Goal: Task Accomplishment & Management: Use online tool/utility

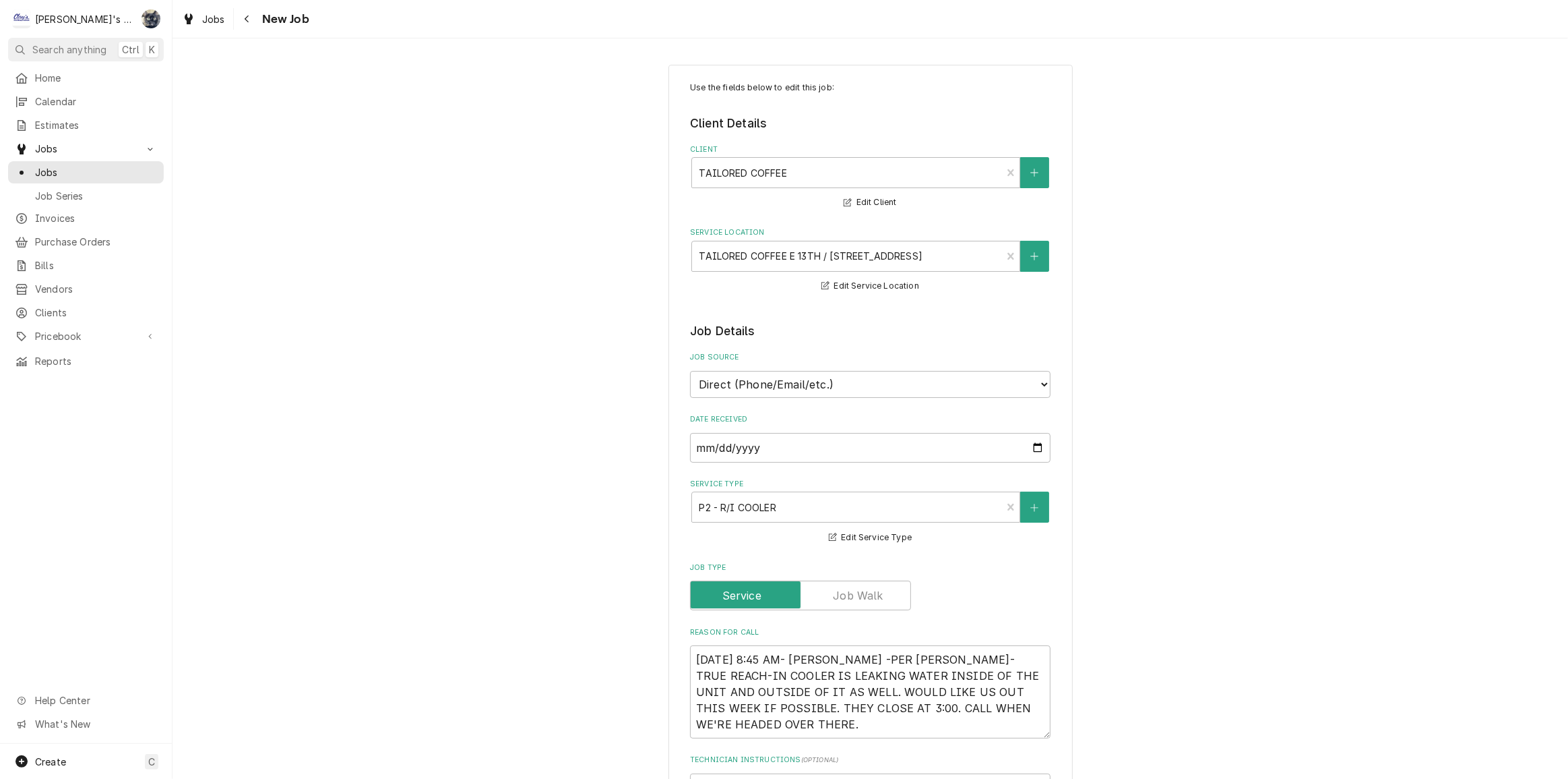
type textarea "x"
click at [190, 31] on div "Jobs New Job" at bounding box center [870, 19] width 1396 height 38
click at [193, 23] on div "Dynamic Content Wrapper" at bounding box center [188, 19] width 13 height 16
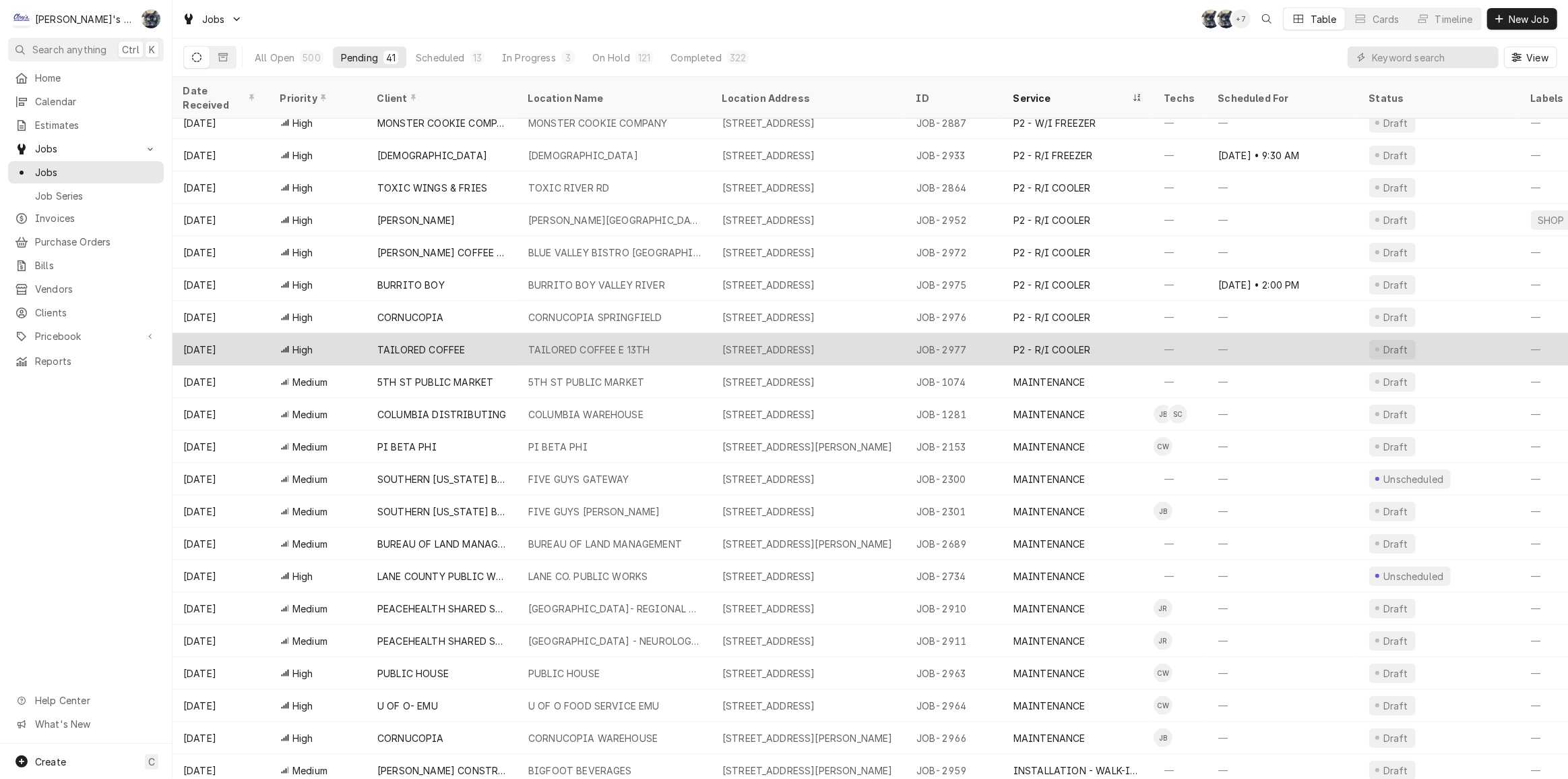
scroll to position [336, 0]
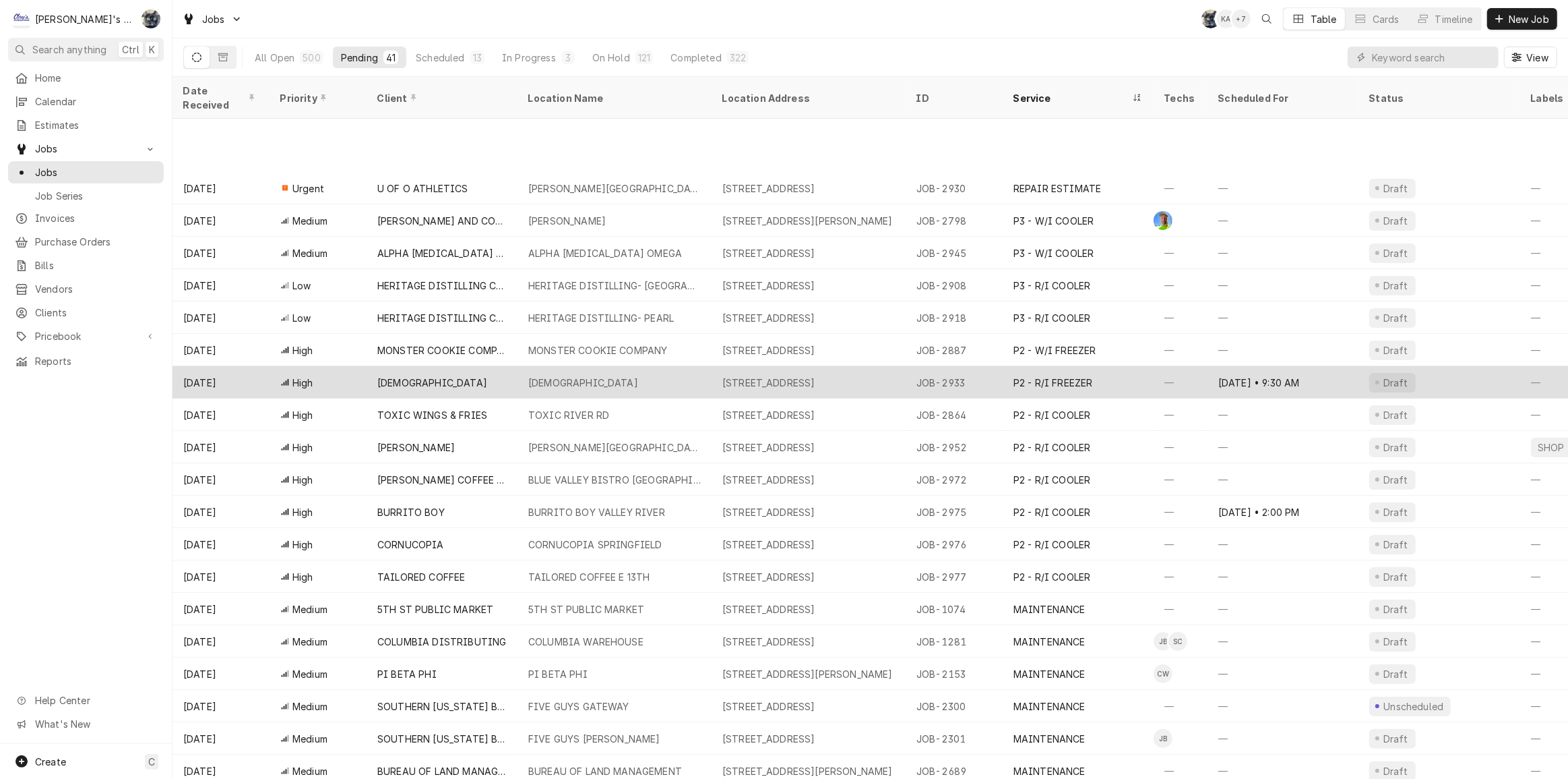
scroll to position [174, 0]
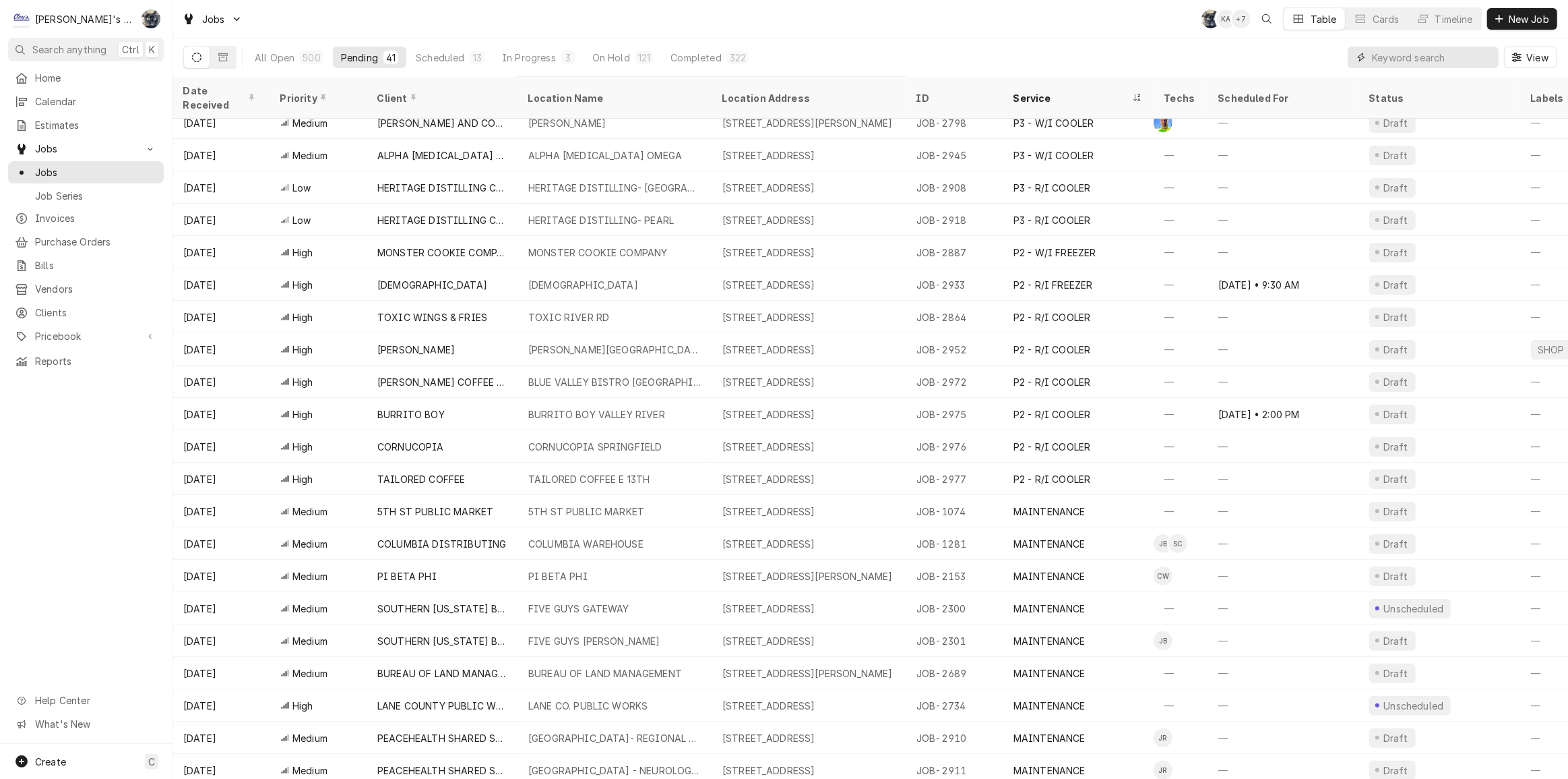
click at [1407, 53] on input "Dynamic Content Wrapper" at bounding box center [1432, 58] width 120 height 22
type input "F"
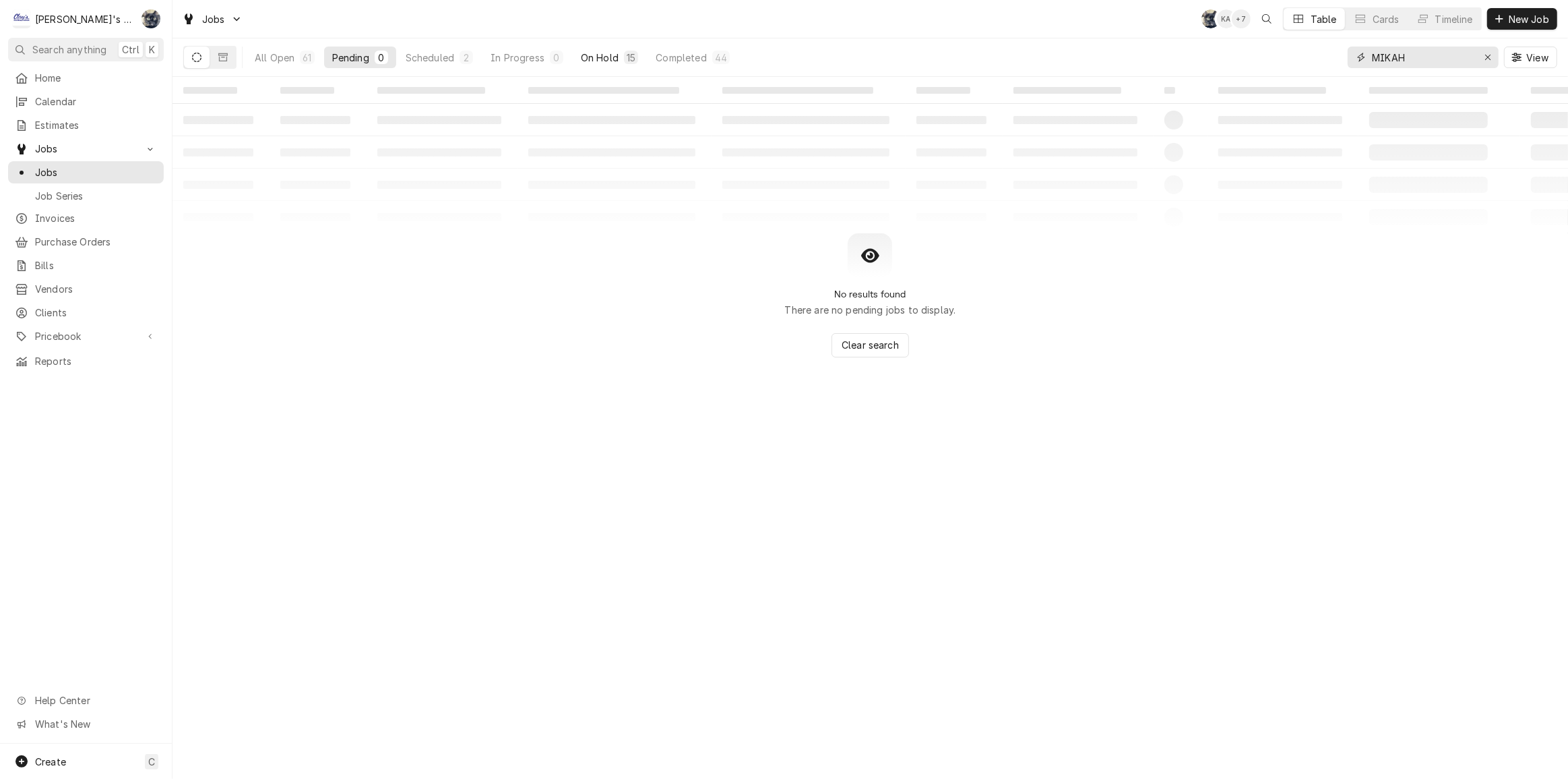
type input "MIKAH"
click at [627, 52] on div "15" at bounding box center [631, 58] width 9 height 14
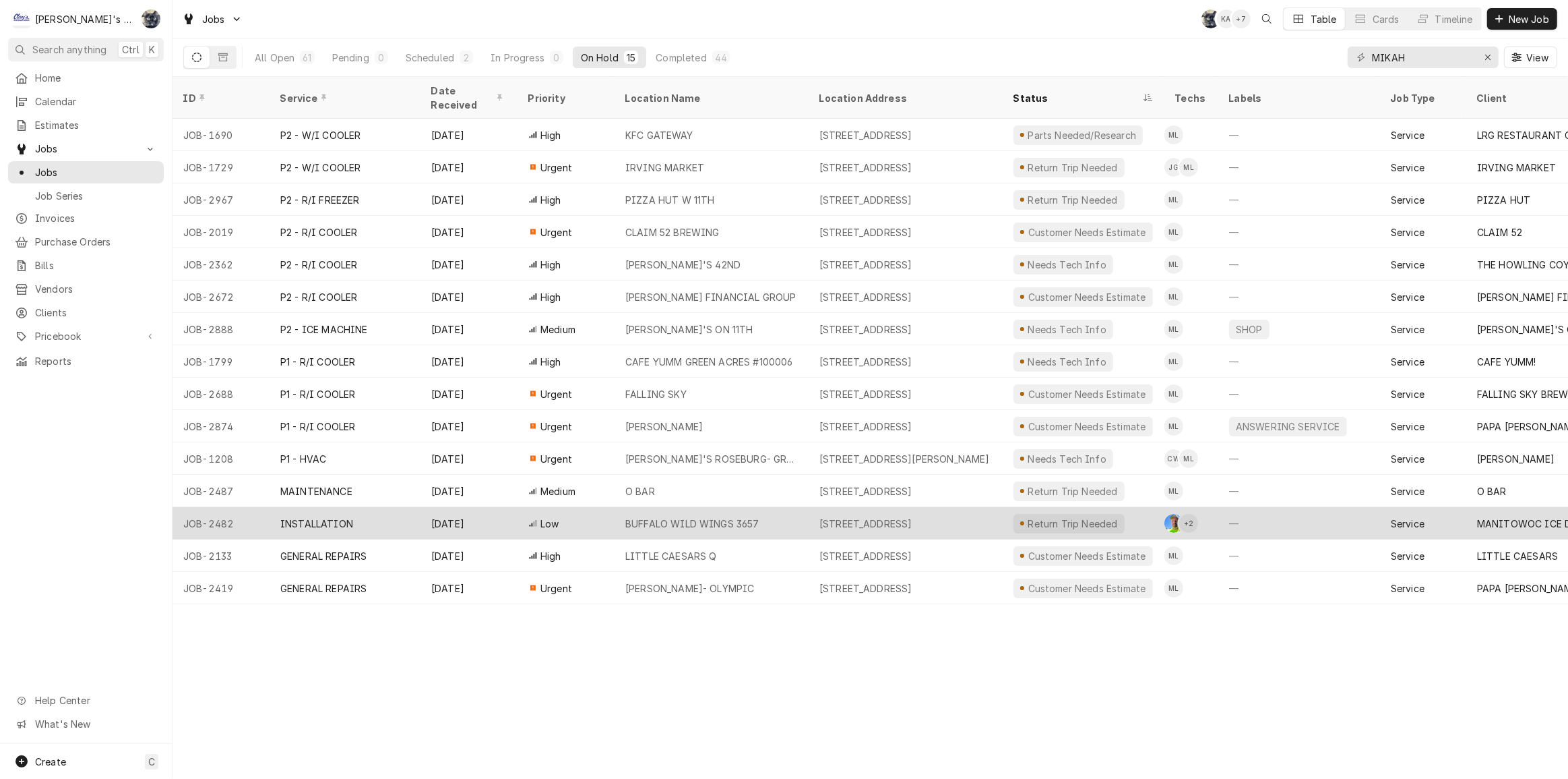
drag, startPoint x: 1019, startPoint y: 546, endPoint x: 949, endPoint y: 498, distance: 84.9
click at [1018, 546] on div "Customer Needs Estimate" at bounding box center [1083, 555] width 140 height 19
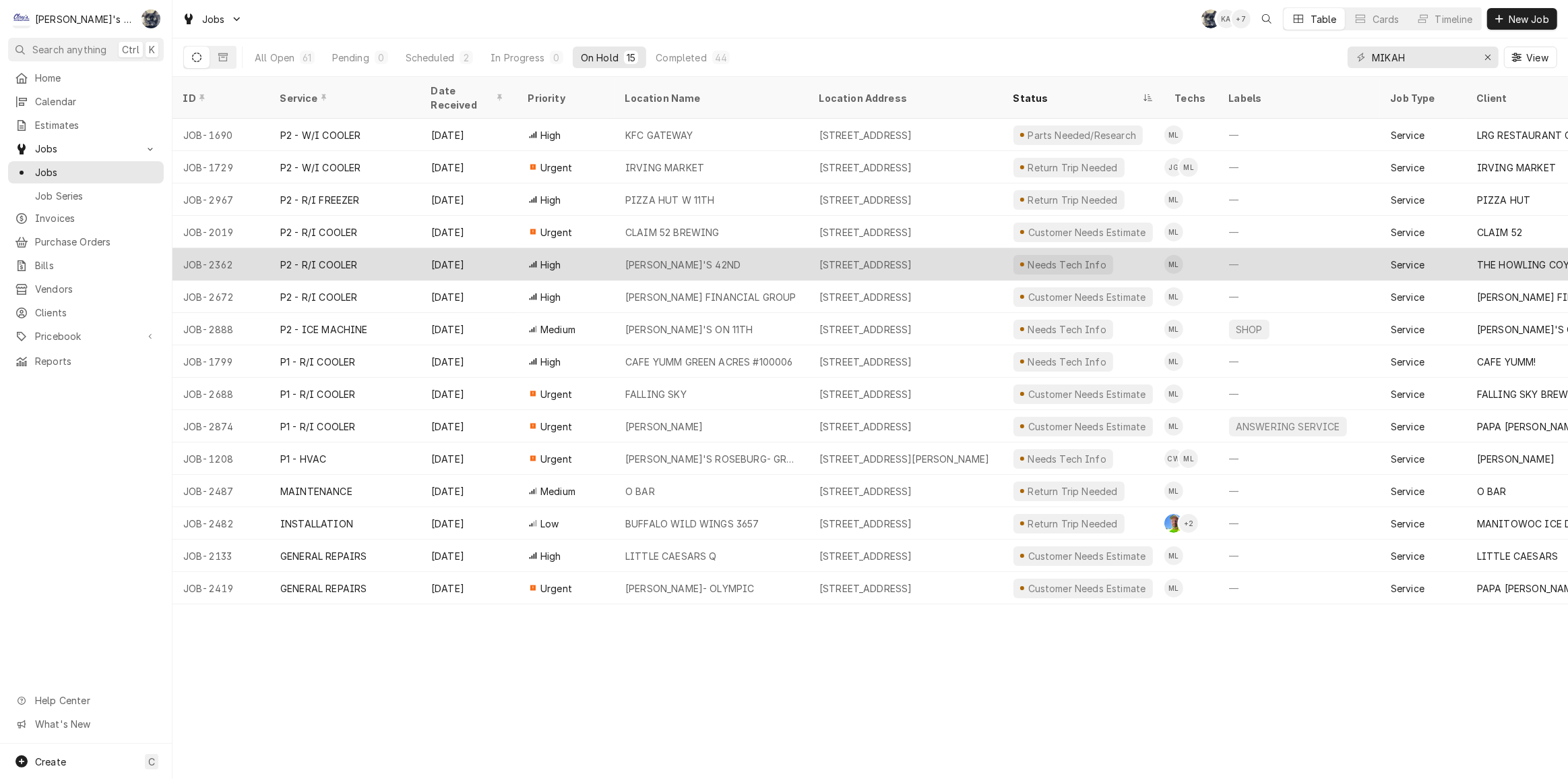
click at [718, 249] on div "ARBY'S 42ND" at bounding box center [712, 264] width 194 height 33
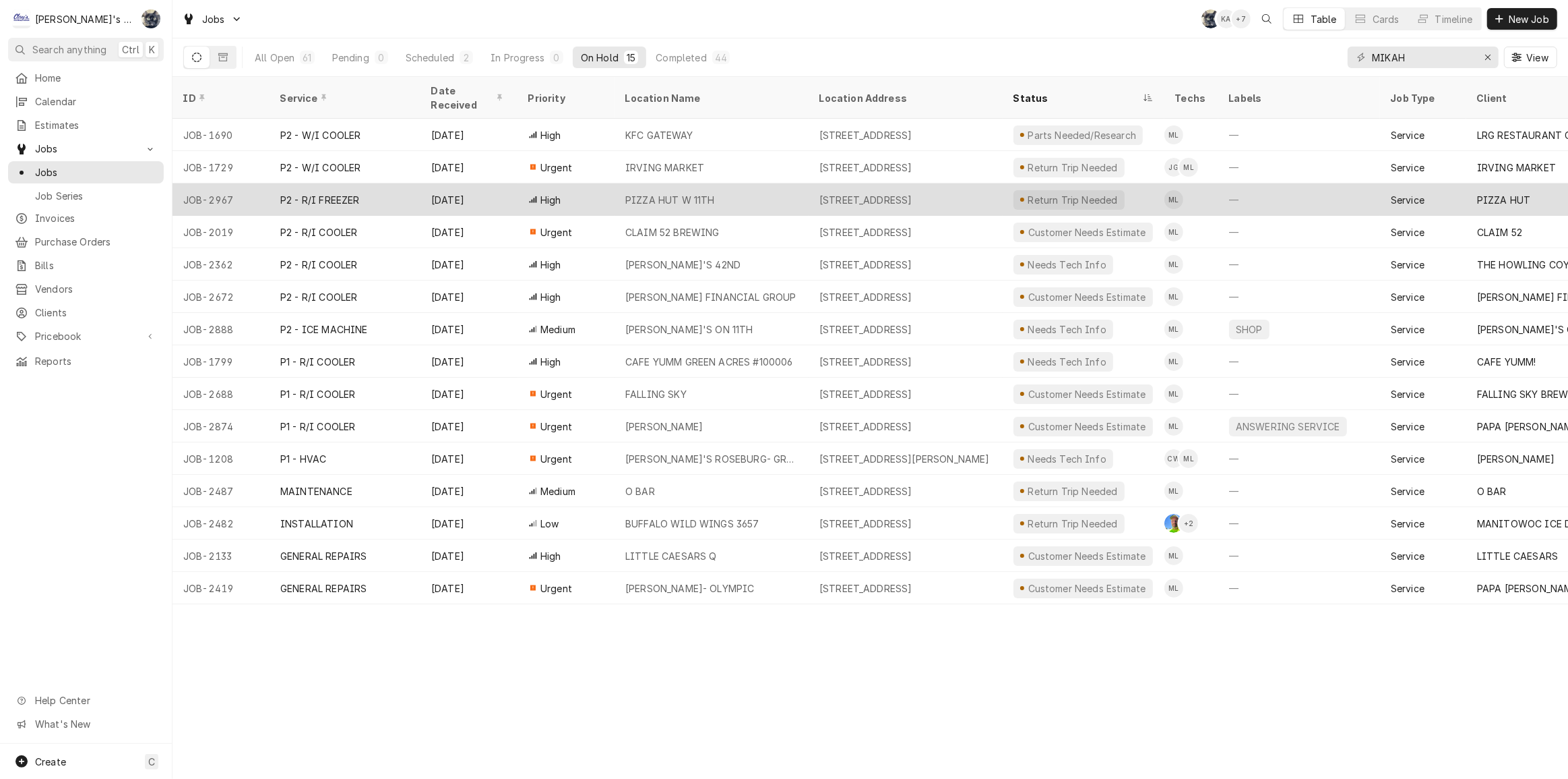
click at [886, 193] on div "3577 W 11TH AVE, EUGENE, OR 97402" at bounding box center [866, 200] width 93 height 14
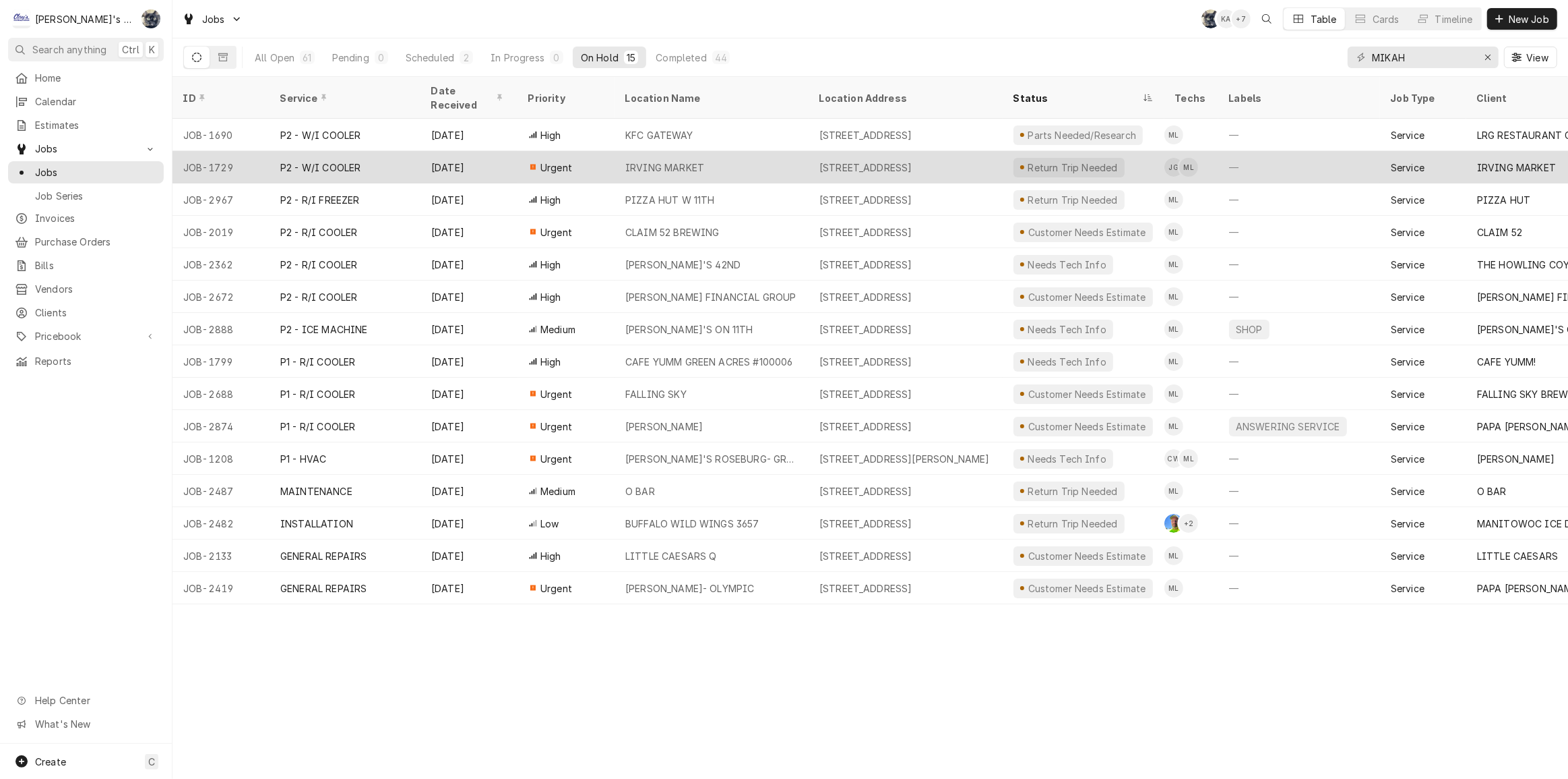
click at [747, 154] on div "IRVING MARKET" at bounding box center [712, 167] width 194 height 33
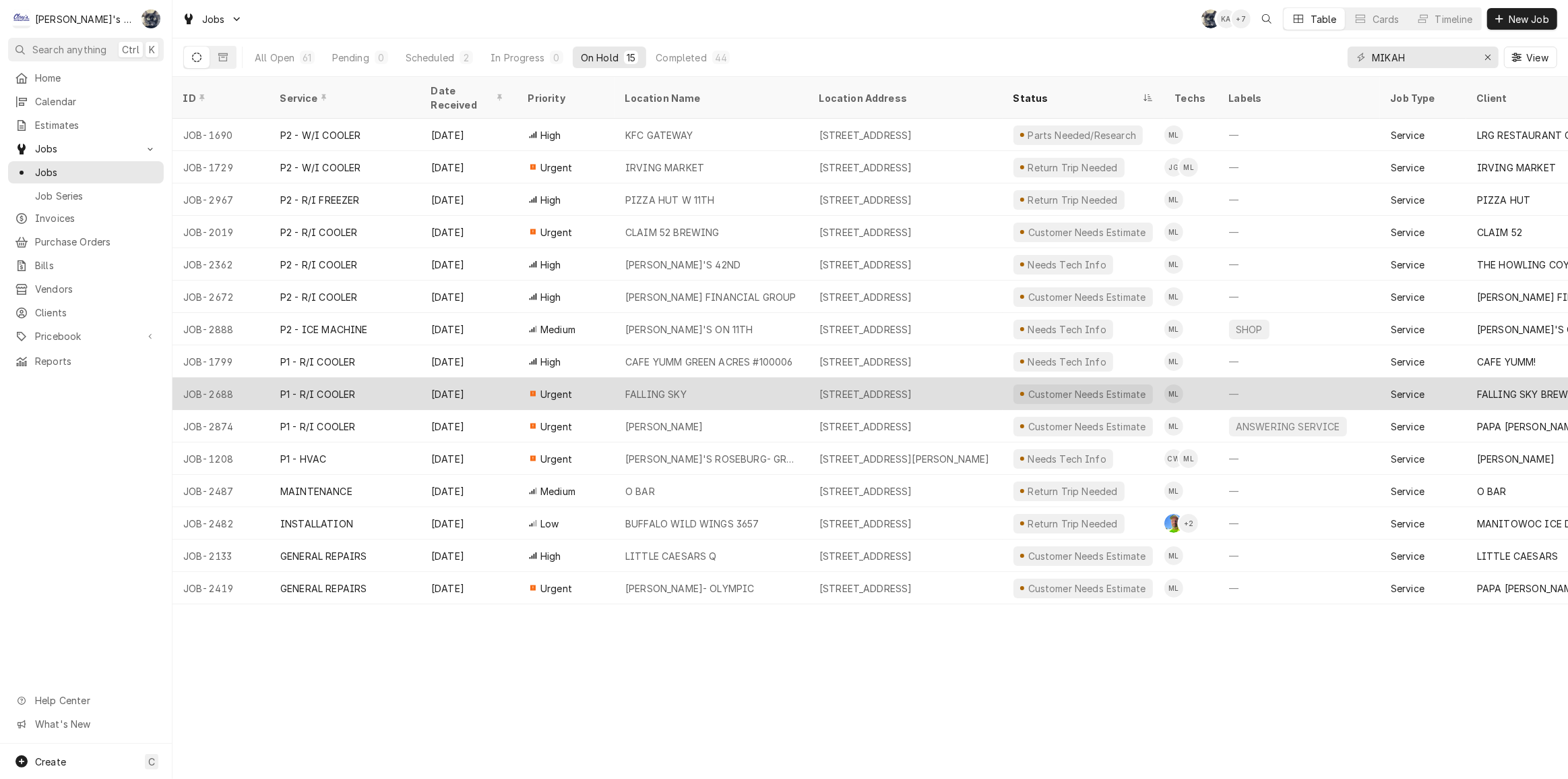
click at [747, 378] on div "FALLING SKY" at bounding box center [712, 394] width 194 height 33
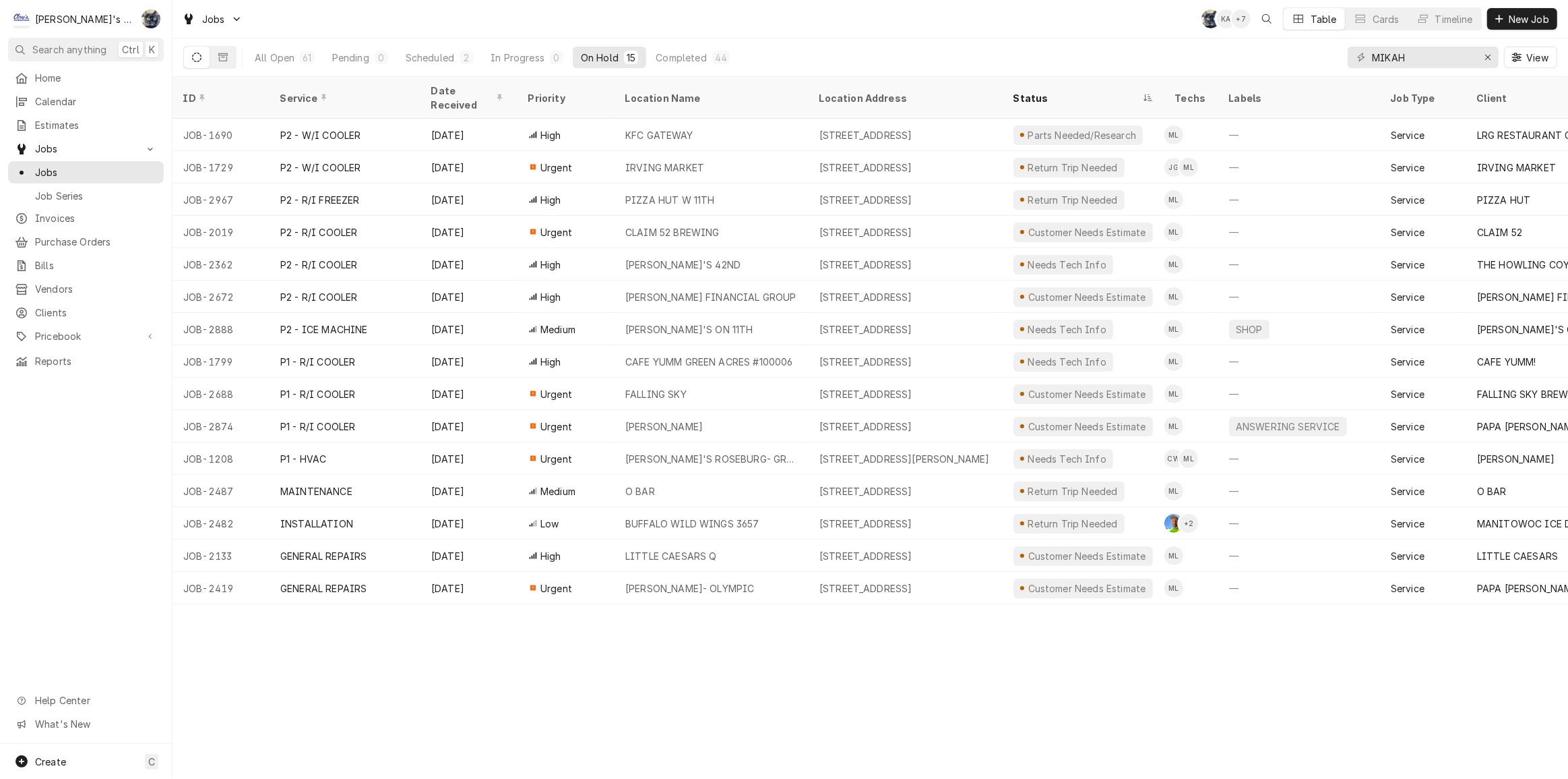
click at [667, 29] on div "Jobs SB KA + 7 Table Cards Timeline New Job" at bounding box center [870, 19] width 1396 height 38
click at [1485, 54] on icon "Erase input" at bounding box center [1487, 57] width 5 height 5
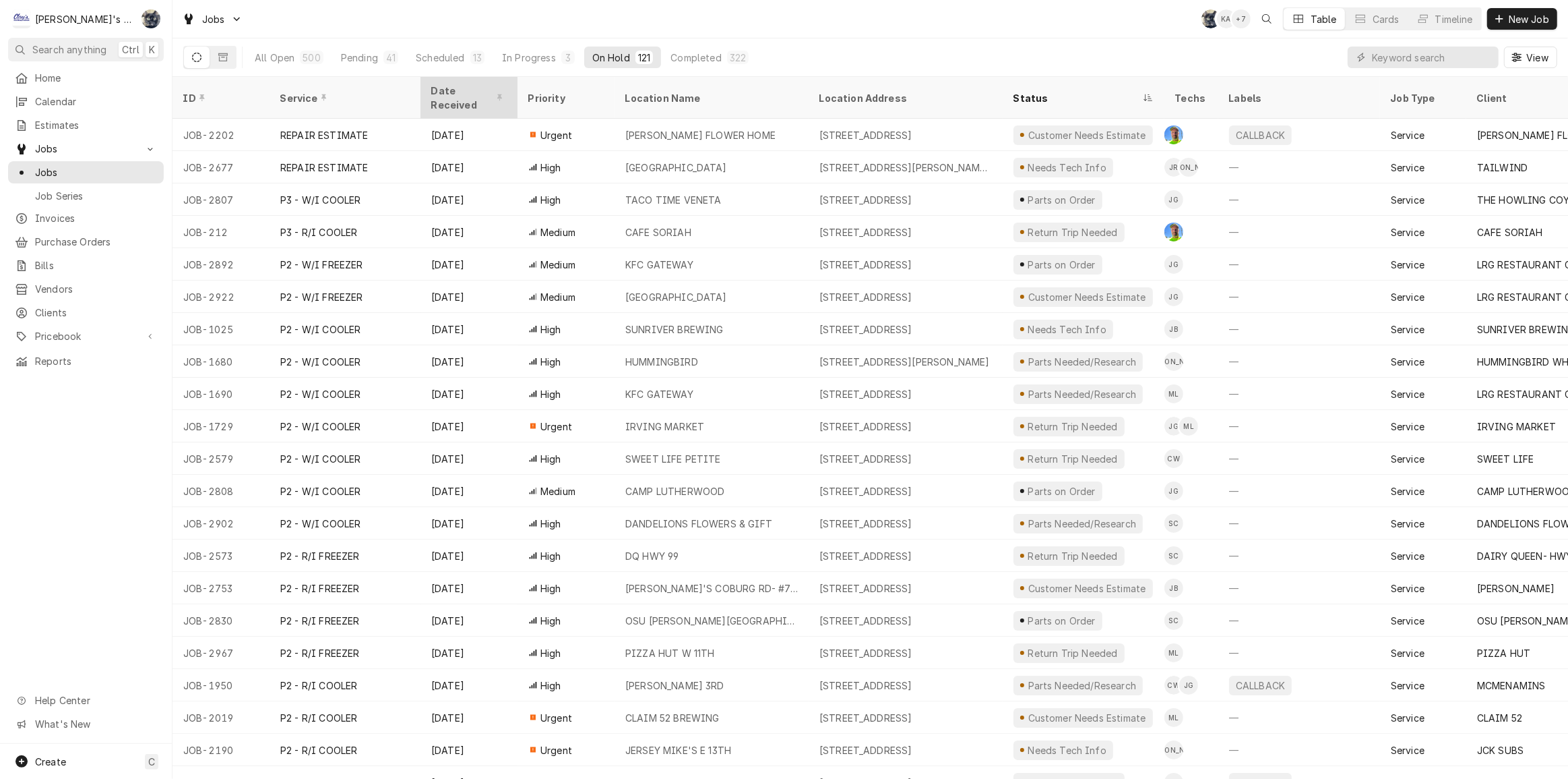
click at [448, 89] on div "Date Received" at bounding box center [468, 98] width 73 height 28
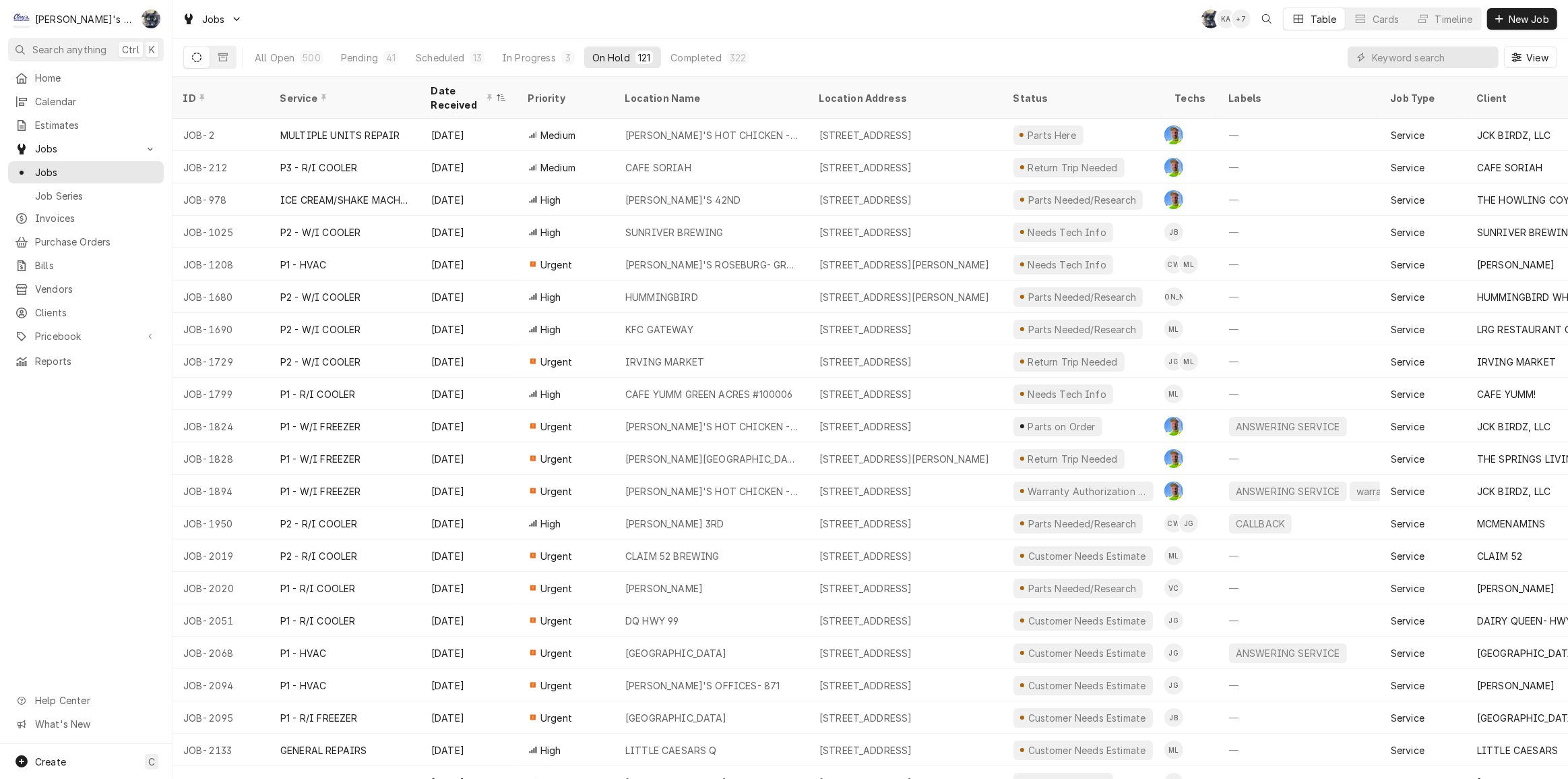
click at [448, 89] on div "Date Received" at bounding box center [462, 98] width 62 height 28
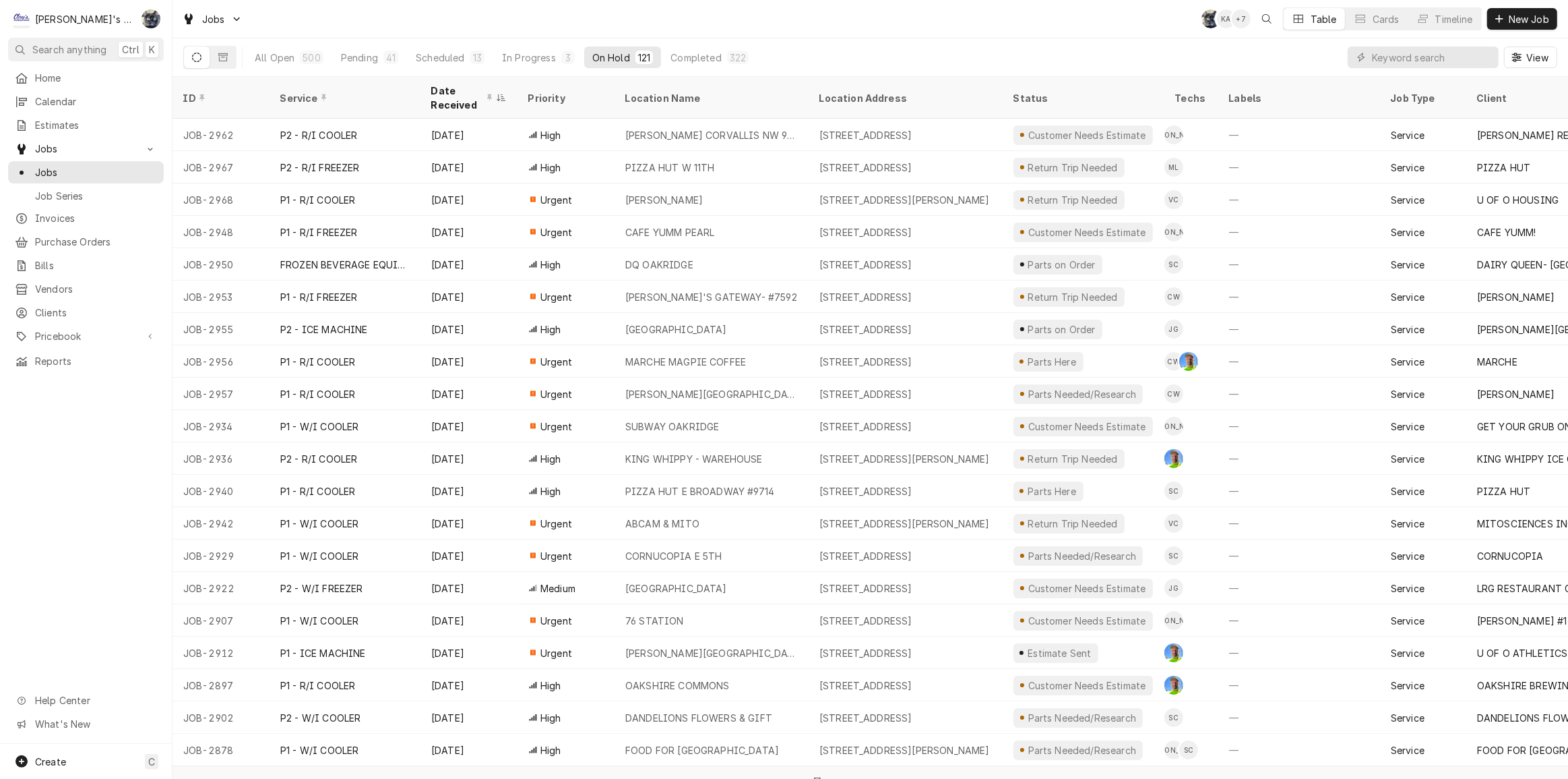
click at [448, 89] on div "Date Received" at bounding box center [462, 98] width 62 height 28
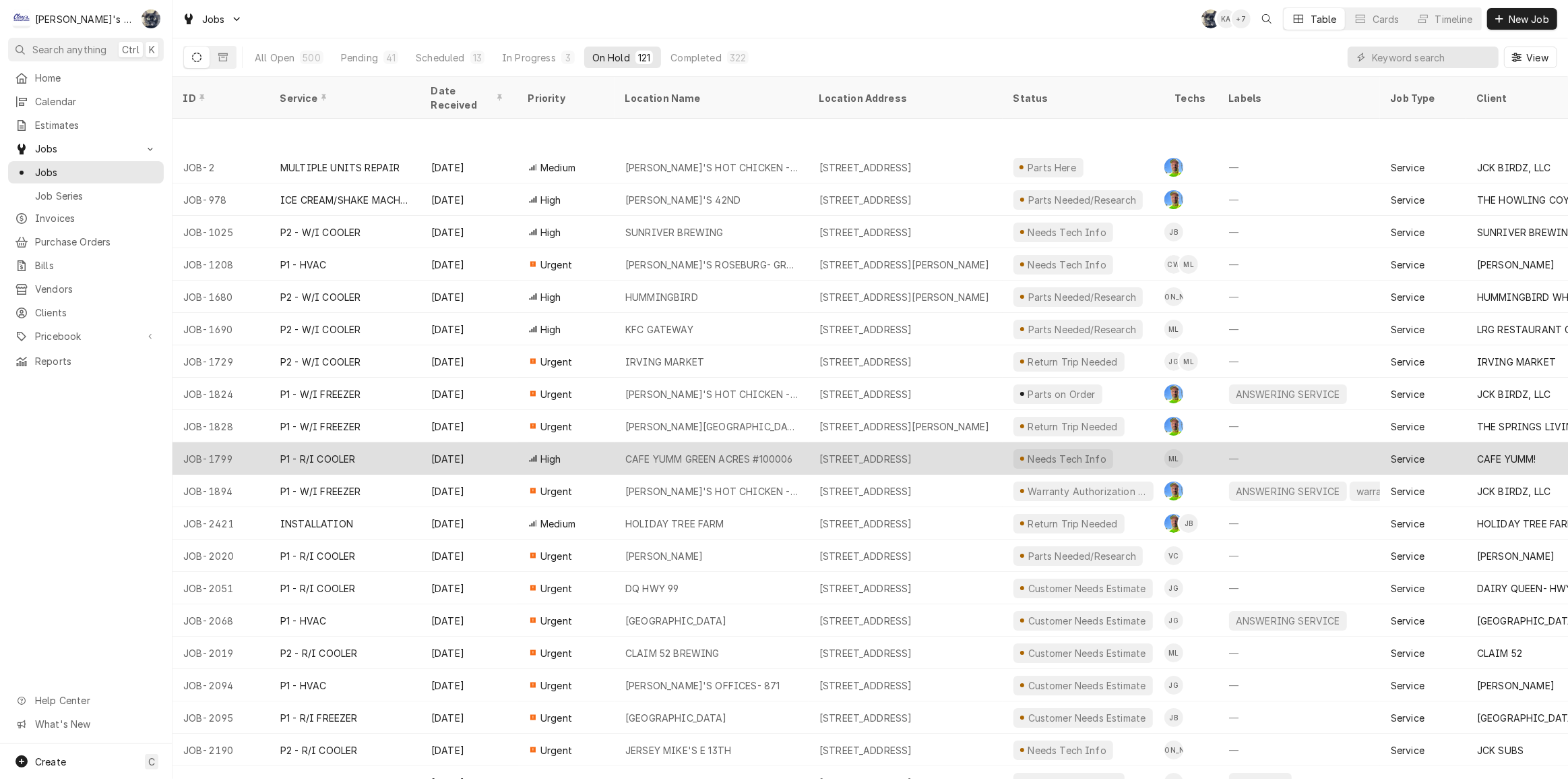
scroll to position [108, 0]
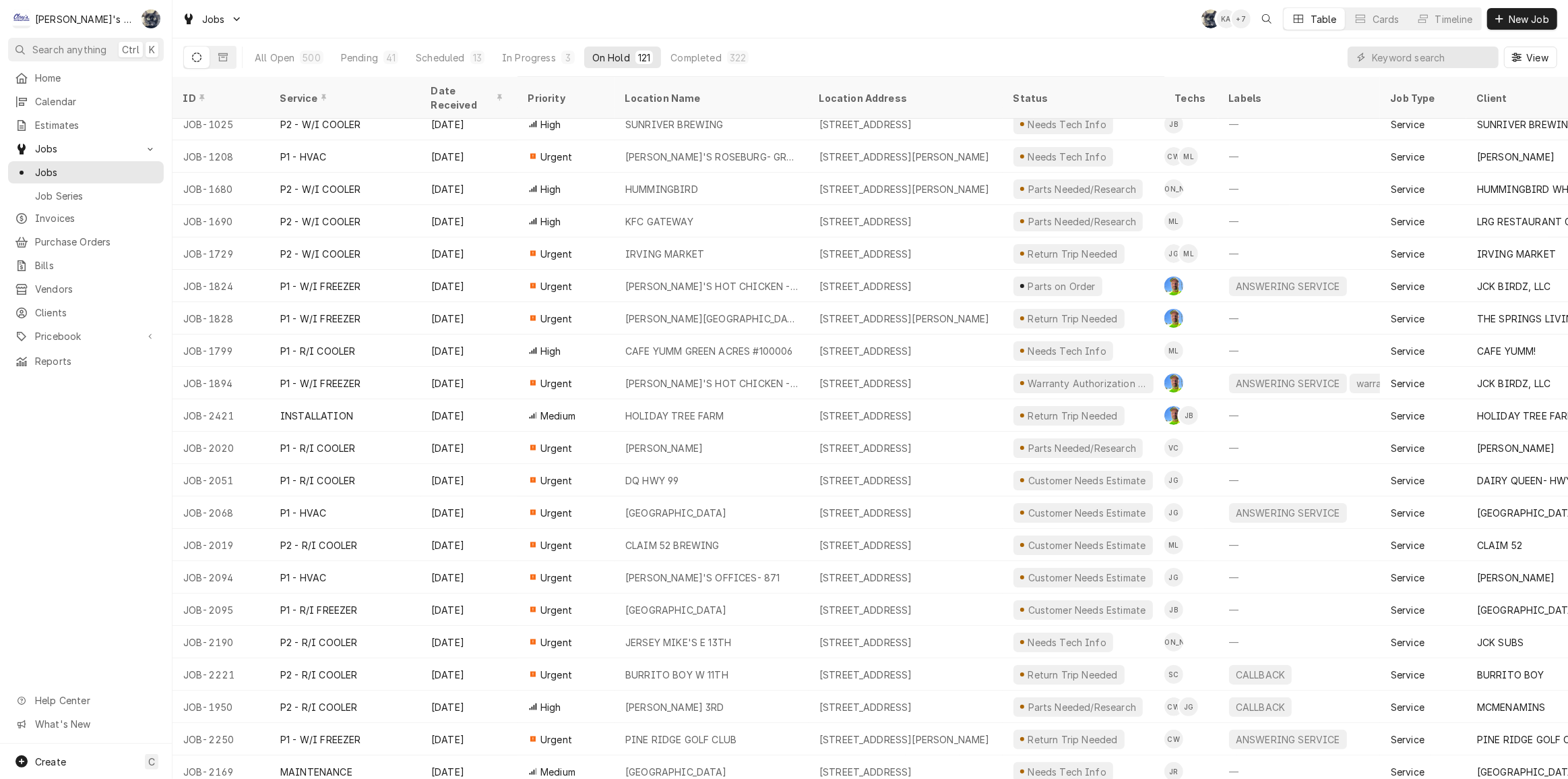
click at [605, 19] on div "Jobs SB KA + 7 Table Cards Timeline New Job" at bounding box center [870, 19] width 1396 height 38
click at [386, 58] on div "41" at bounding box center [391, 58] width 9 height 14
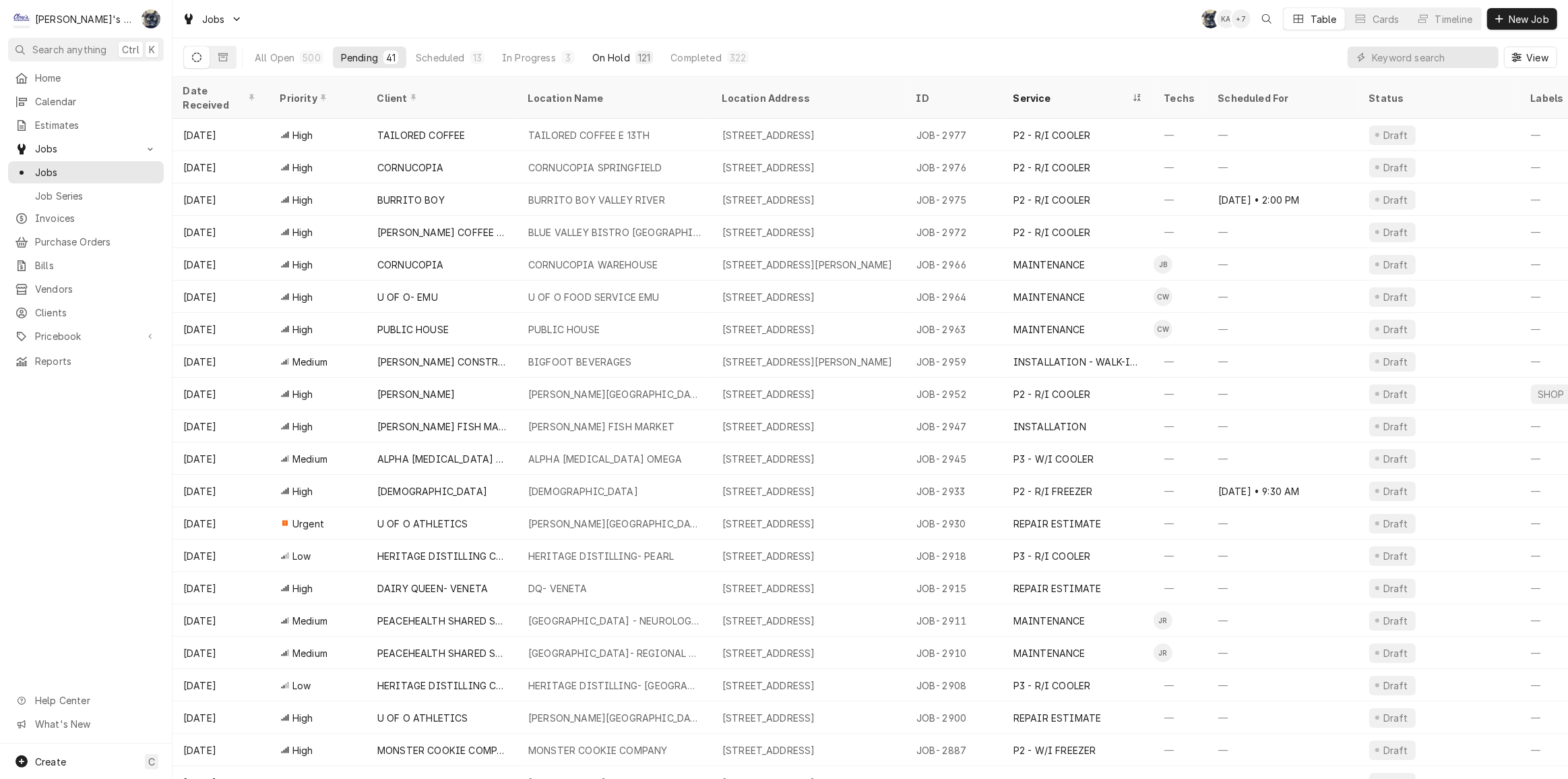
click at [642, 54] on div "121" at bounding box center [644, 58] width 12 height 14
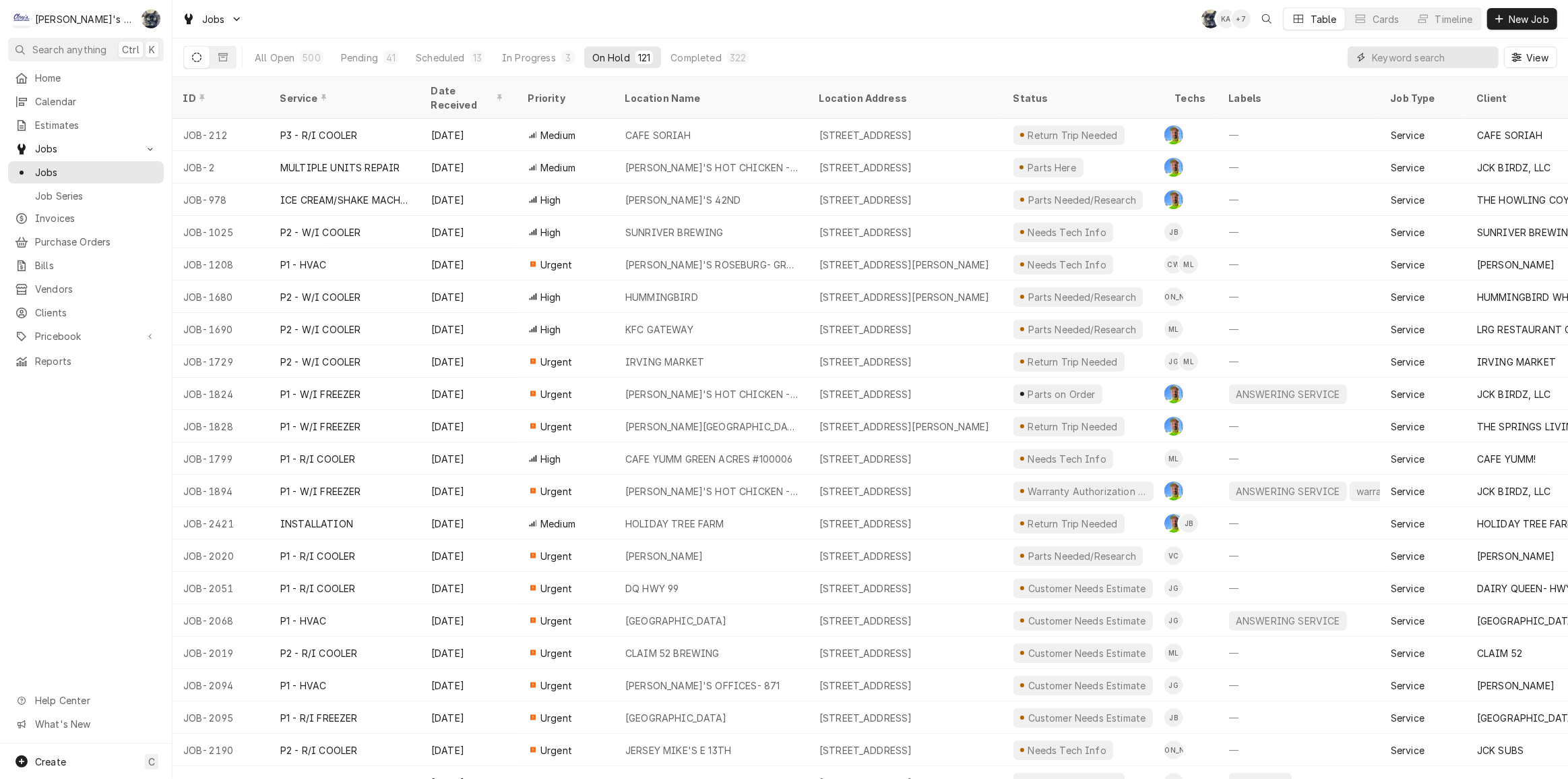
click at [1400, 47] on input "Dynamic Content Wrapper" at bounding box center [1432, 58] width 120 height 22
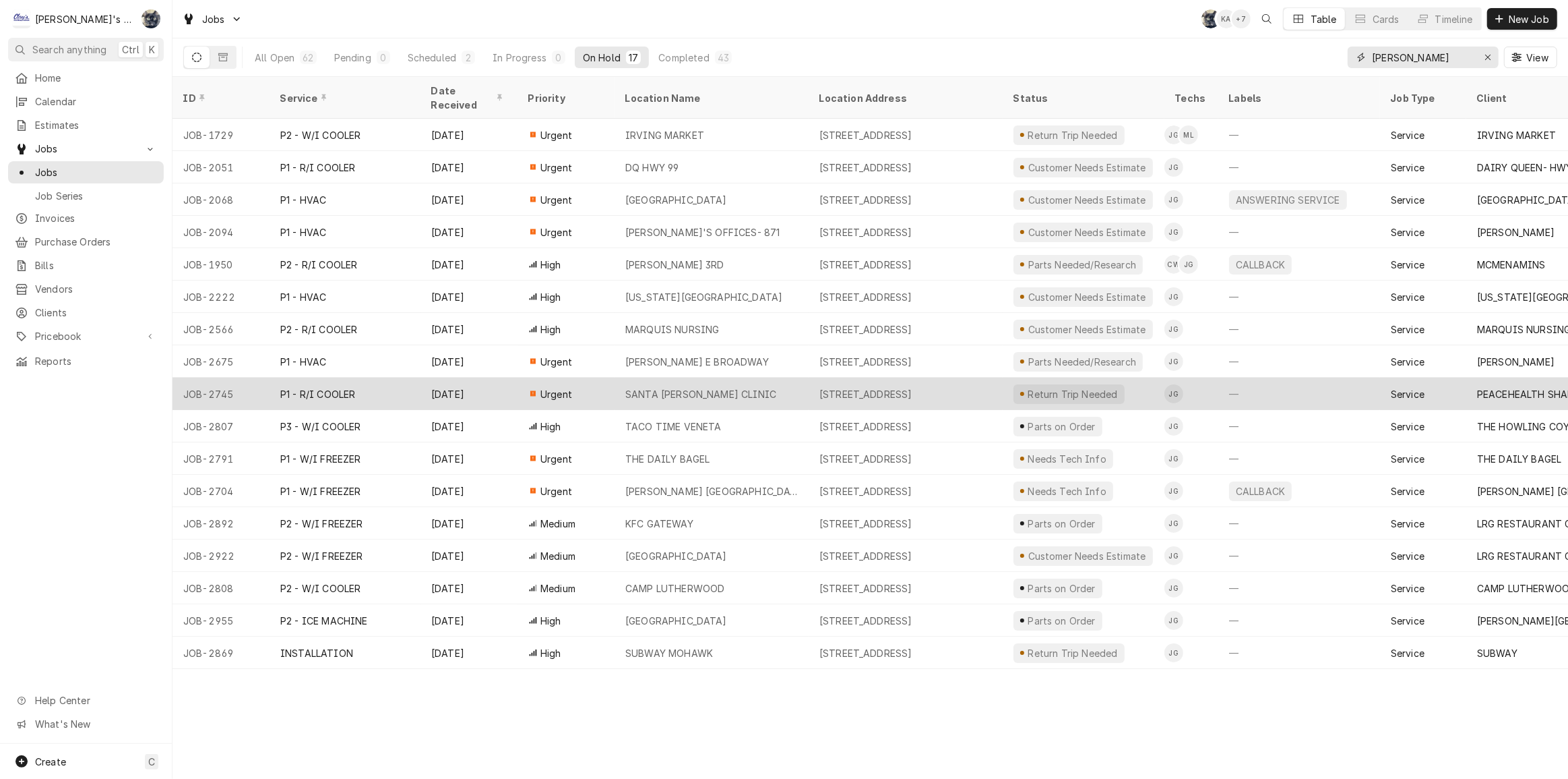
type input "JOHNNY"
click at [737, 378] on div "SANTA CLARA CLINIC" at bounding box center [712, 394] width 194 height 33
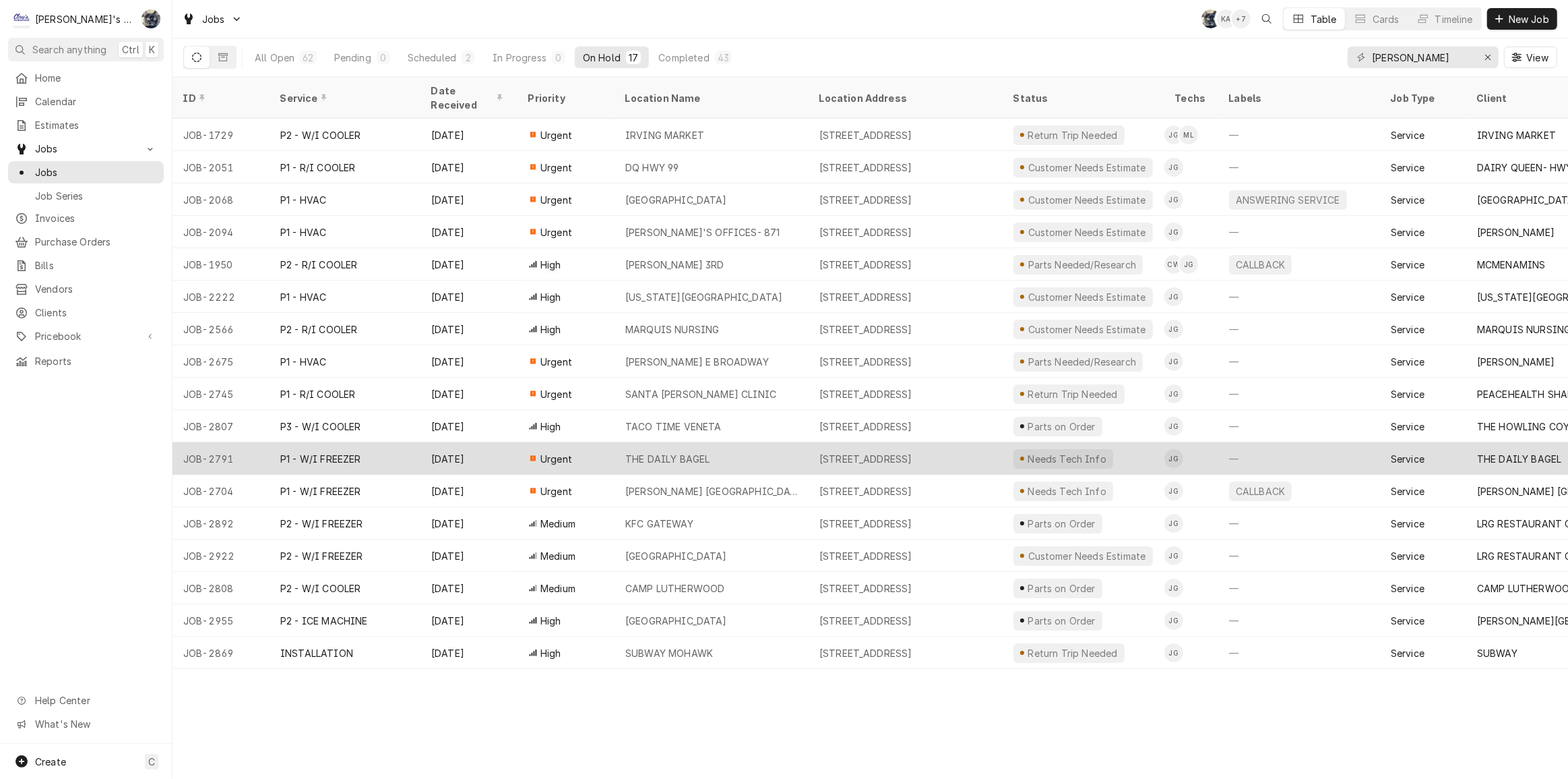
click at [912, 452] on div "4770 VILLAGE PLAZA LOOP, EUGENE, OR 97401" at bounding box center [866, 459] width 93 height 14
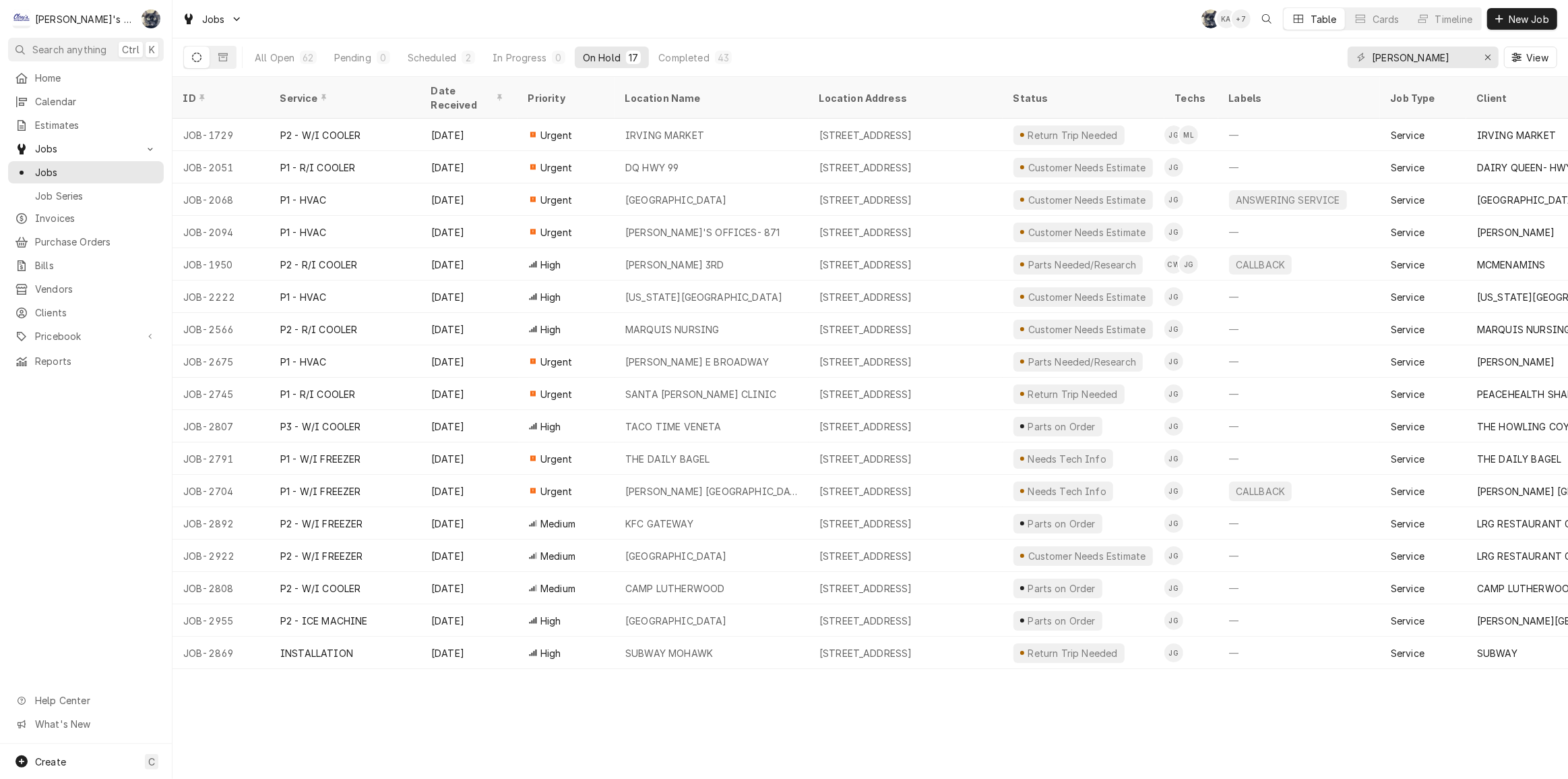
click at [821, 44] on div "All Open 62 Pending 0 Scheduled 2 In Progress 0 On Hold 17 Completed 43 JOHNNY …" at bounding box center [870, 57] width 1374 height 38
click at [1484, 58] on icon "Erase input" at bounding box center [1488, 58] width 8 height 9
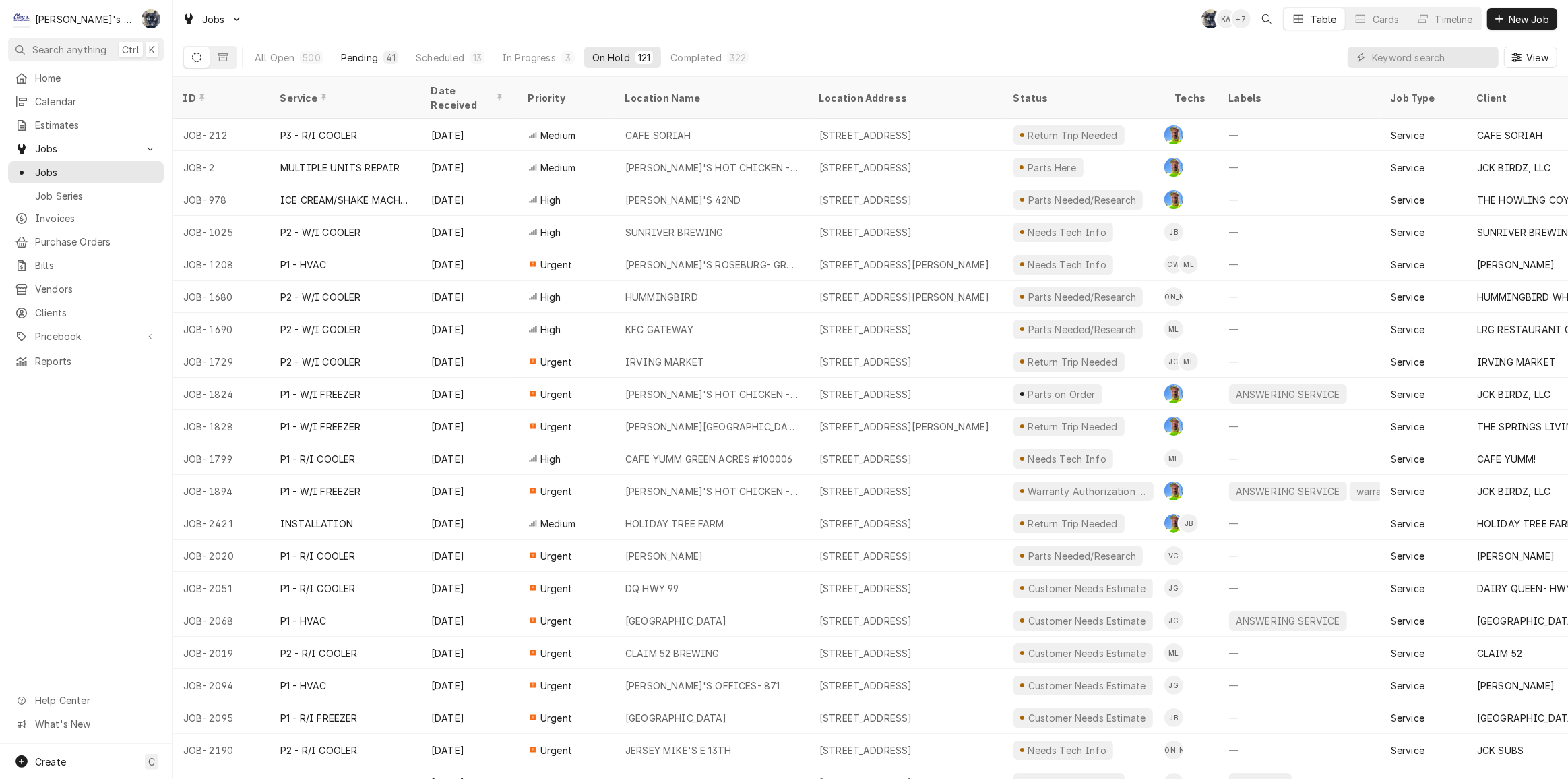
click at [378, 52] on button "Pending 41" at bounding box center [369, 58] width 74 height 22
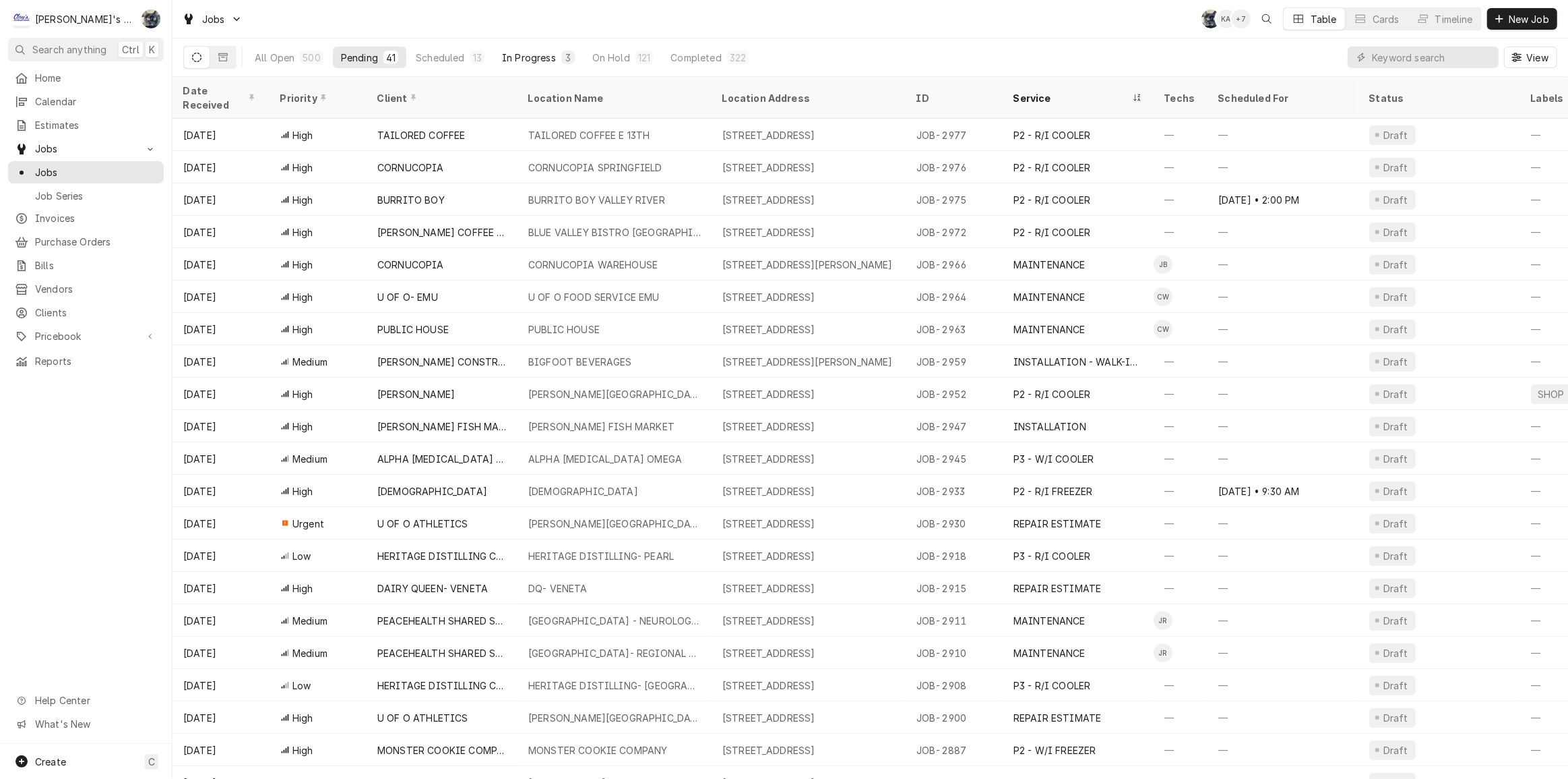
click at [564, 61] on div "3" at bounding box center [568, 58] width 8 height 14
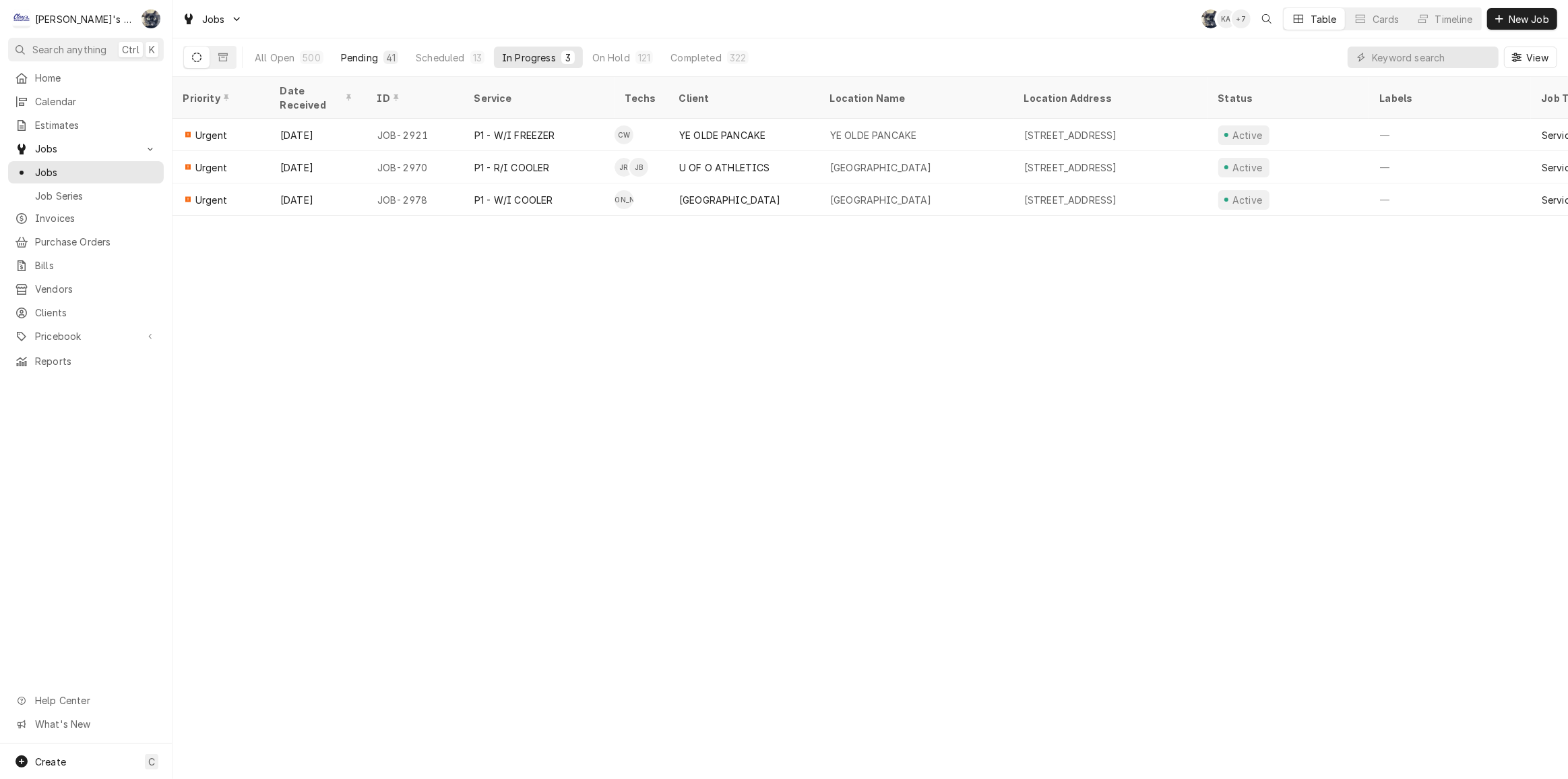
click at [370, 61] on div "Pending" at bounding box center [360, 58] width 37 height 14
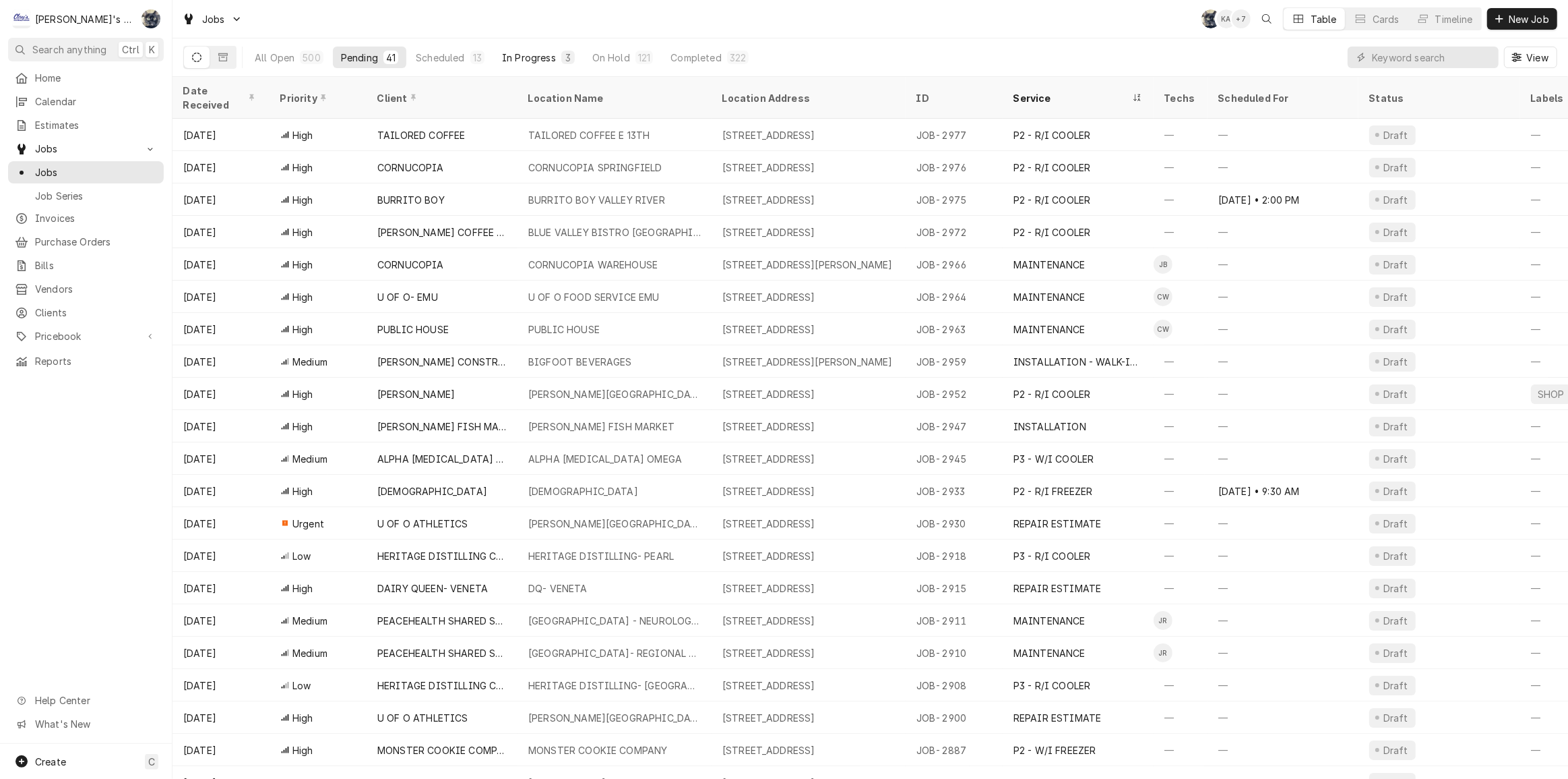
click at [521, 61] on div "In Progress" at bounding box center [528, 58] width 54 height 14
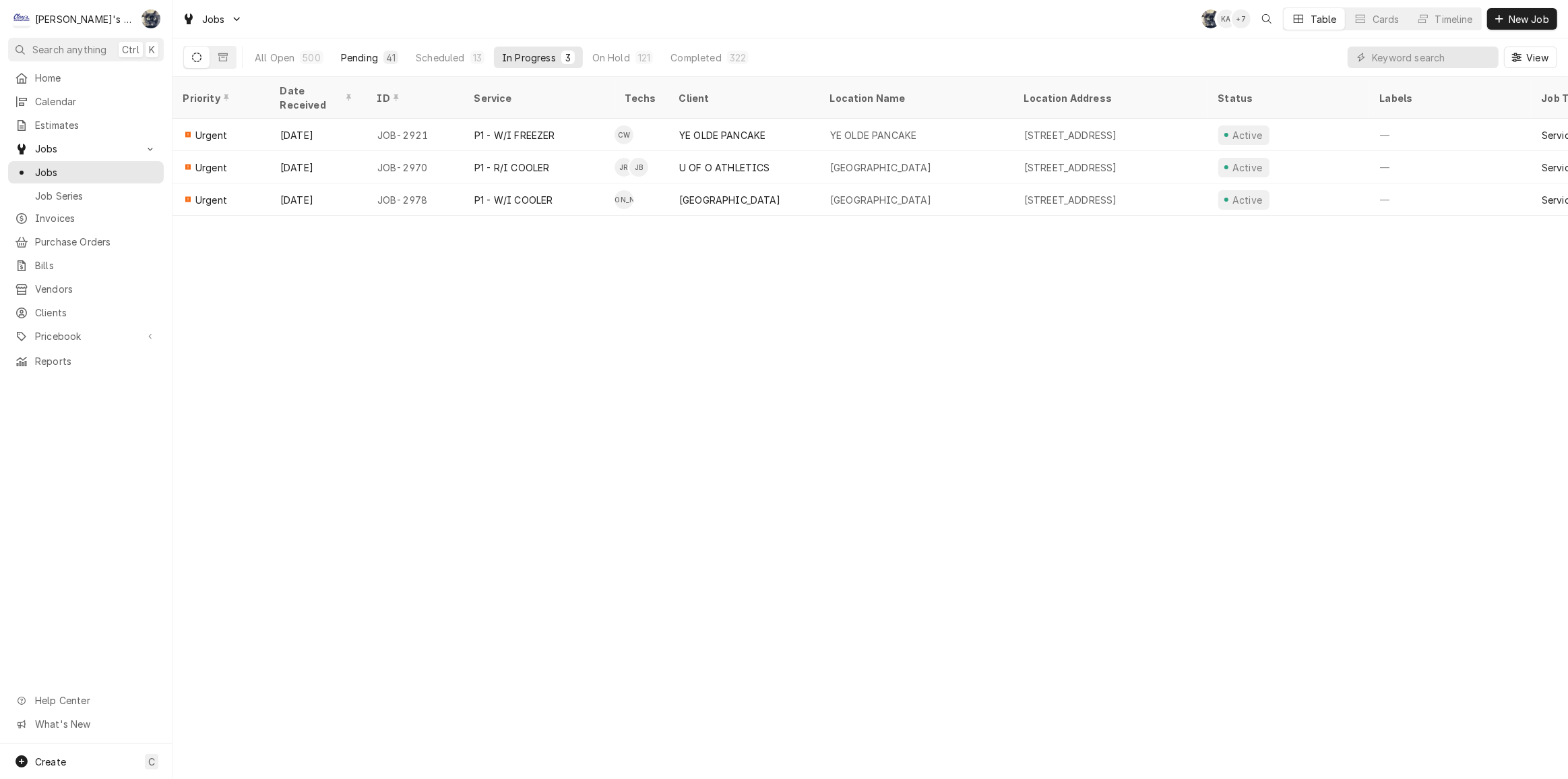
click at [357, 54] on div "Pending" at bounding box center [360, 58] width 37 height 14
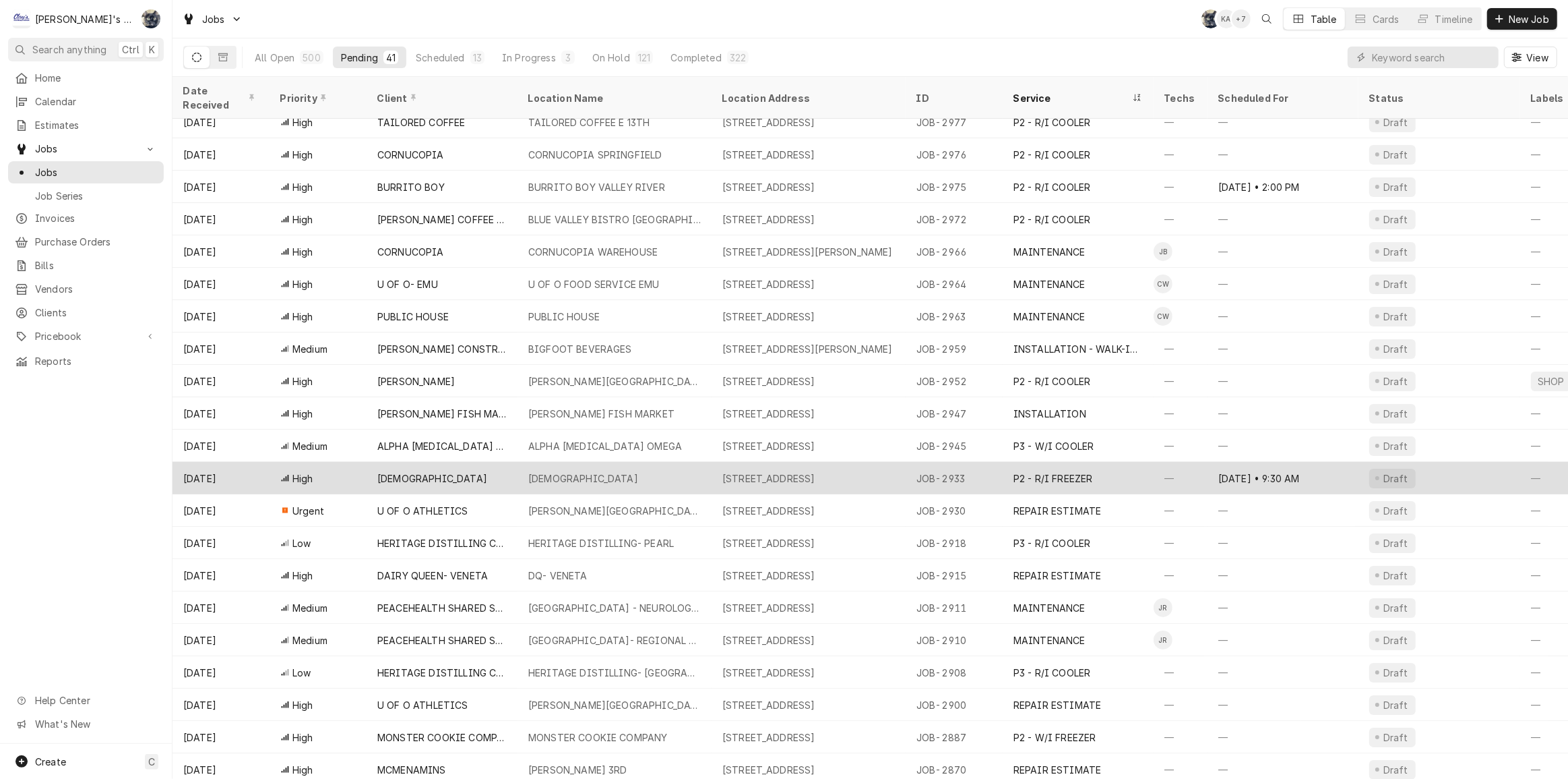
scroll to position [0, 0]
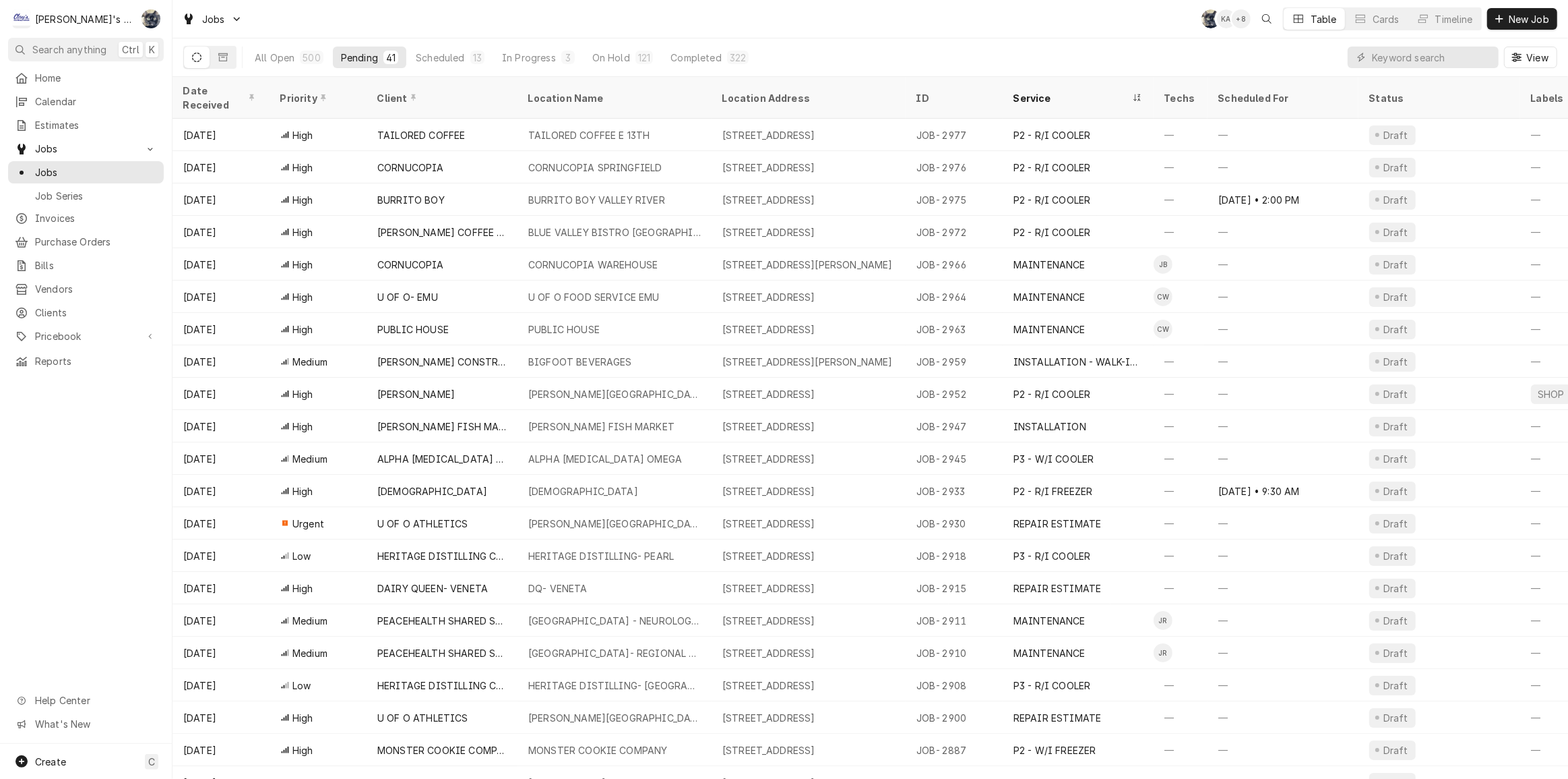
click at [605, 60] on div "On Hold" at bounding box center [611, 58] width 38 height 14
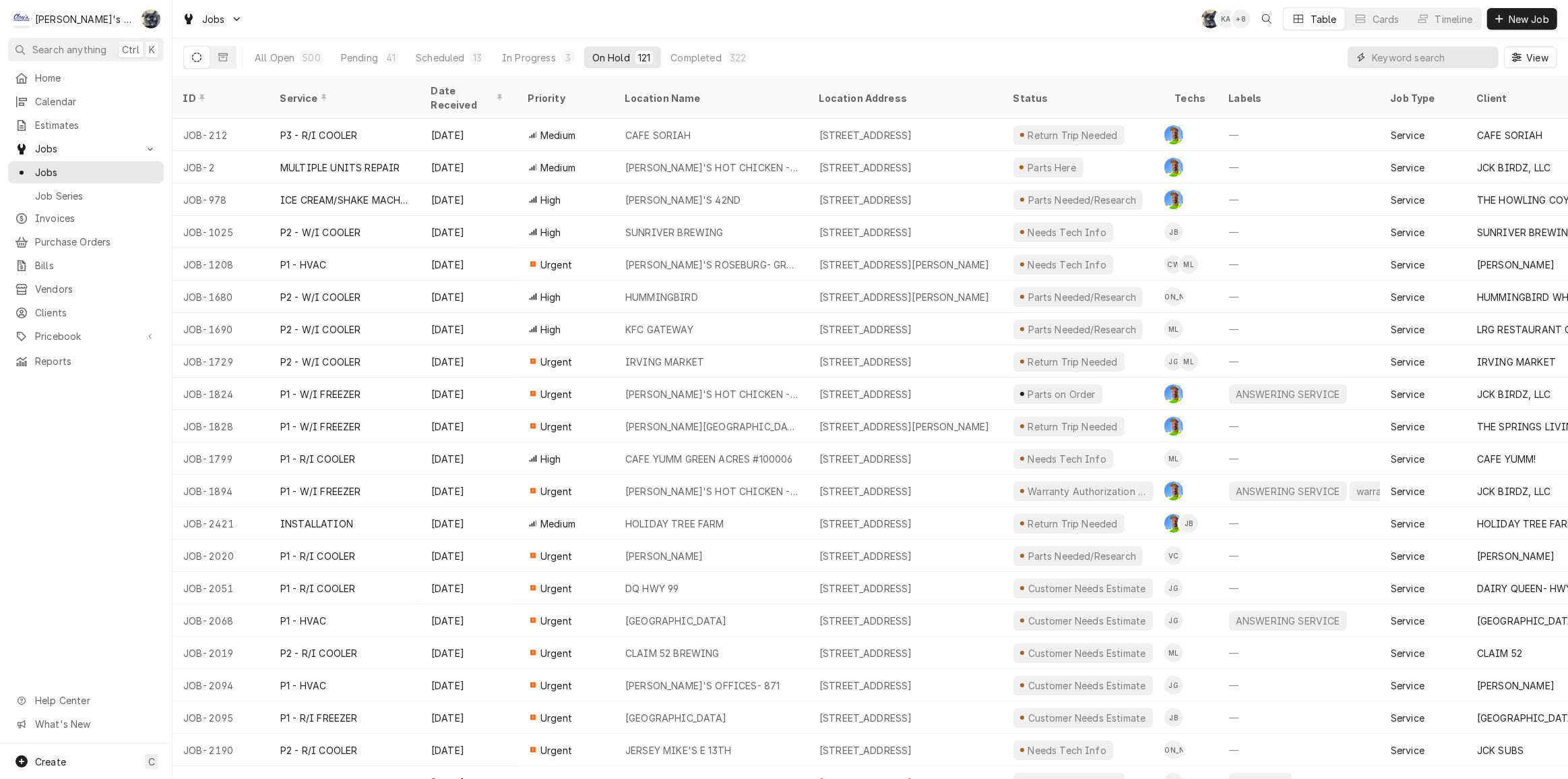
click at [1462, 54] on input "Dynamic Content Wrapper" at bounding box center [1432, 58] width 120 height 22
type input "H"
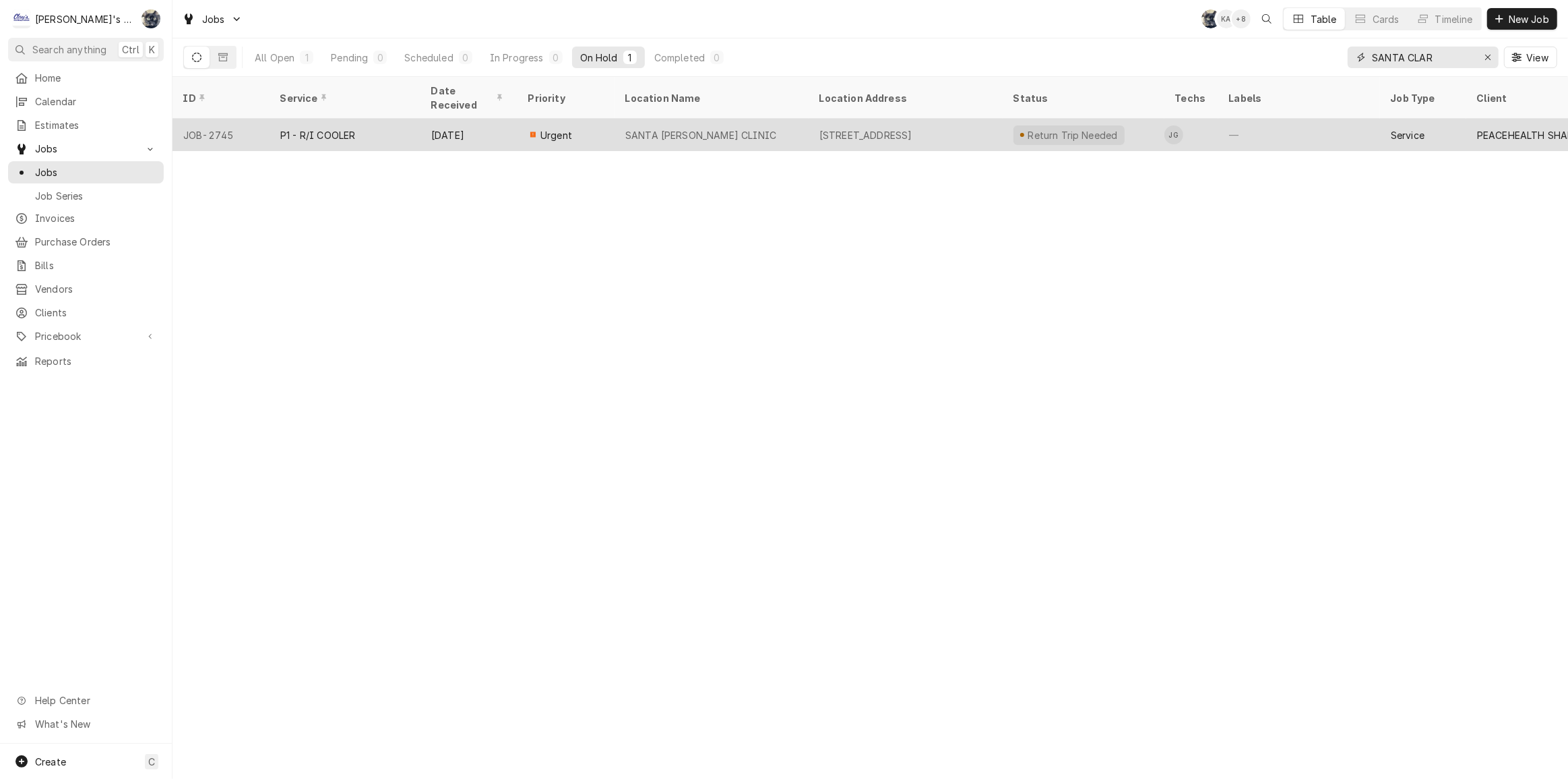
type input "SANTA CLAR"
click at [1019, 127] on div "Return Trip Needed" at bounding box center [1083, 135] width 162 height 33
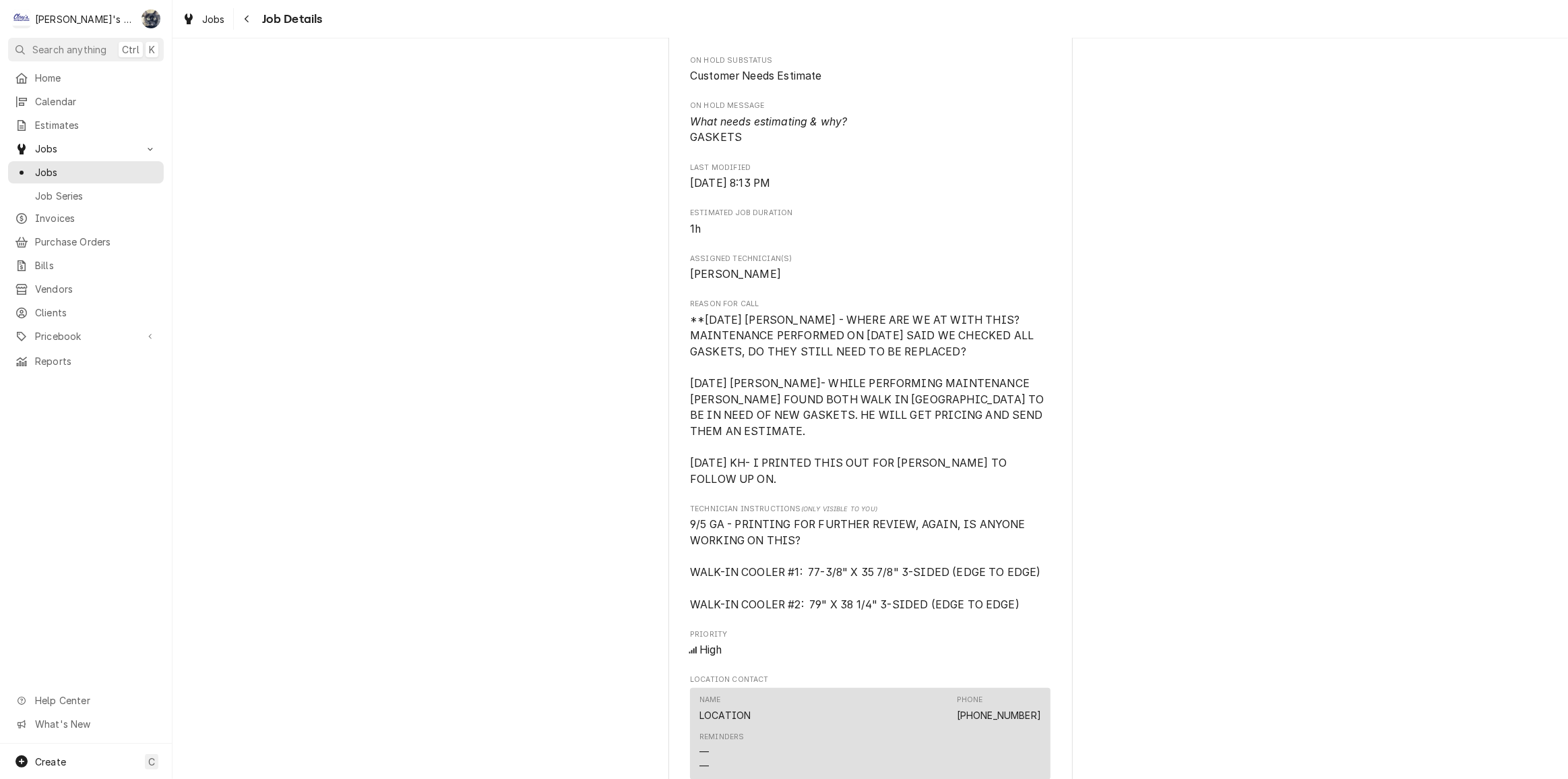
scroll to position [674, 0]
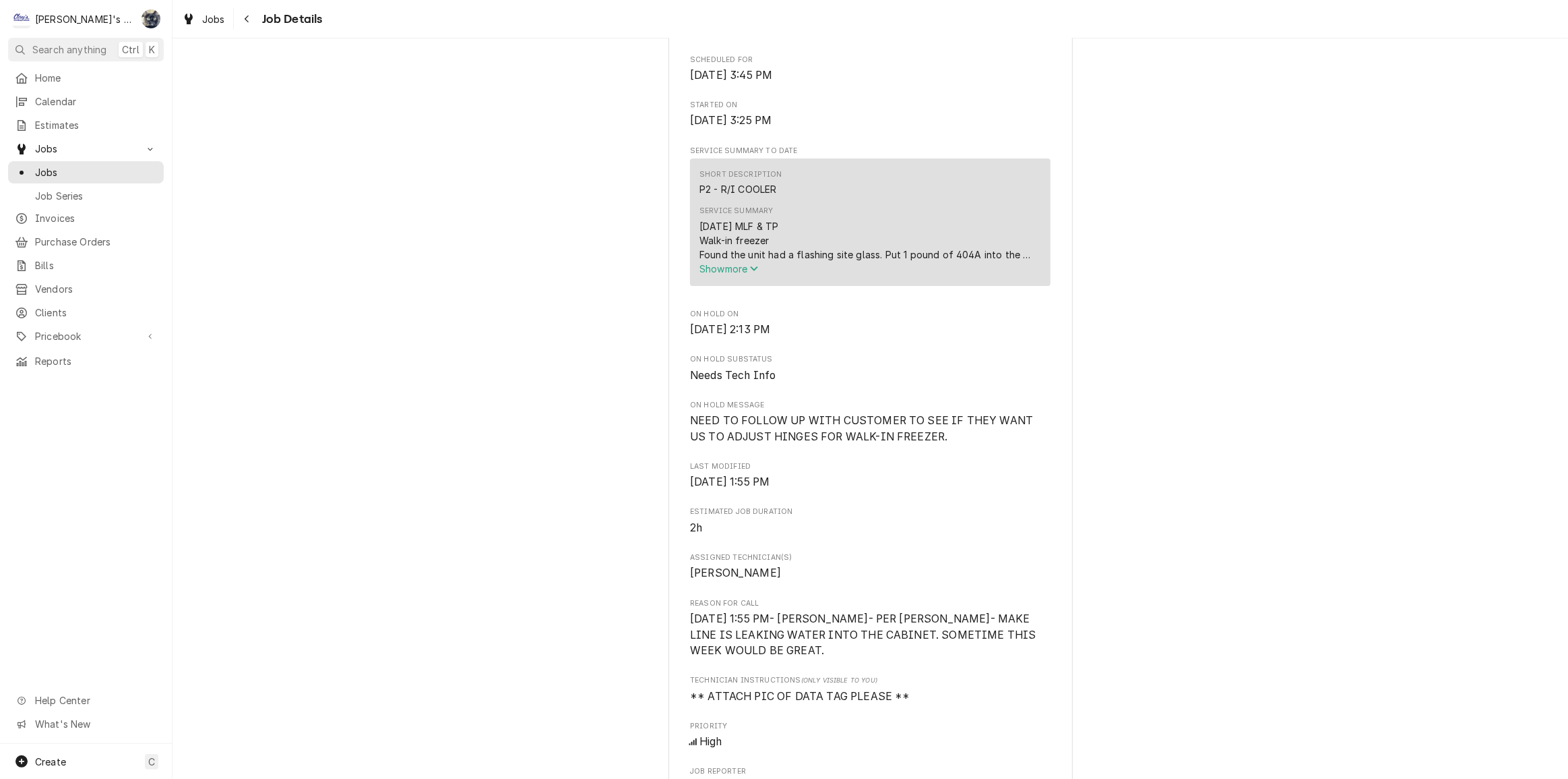
scroll to position [368, 0]
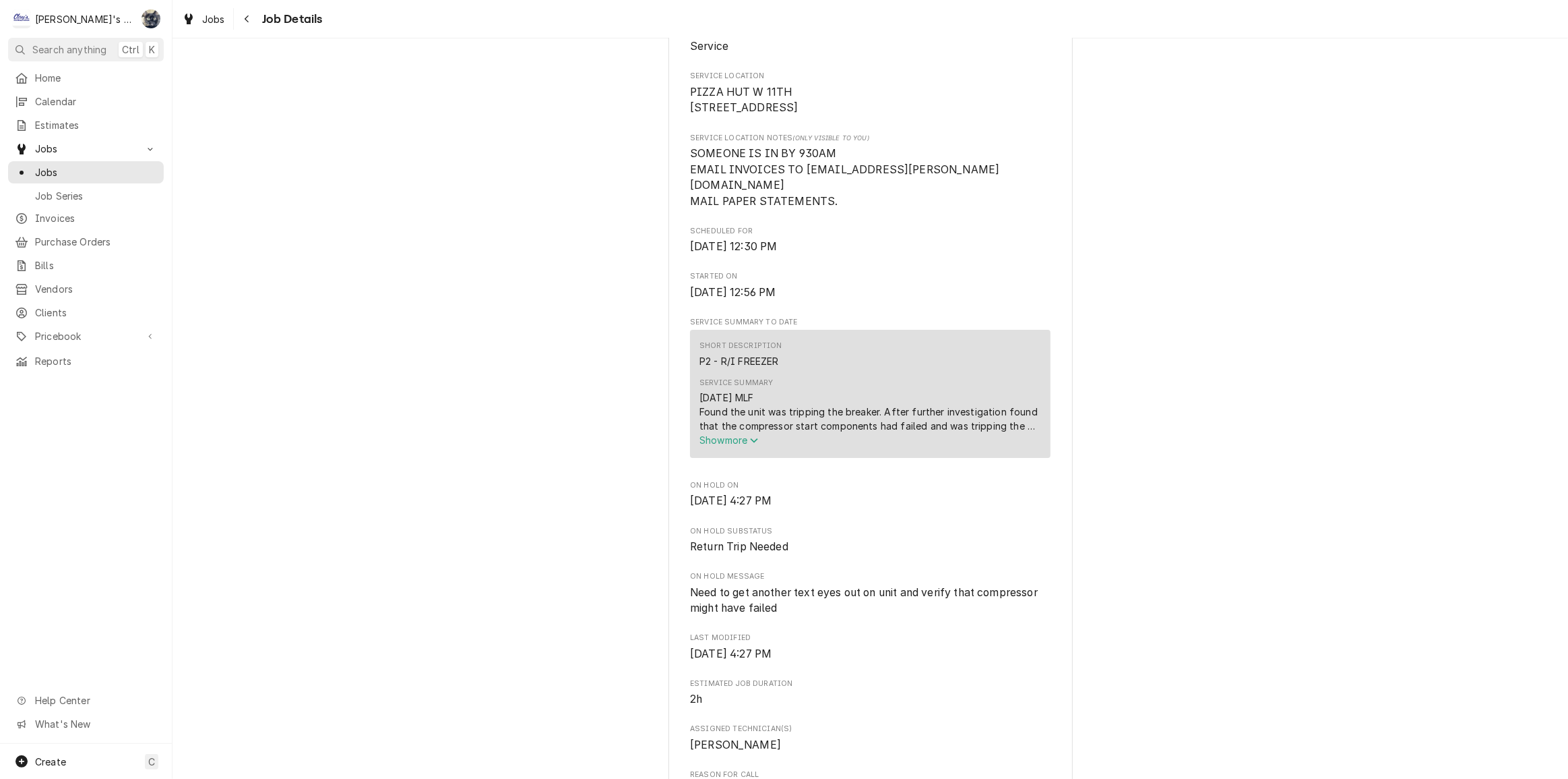
scroll to position [306, 0]
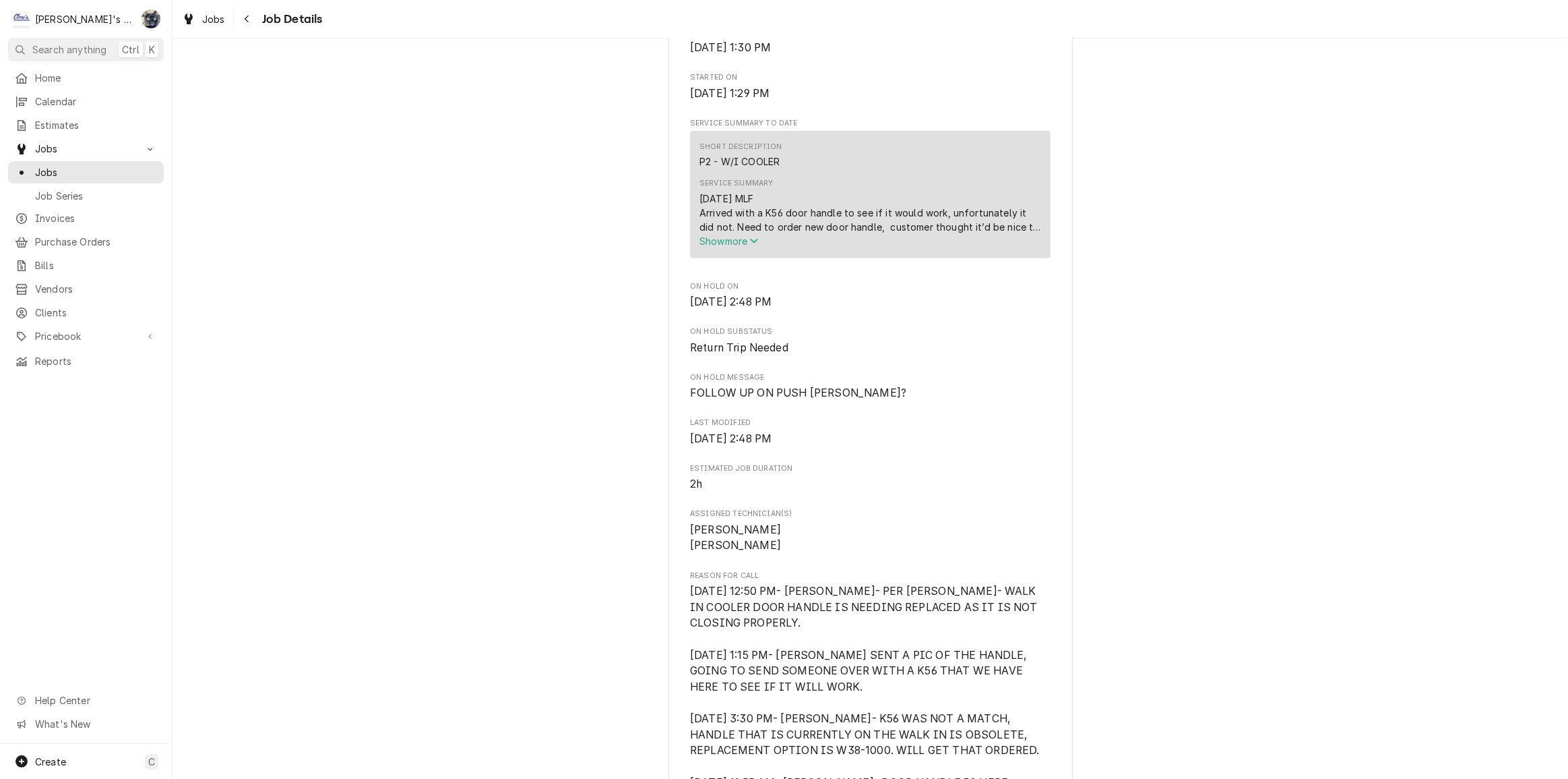
scroll to position [613, 0]
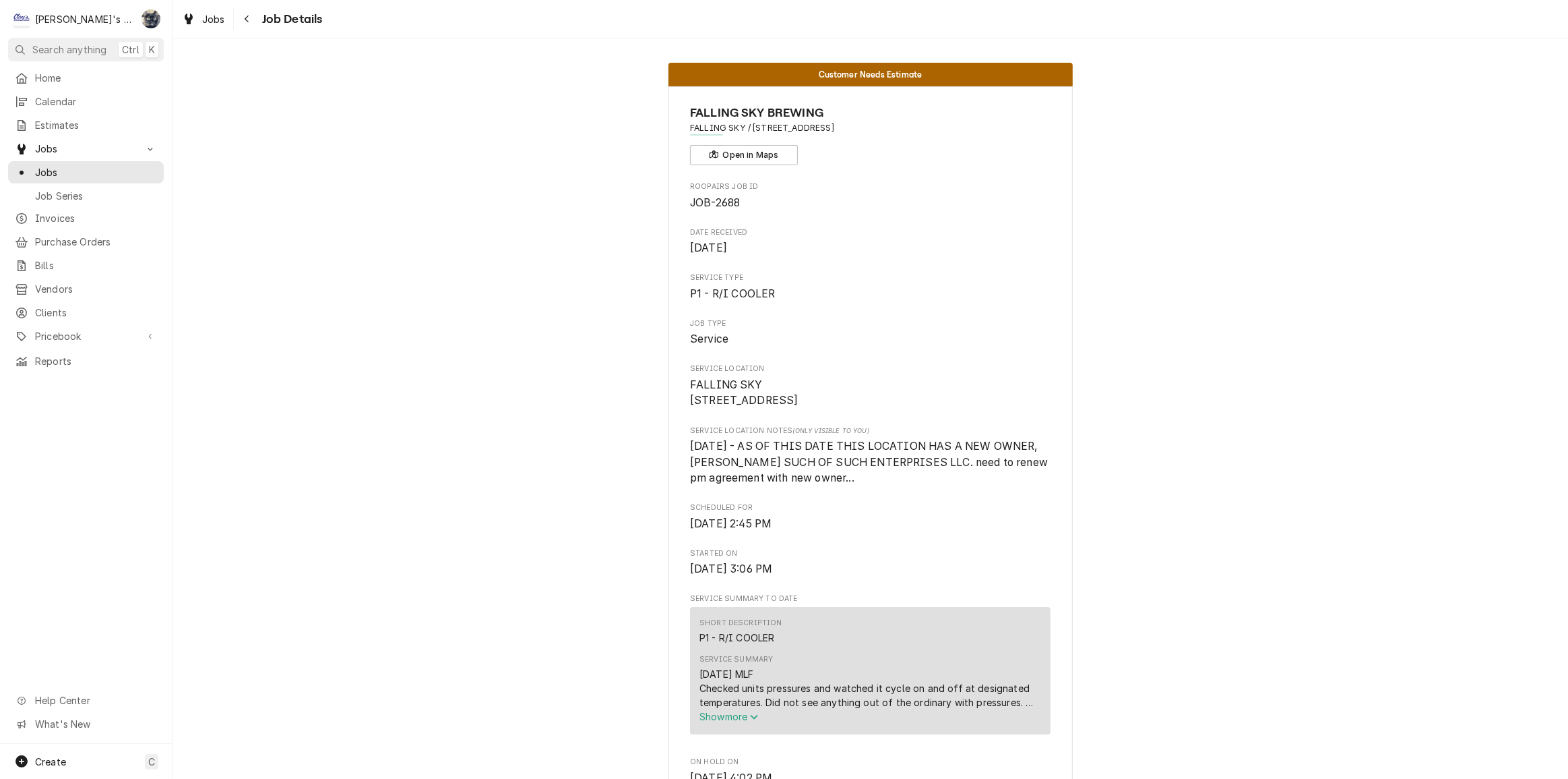
scroll to position [368, 0]
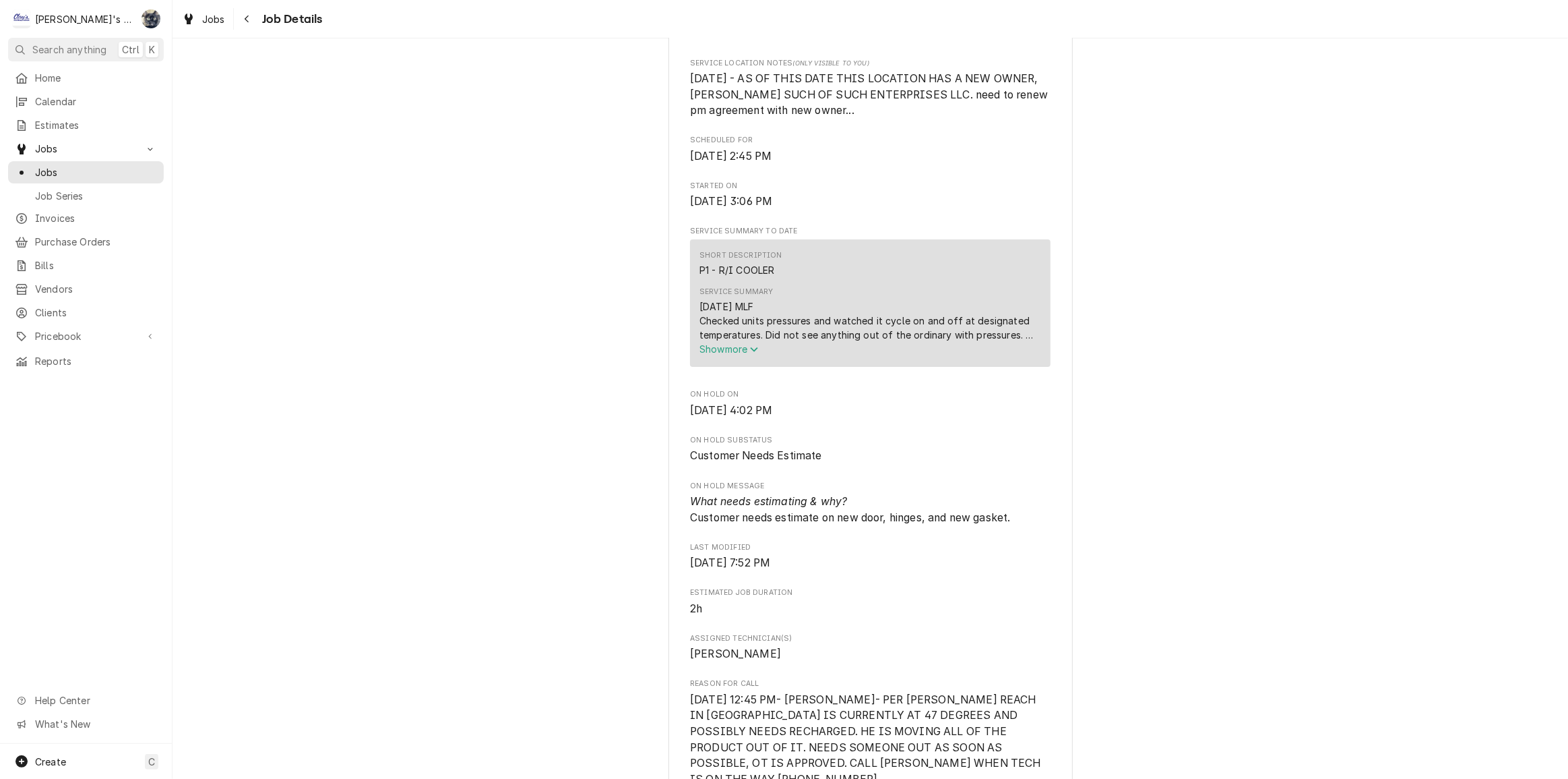
click at [717, 356] on button "Show more" at bounding box center [870, 349] width 342 height 14
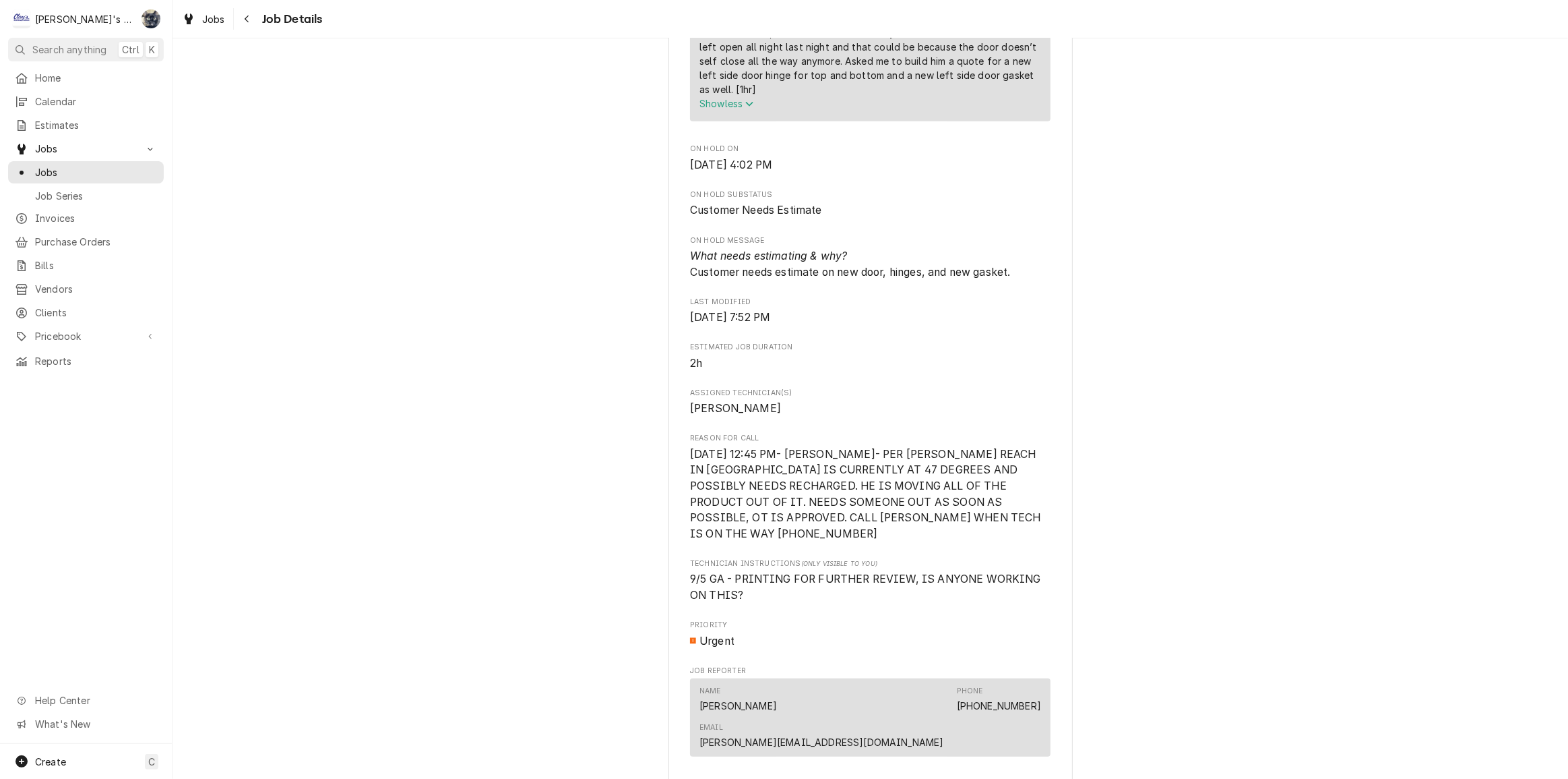
scroll to position [735, 0]
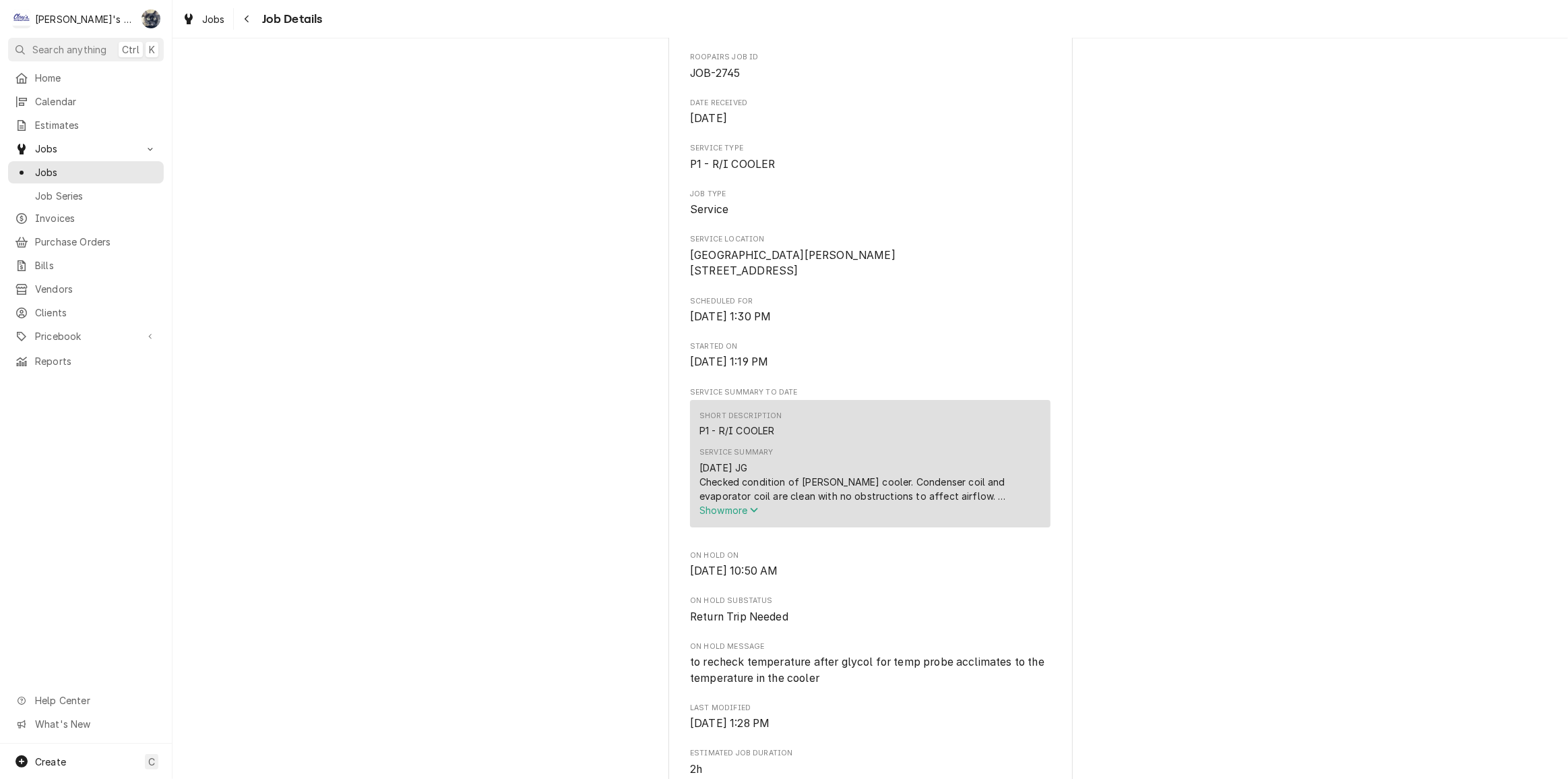
scroll to position [306, 0]
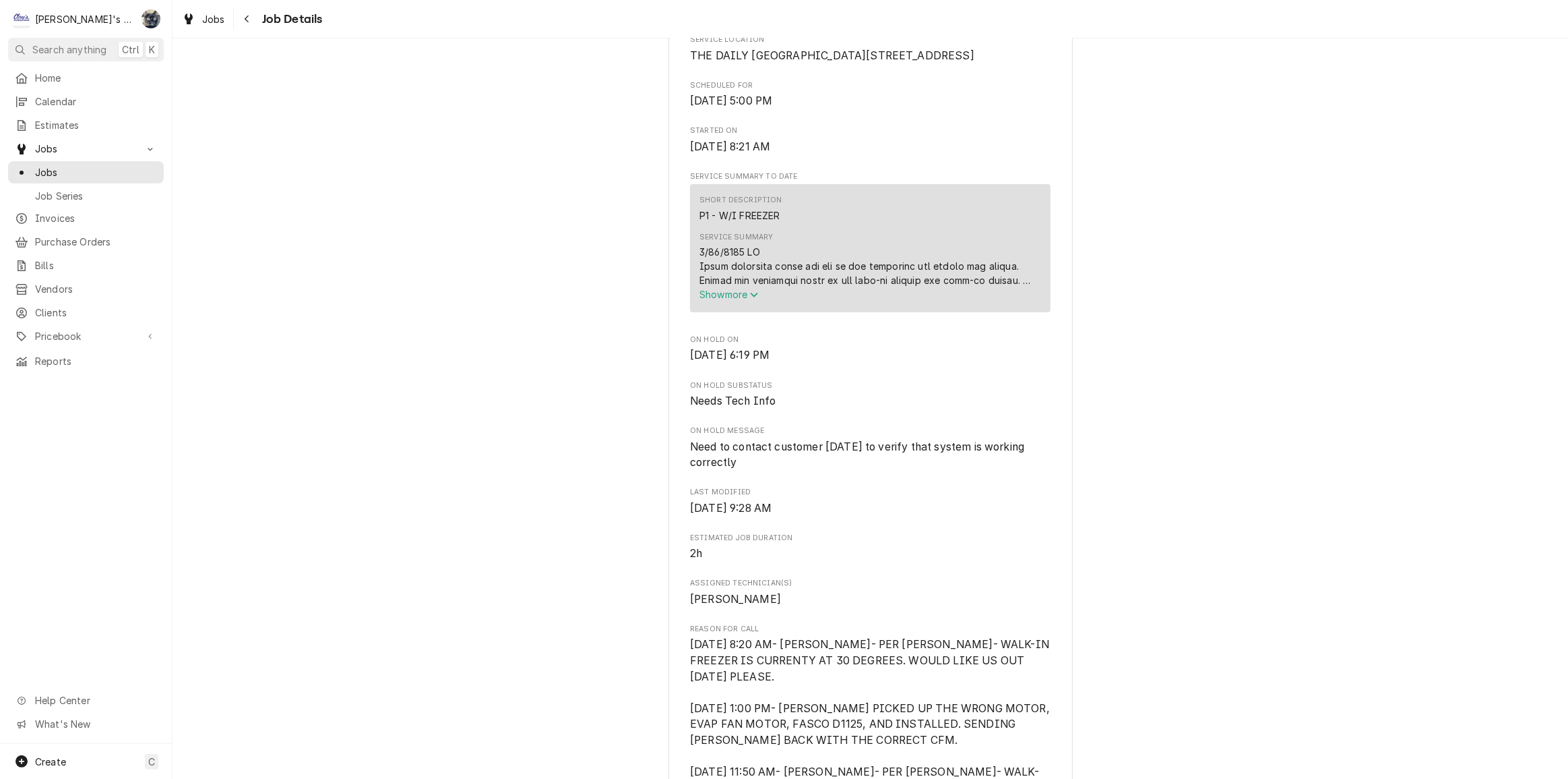
scroll to position [306, 0]
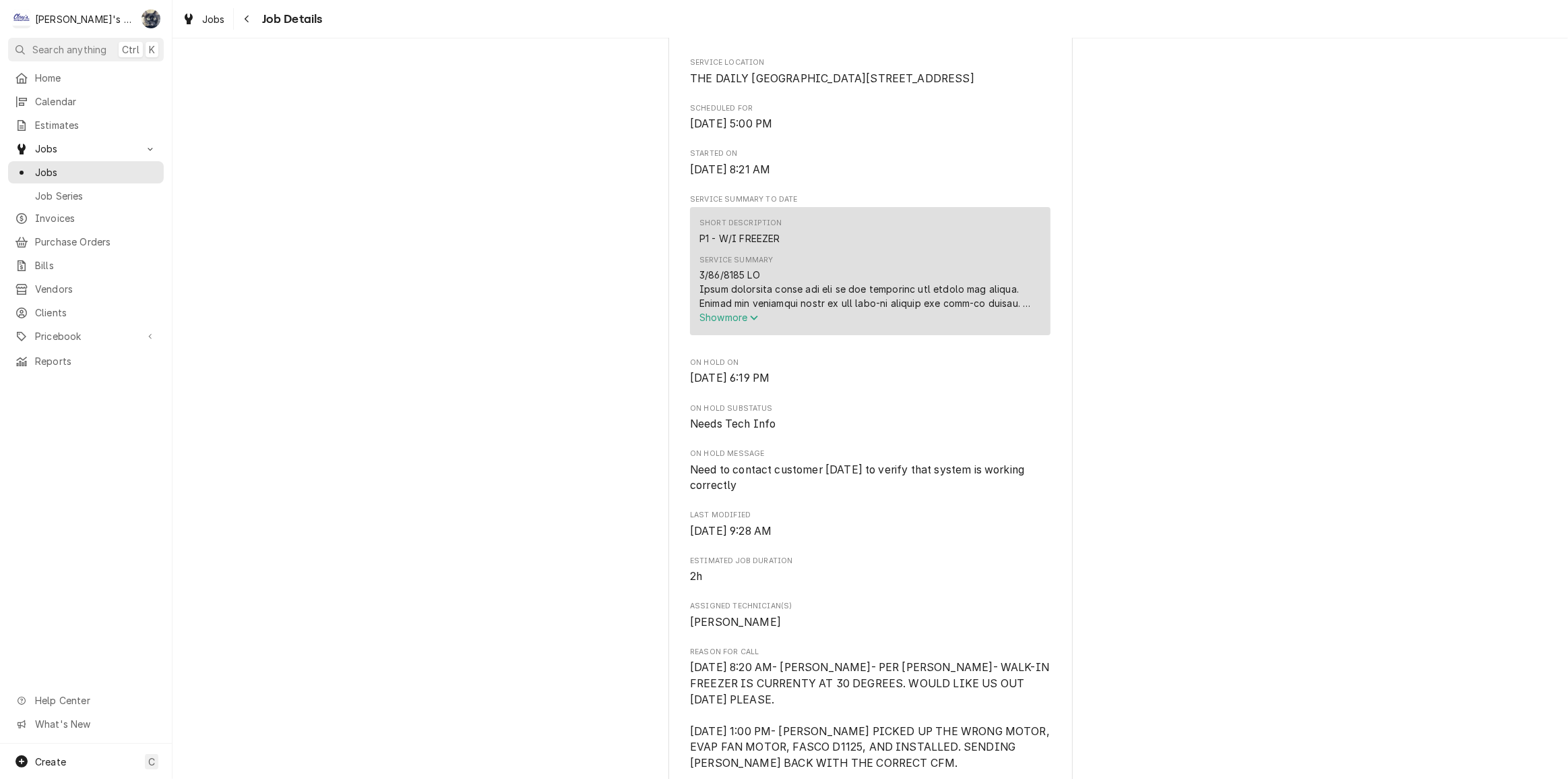
click at [704, 323] on span "Show more" at bounding box center [729, 317] width 59 height 12
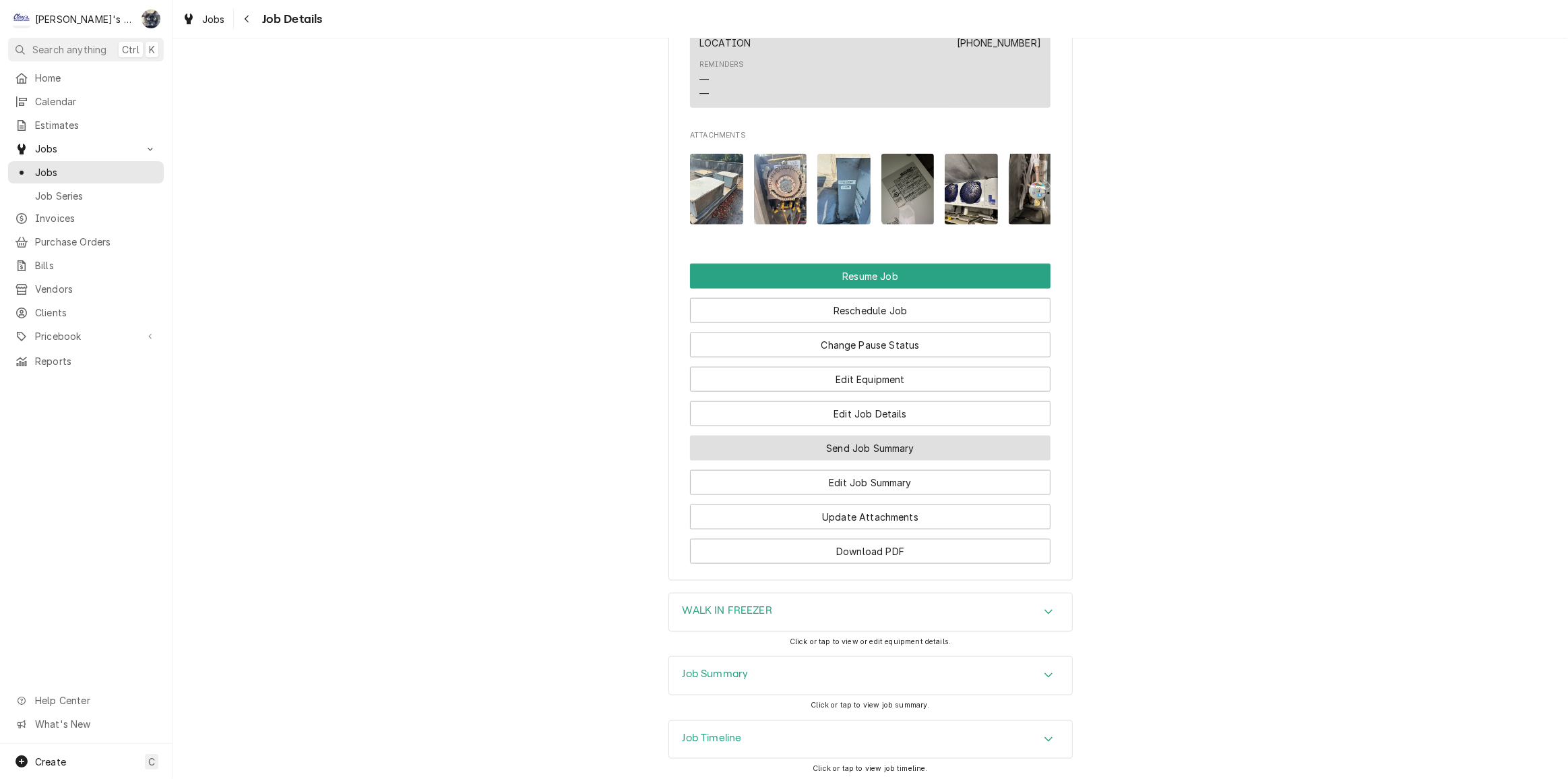
scroll to position [1937, 0]
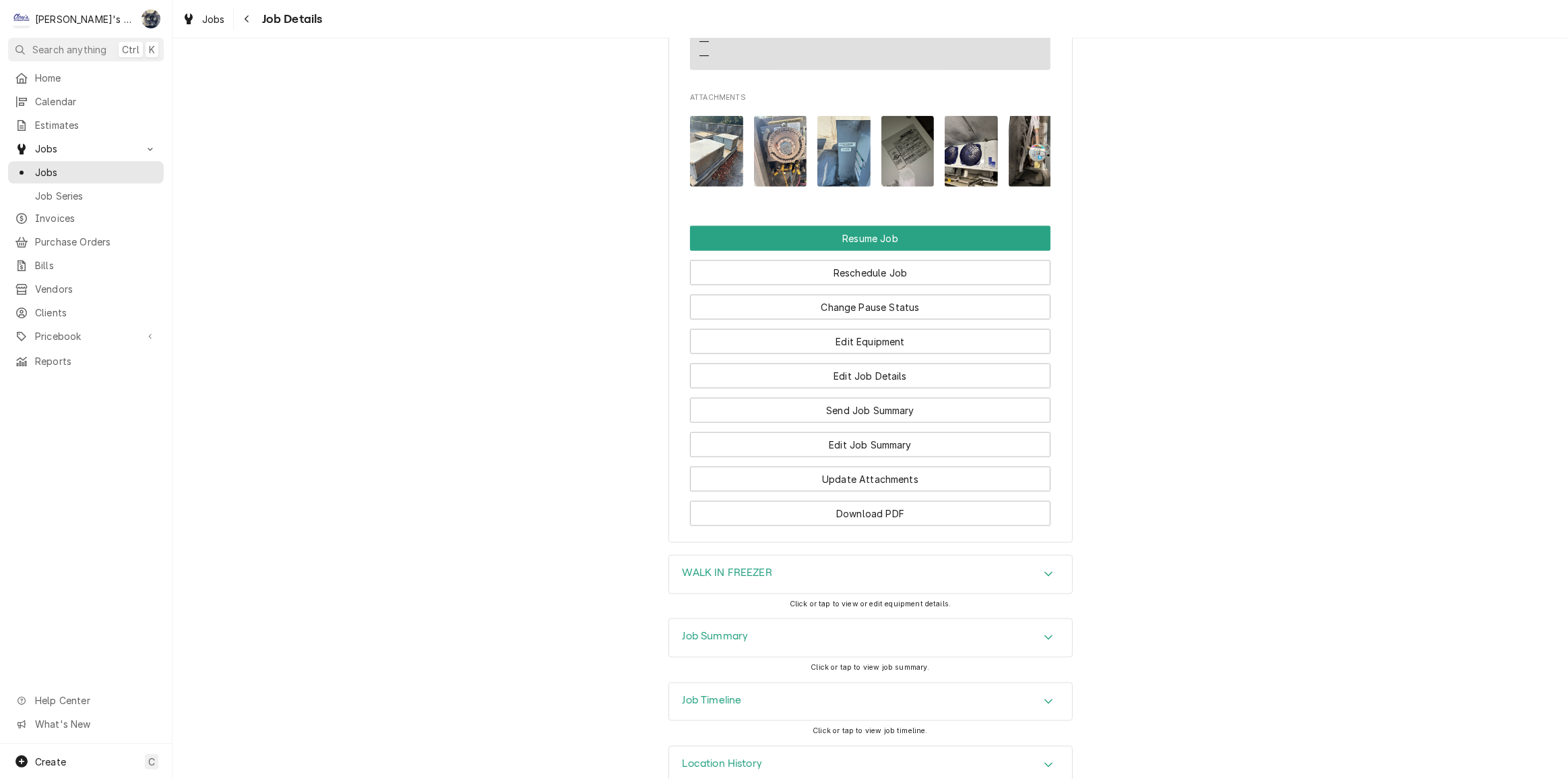
click at [729, 630] on h3 "Job Summary" at bounding box center [715, 636] width 66 height 12
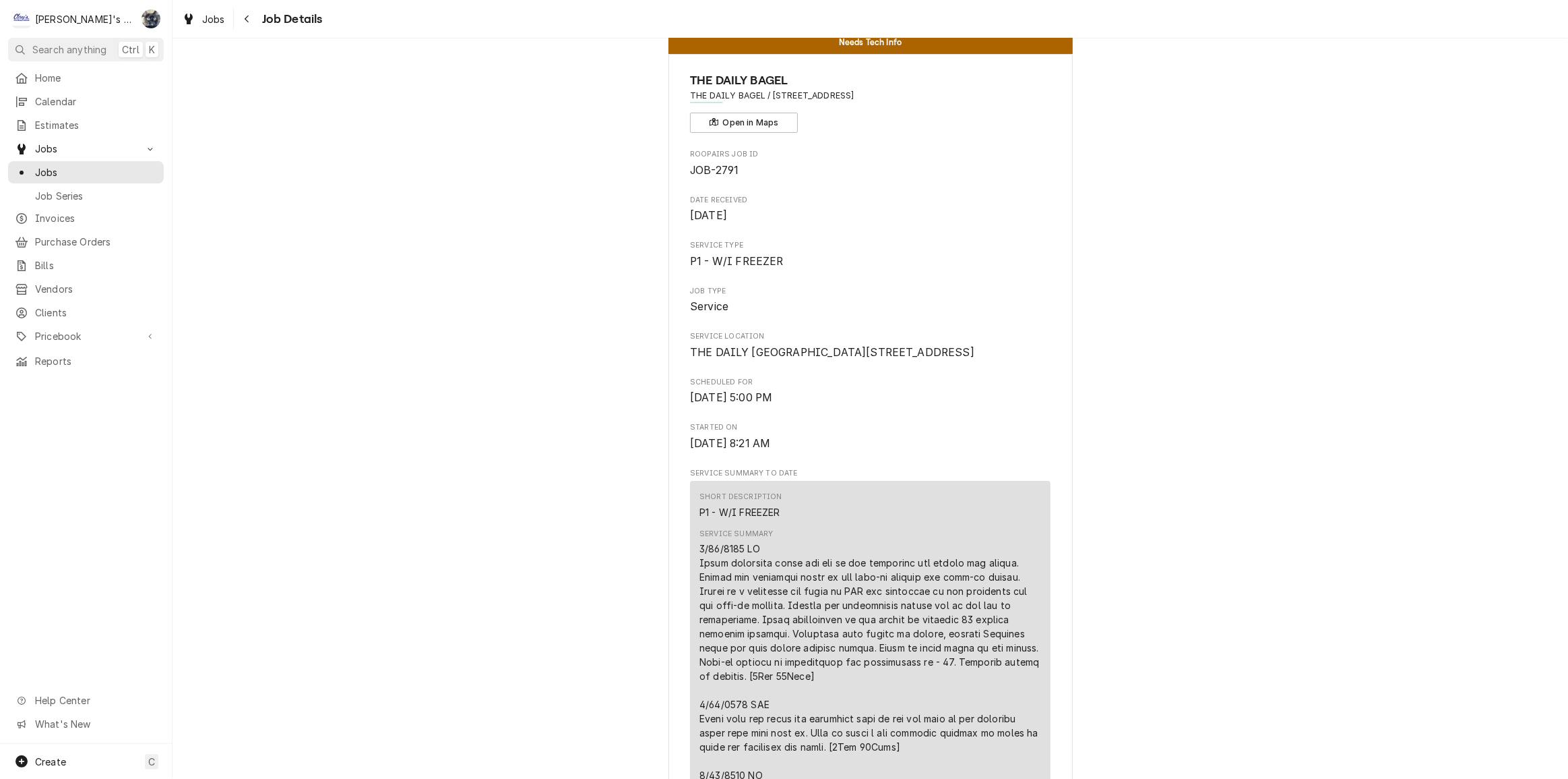
scroll to position [0, 0]
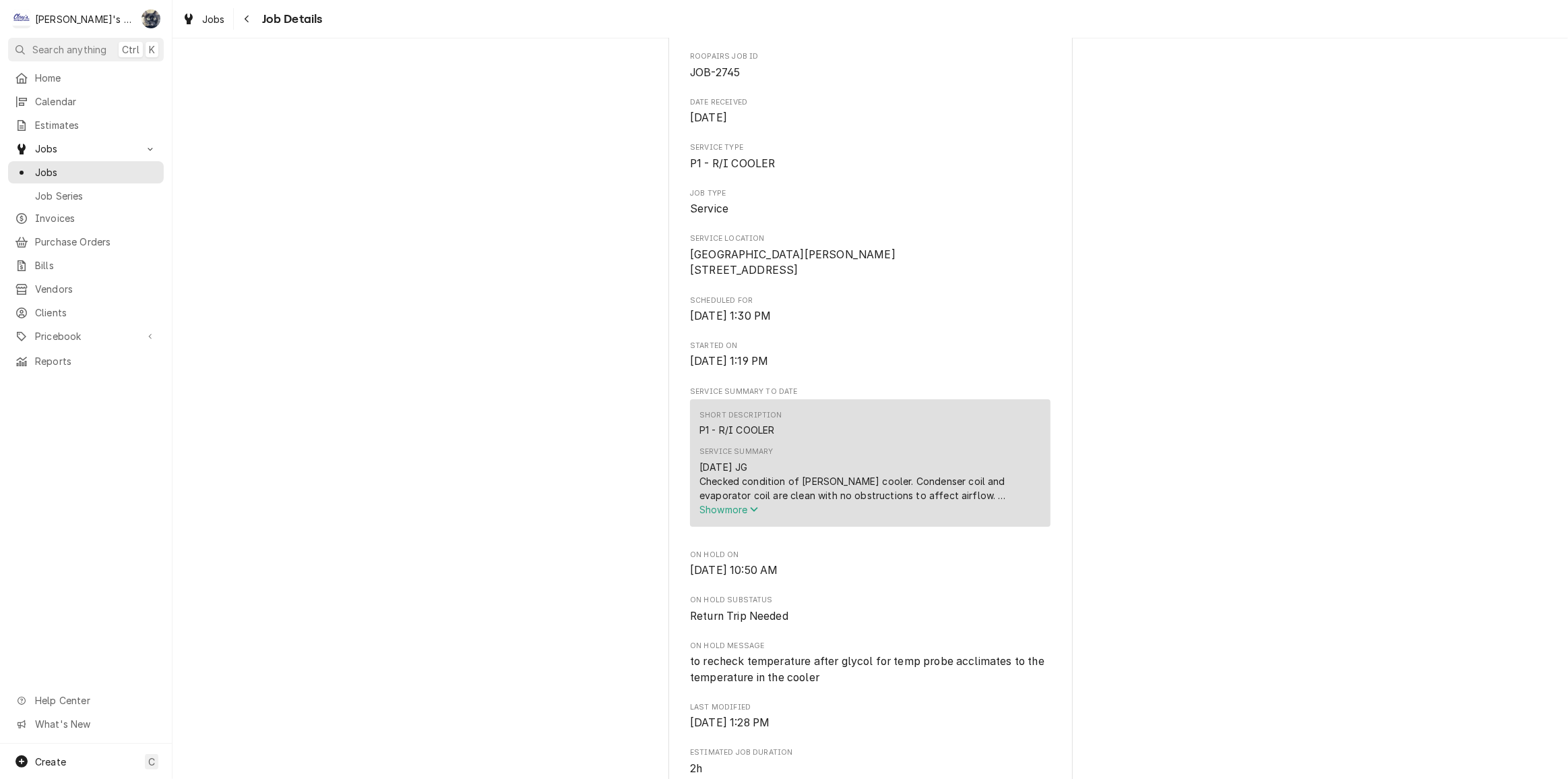
scroll to position [306, 0]
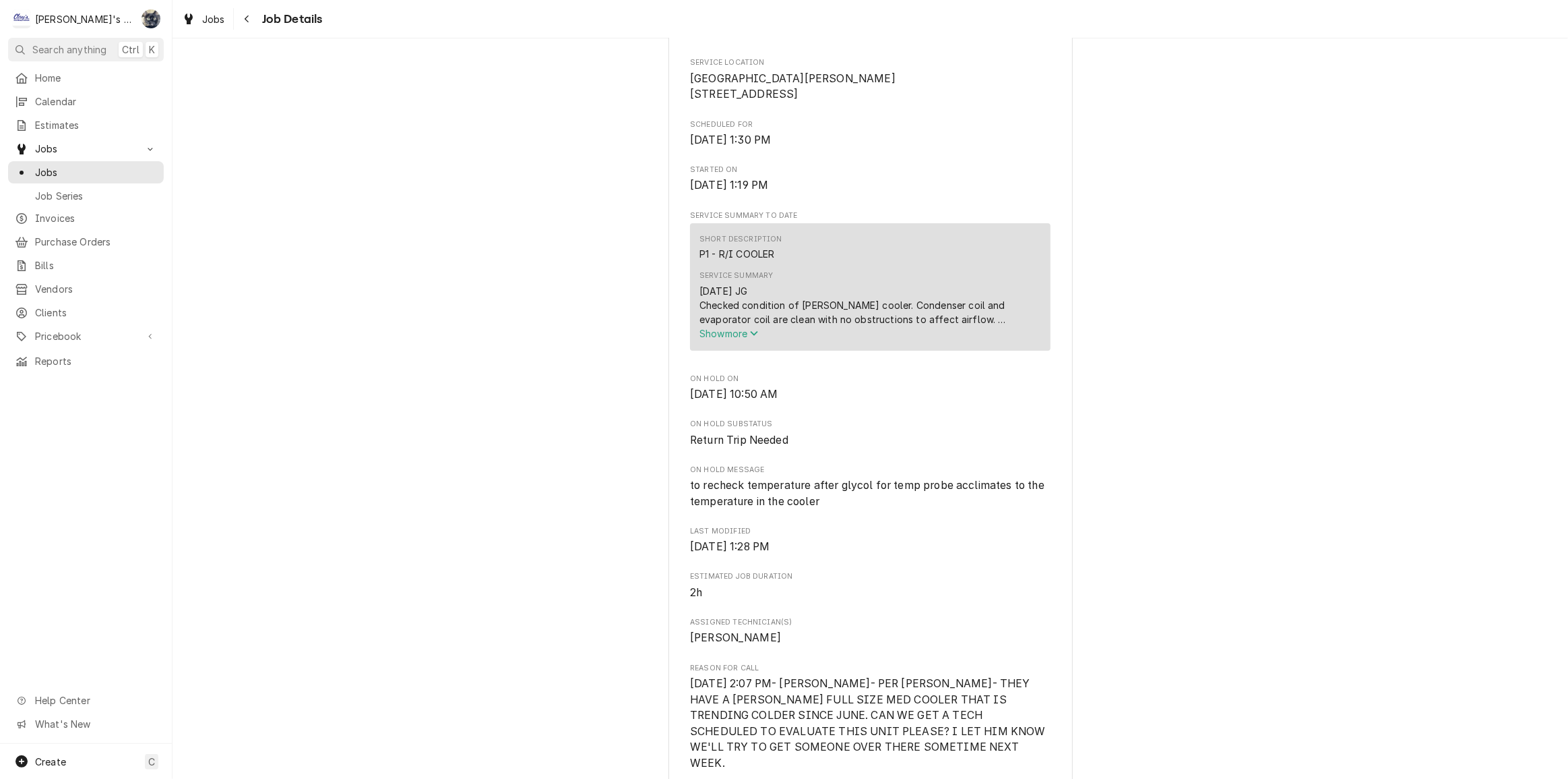
click at [716, 339] on span "Show more" at bounding box center [729, 333] width 59 height 12
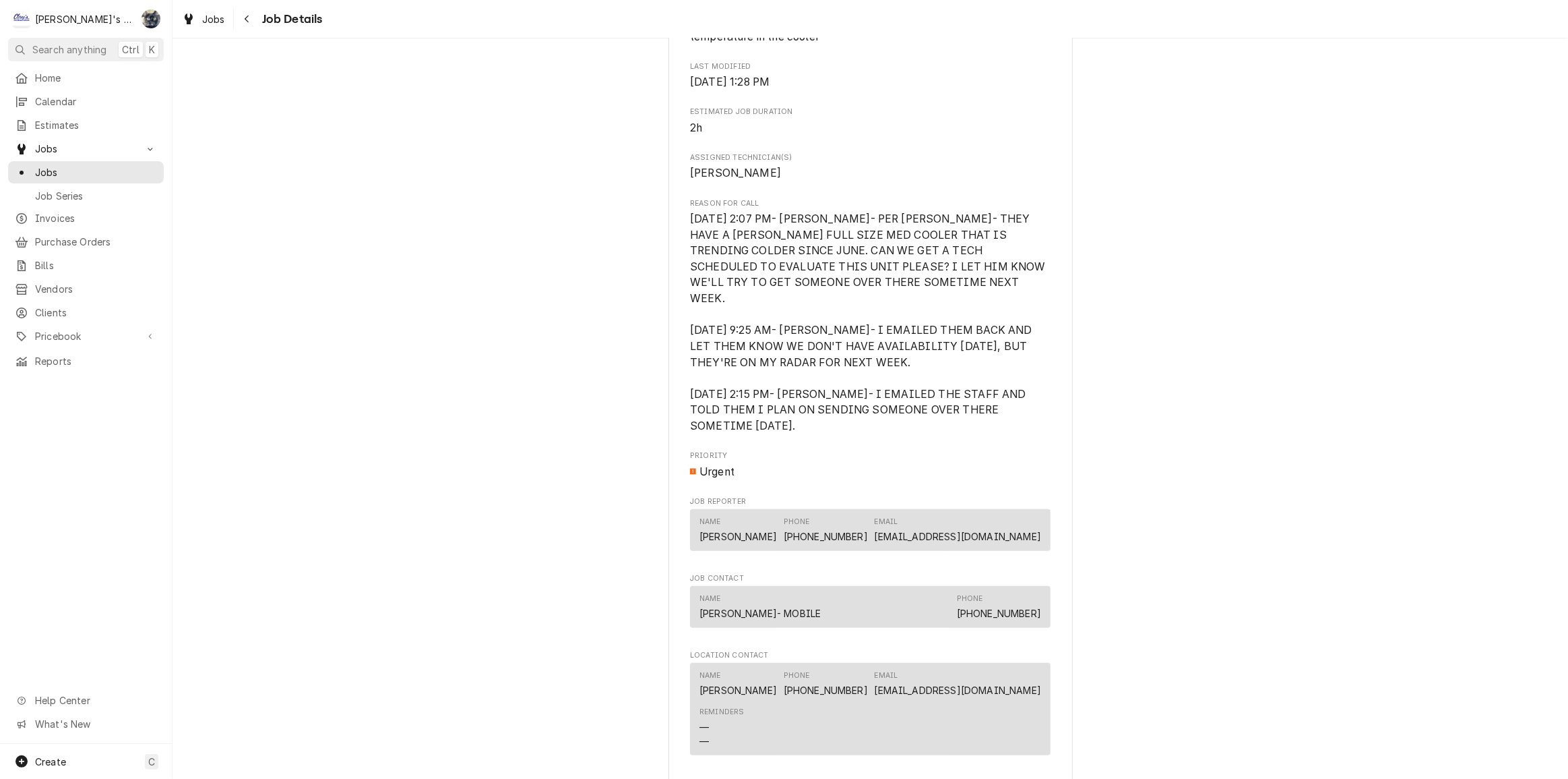
scroll to position [1103, 0]
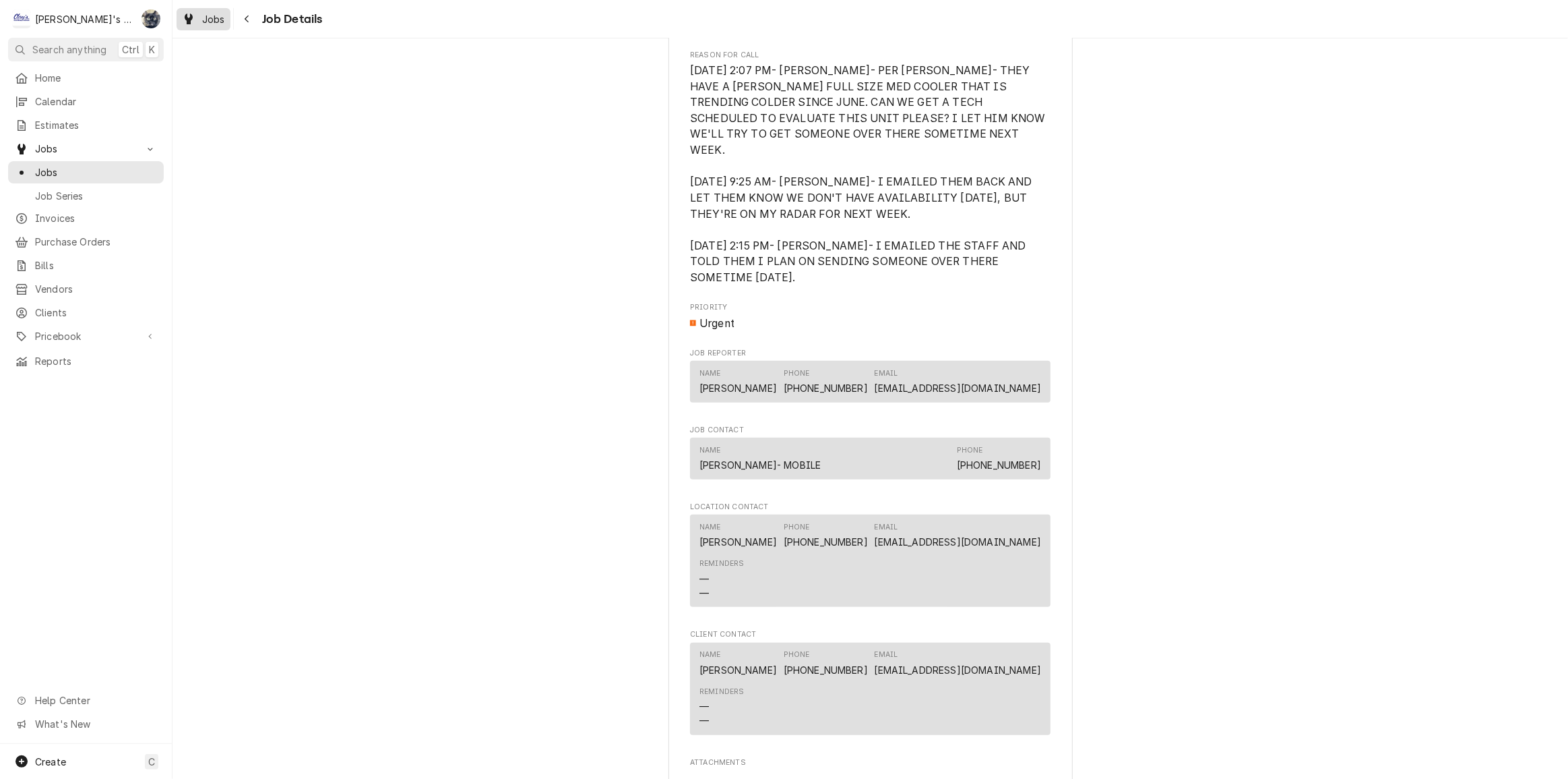
click at [207, 24] on span "Jobs" at bounding box center [213, 19] width 23 height 14
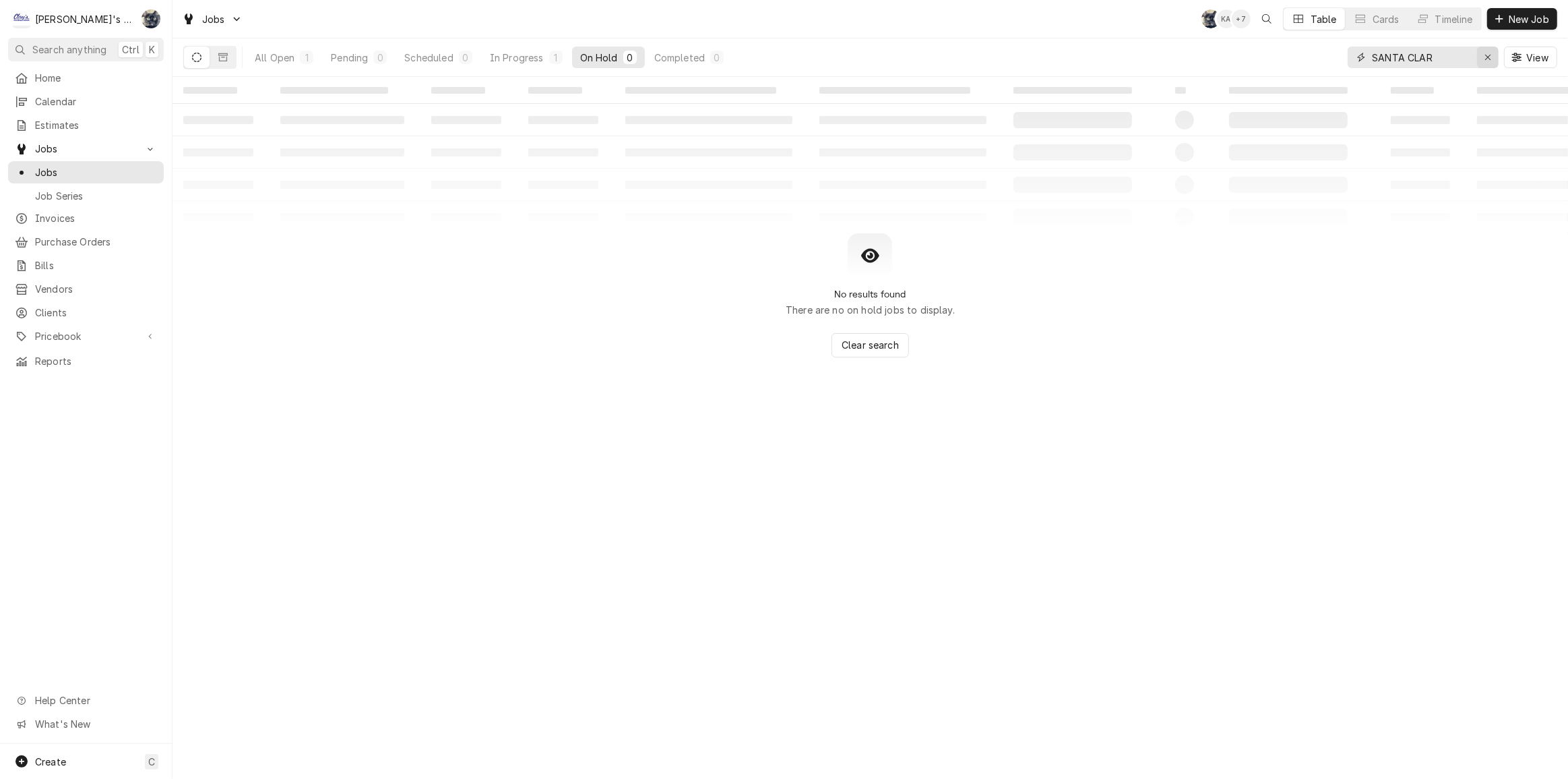
click at [1486, 56] on icon "Erase input" at bounding box center [1487, 57] width 5 height 5
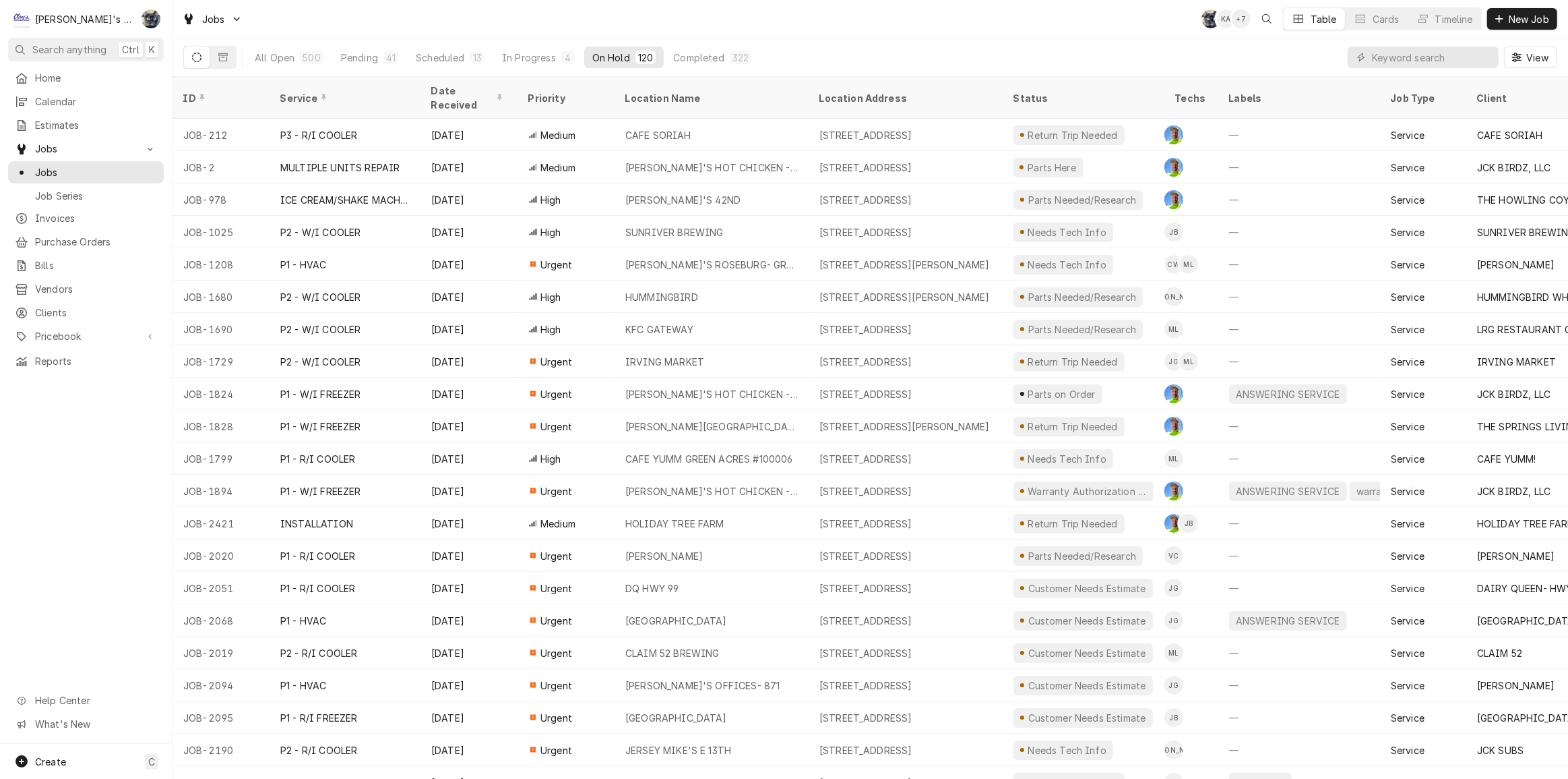
click at [386, 40] on div "All Open 500 Pending 41 Scheduled 13 In Progress 4 On Hold 120 Completed 322" at bounding box center [503, 57] width 513 height 38
click at [386, 54] on div "41" at bounding box center [391, 58] width 9 height 14
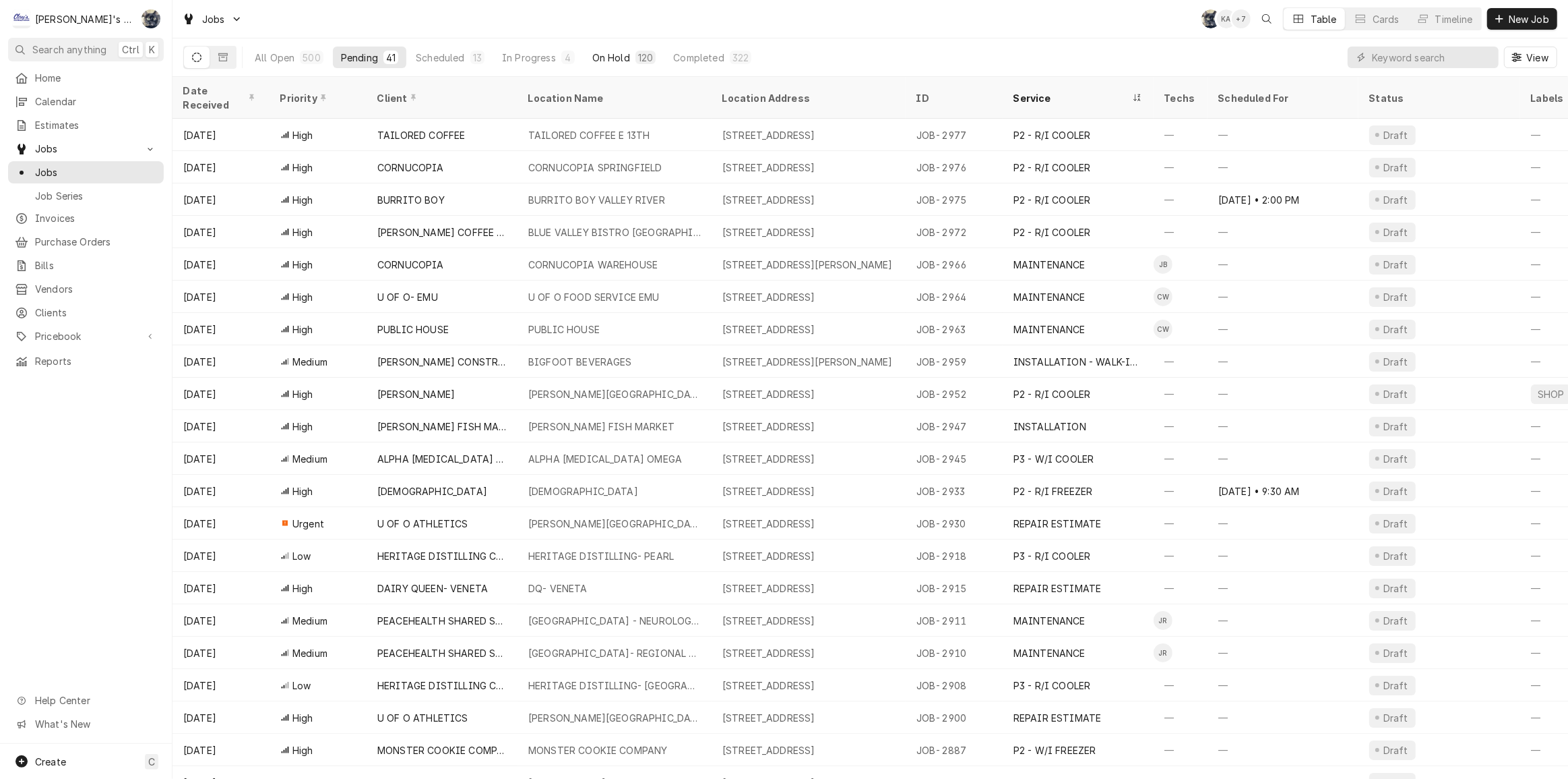
click at [608, 58] on div "On Hold" at bounding box center [611, 58] width 38 height 14
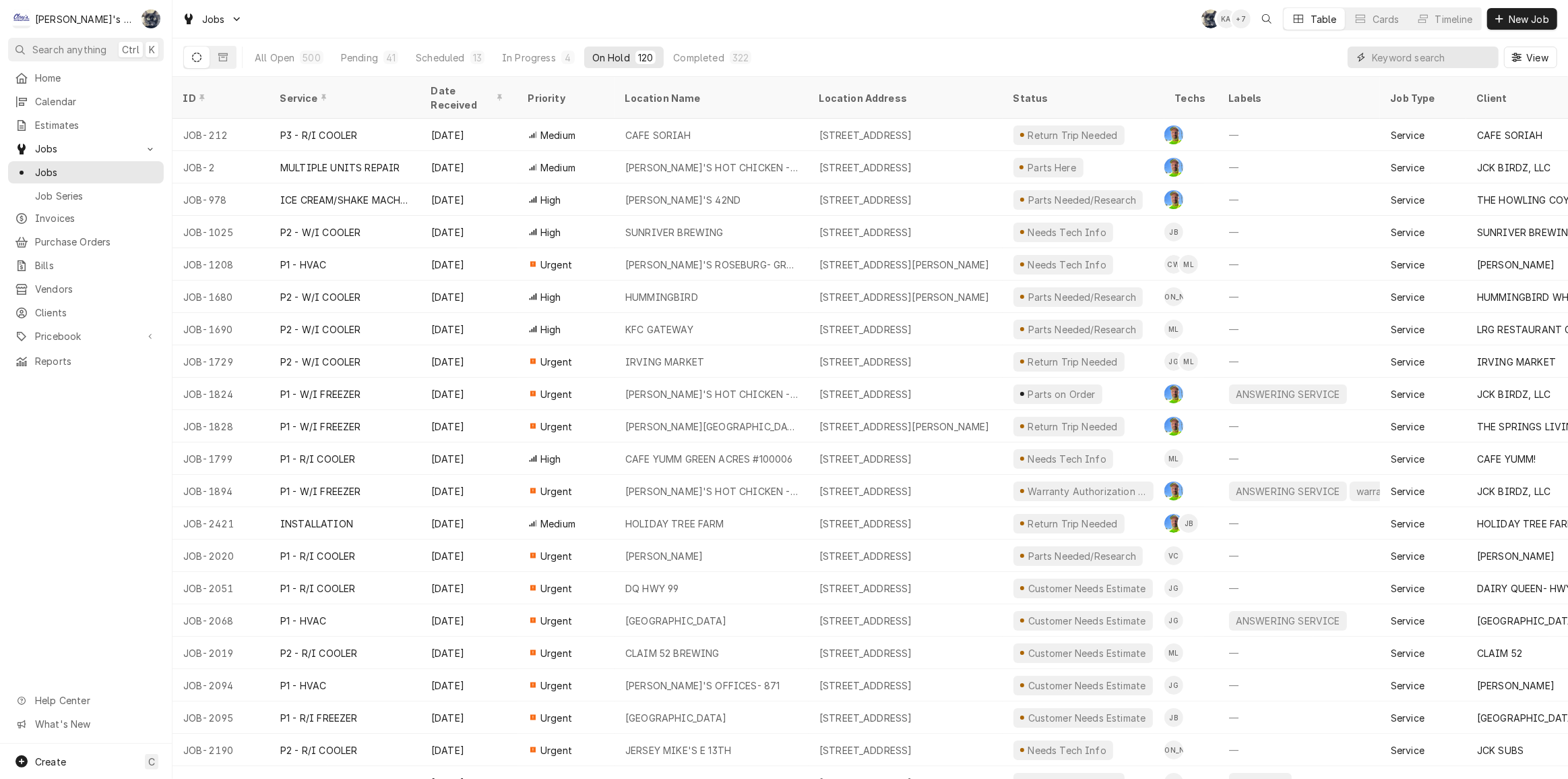
click at [1425, 55] on input "Dynamic Content Wrapper" at bounding box center [1432, 58] width 120 height 22
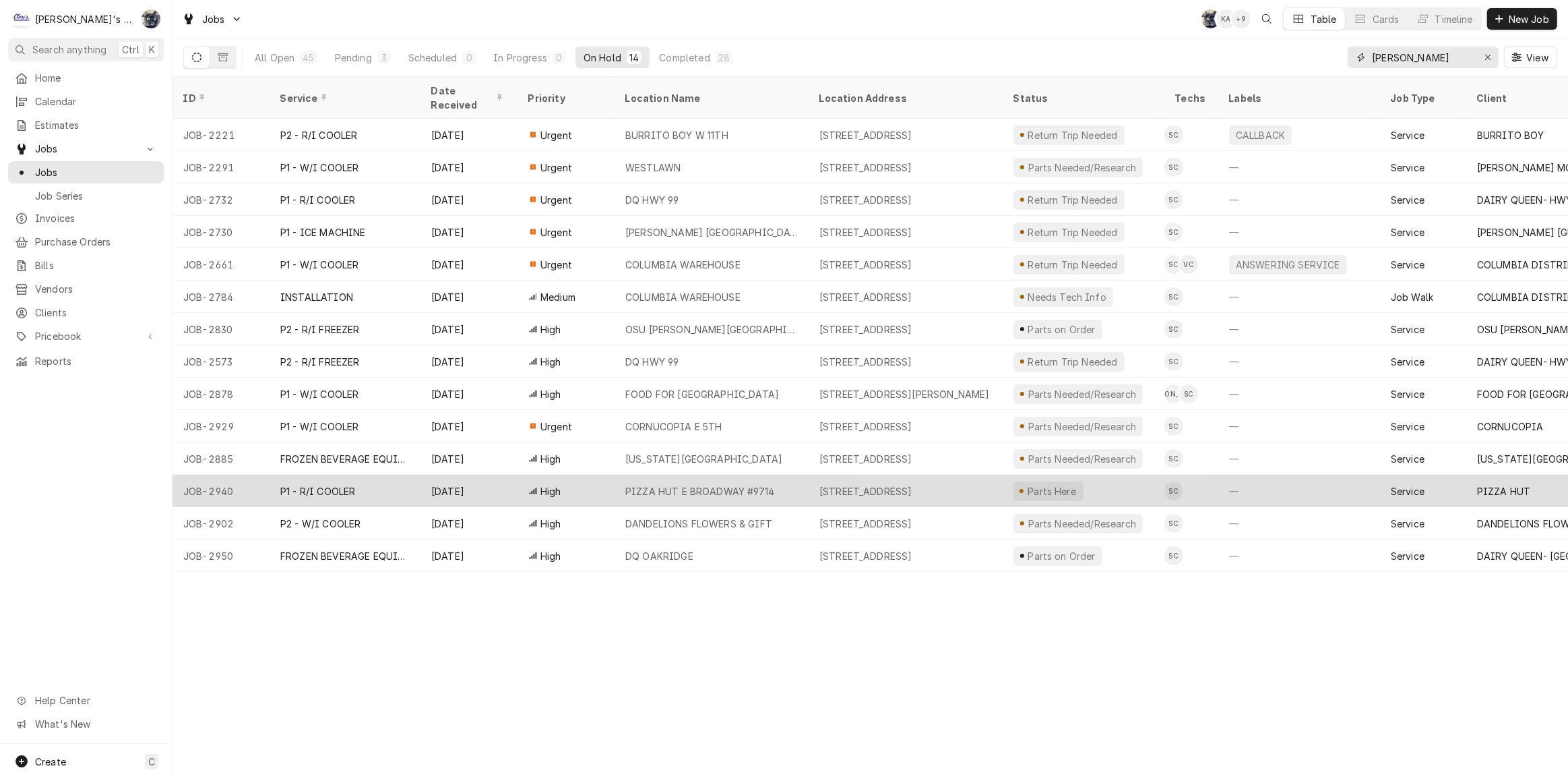
type input "[PERSON_NAME]"
click at [727, 484] on div "PIZZA HUT E BROADWAY #9714" at bounding box center [700, 491] width 149 height 14
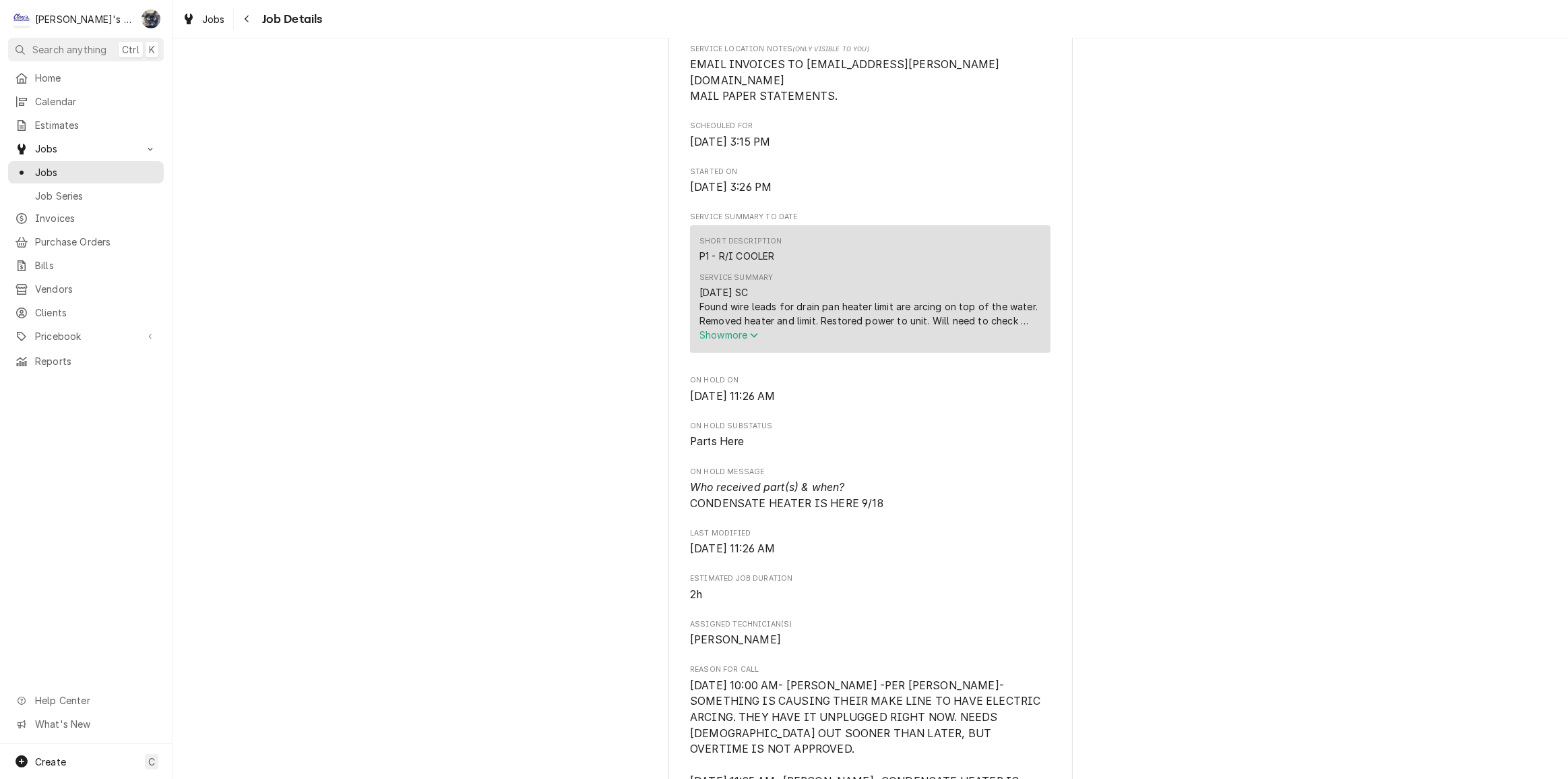
scroll to position [551, 0]
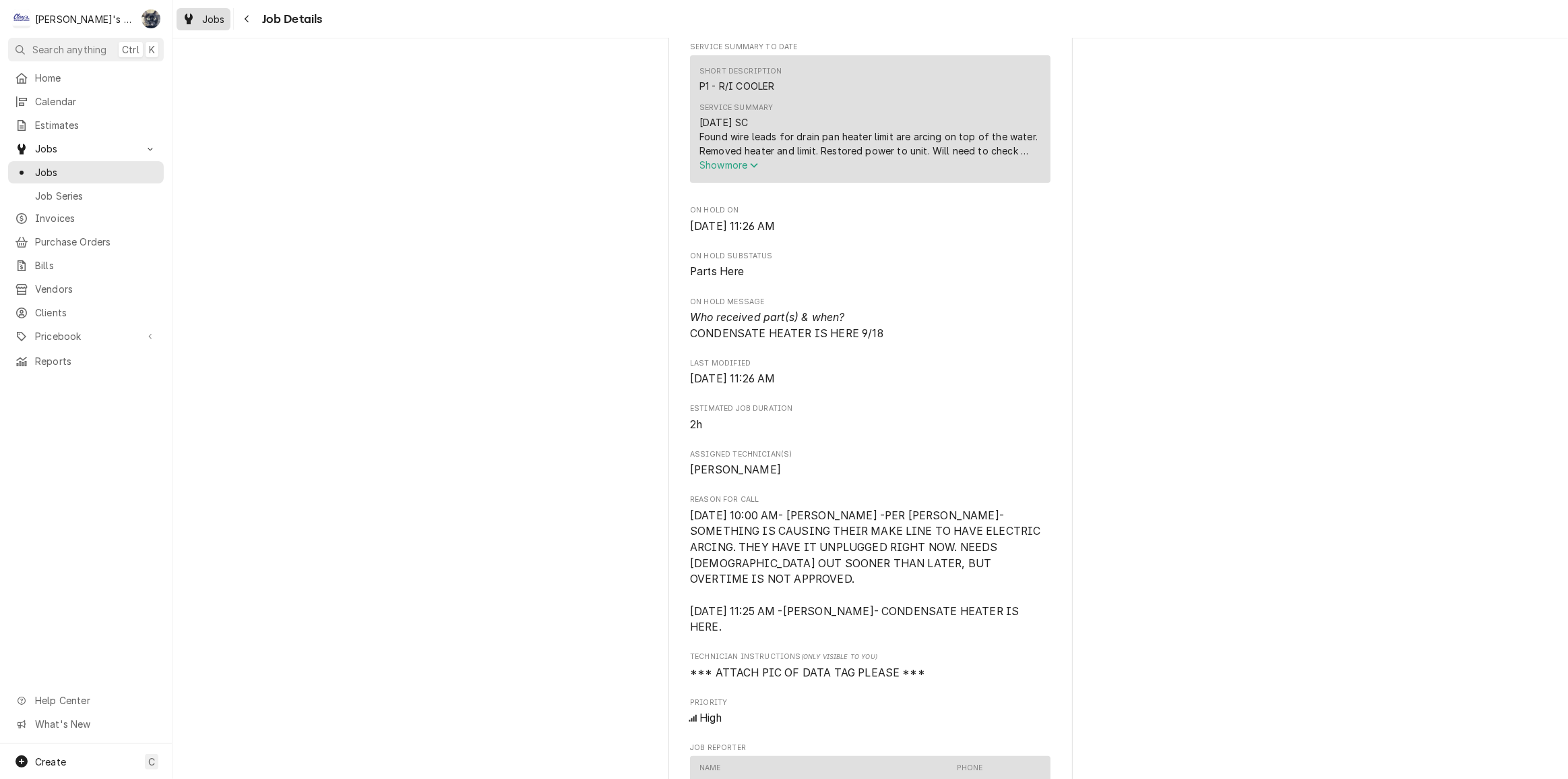
click at [222, 14] on span "Jobs" at bounding box center [213, 19] width 23 height 14
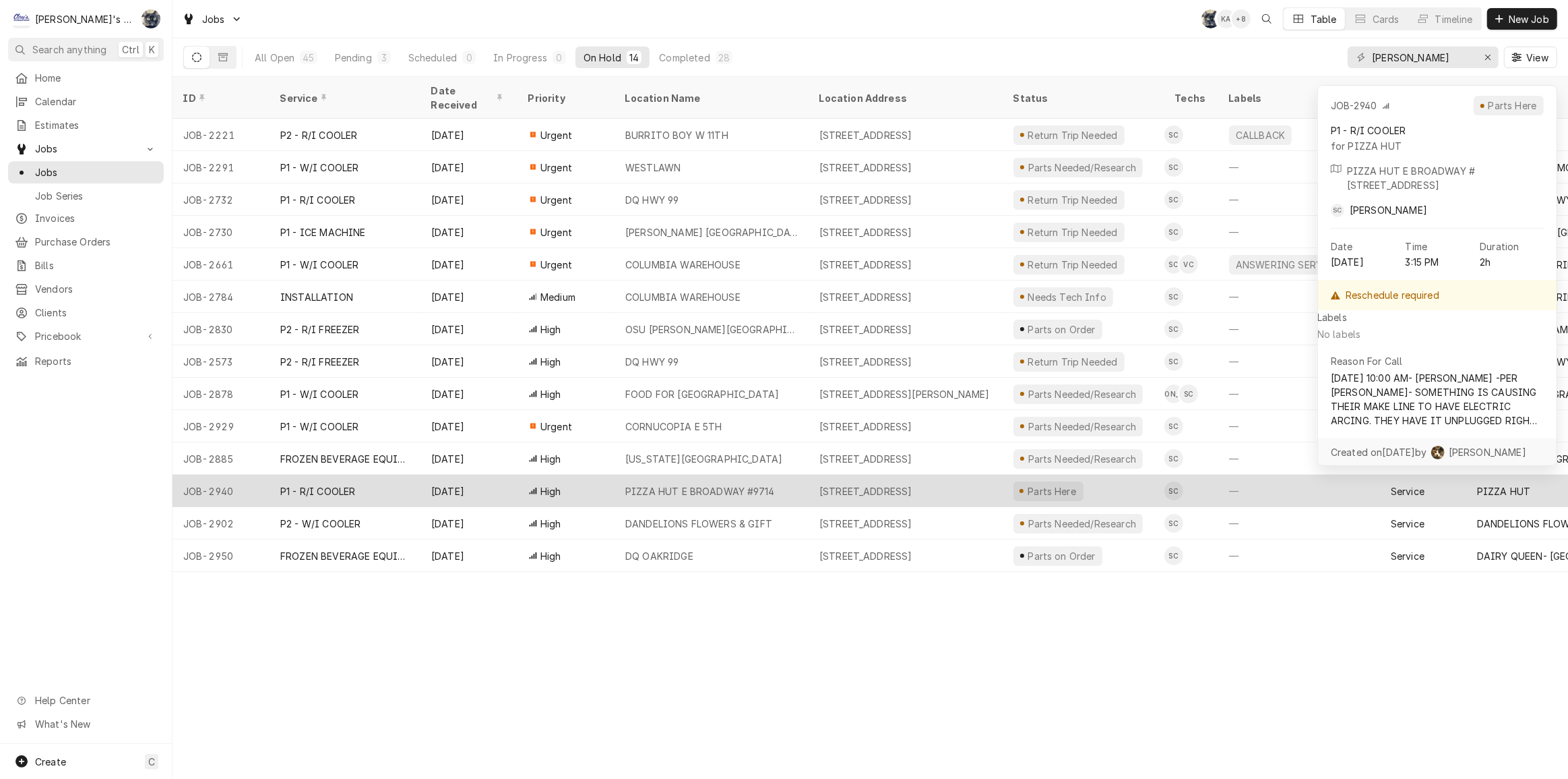
click at [744, 484] on div "PIZZA HUT E BROADWAY #9714" at bounding box center [700, 491] width 149 height 14
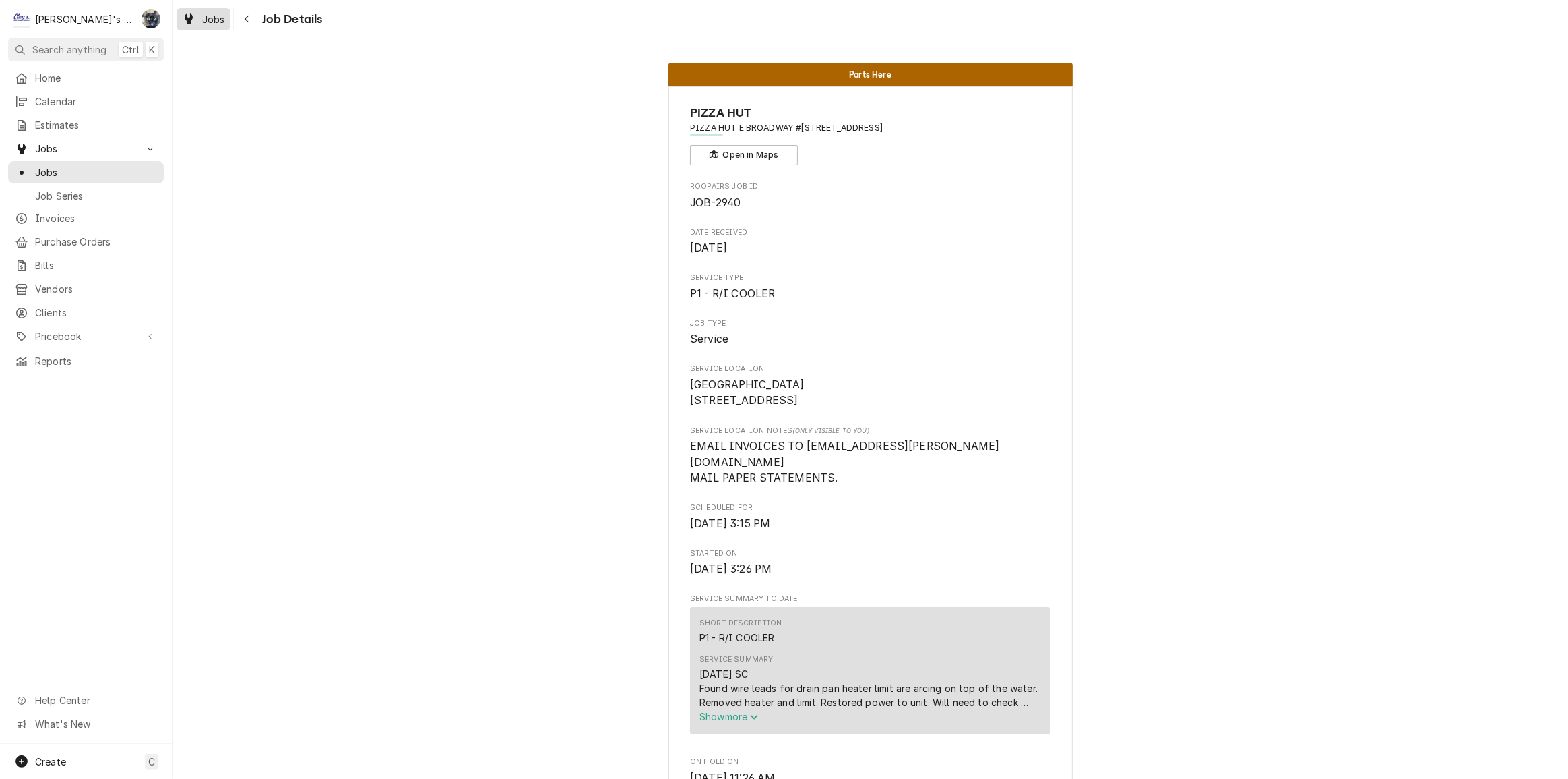
click at [204, 16] on span "Jobs" at bounding box center [213, 19] width 23 height 14
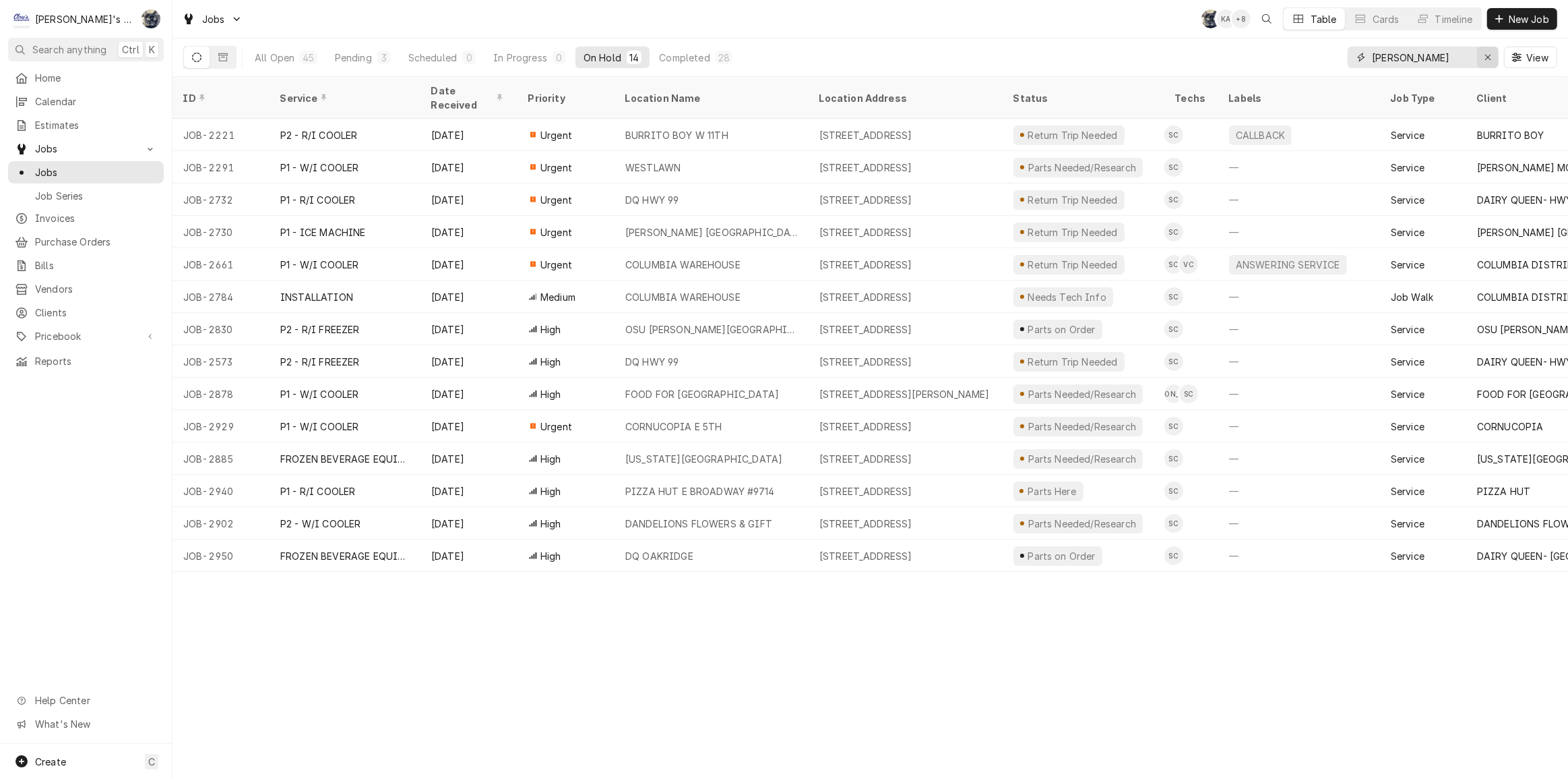
click at [1490, 60] on icon "Erase input" at bounding box center [1488, 58] width 8 height 9
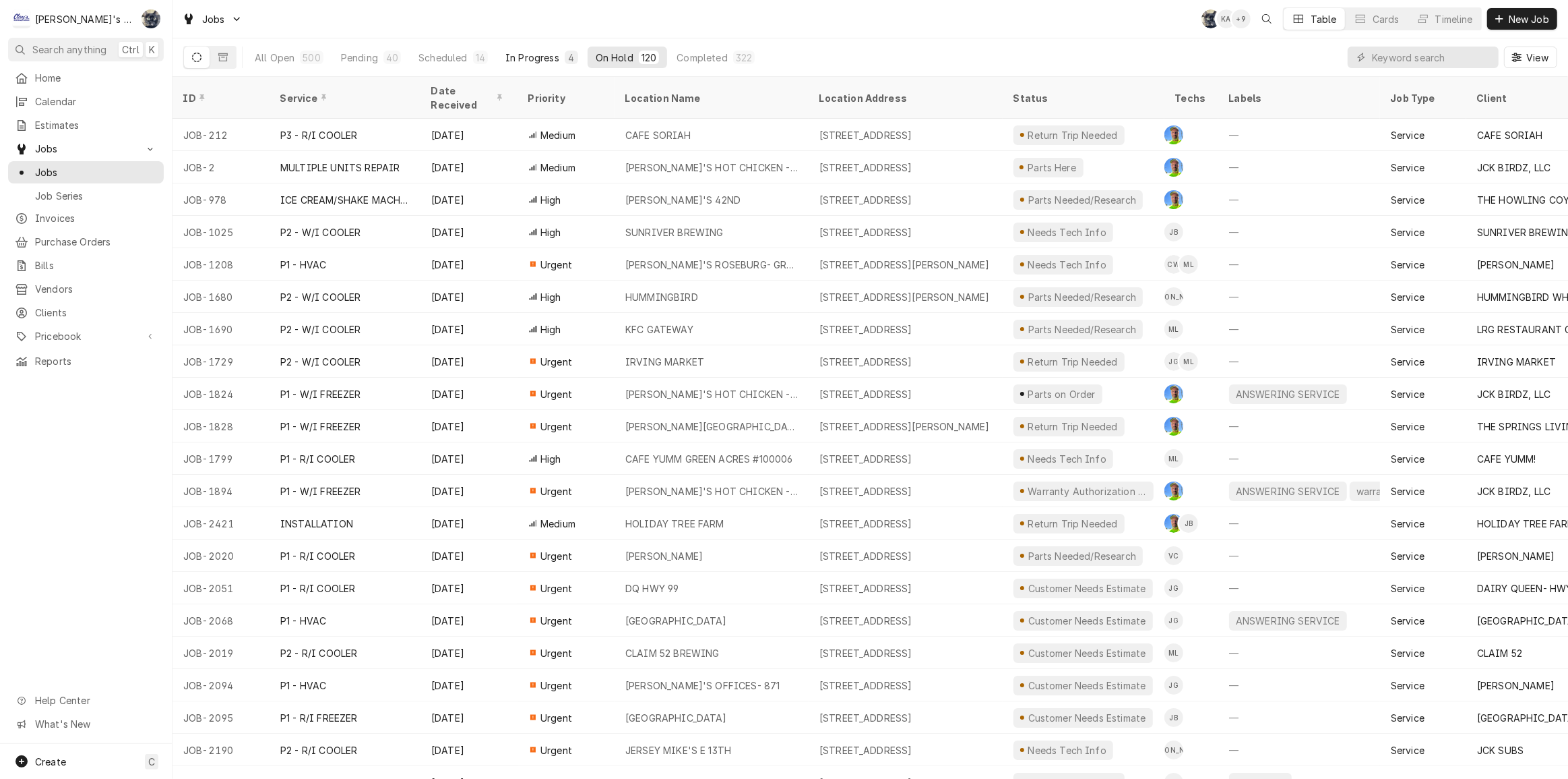
click at [559, 58] on button "In Progress 4" at bounding box center [542, 58] width 89 height 22
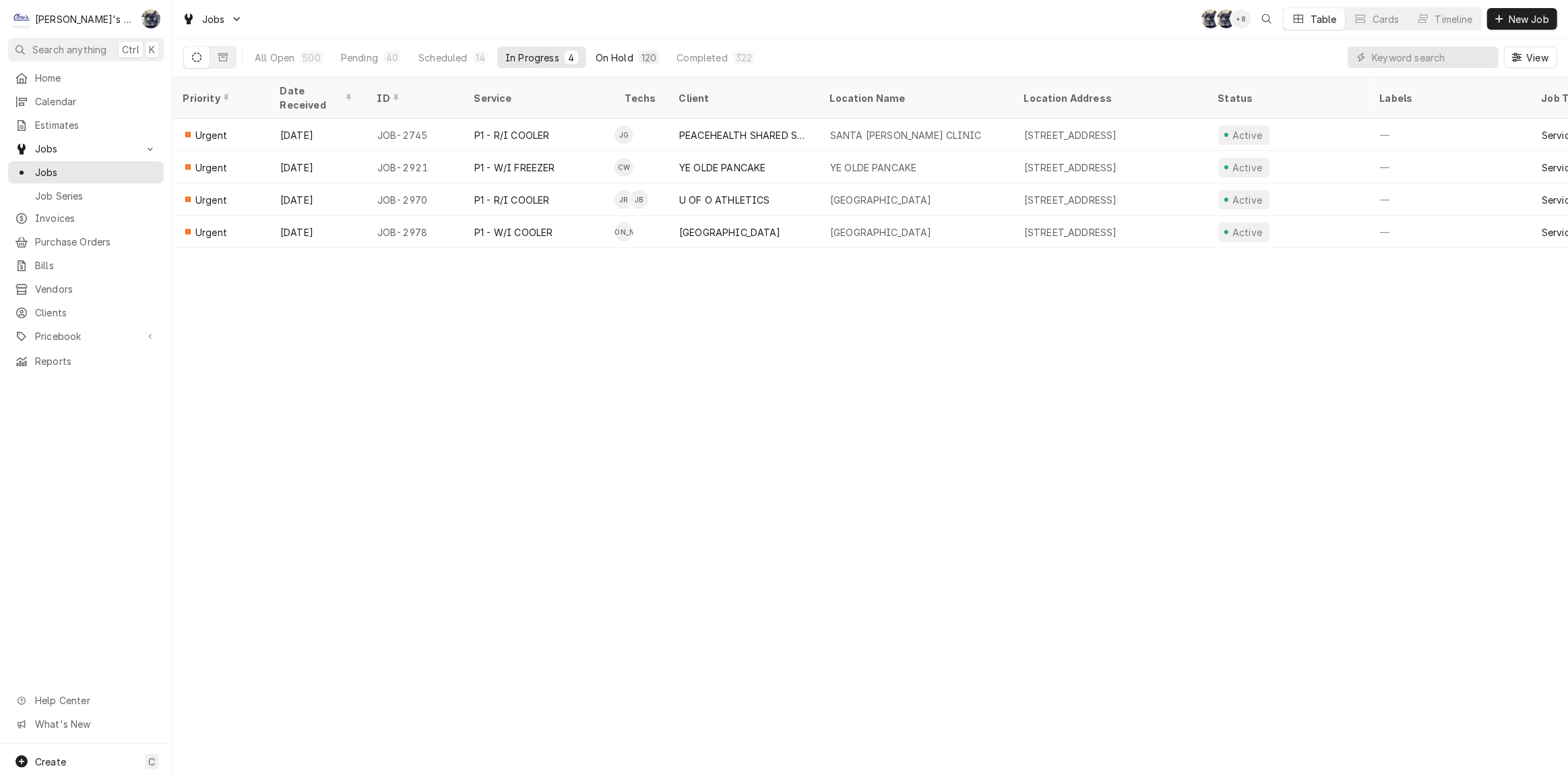
click at [596, 52] on div "On Hold" at bounding box center [615, 58] width 38 height 14
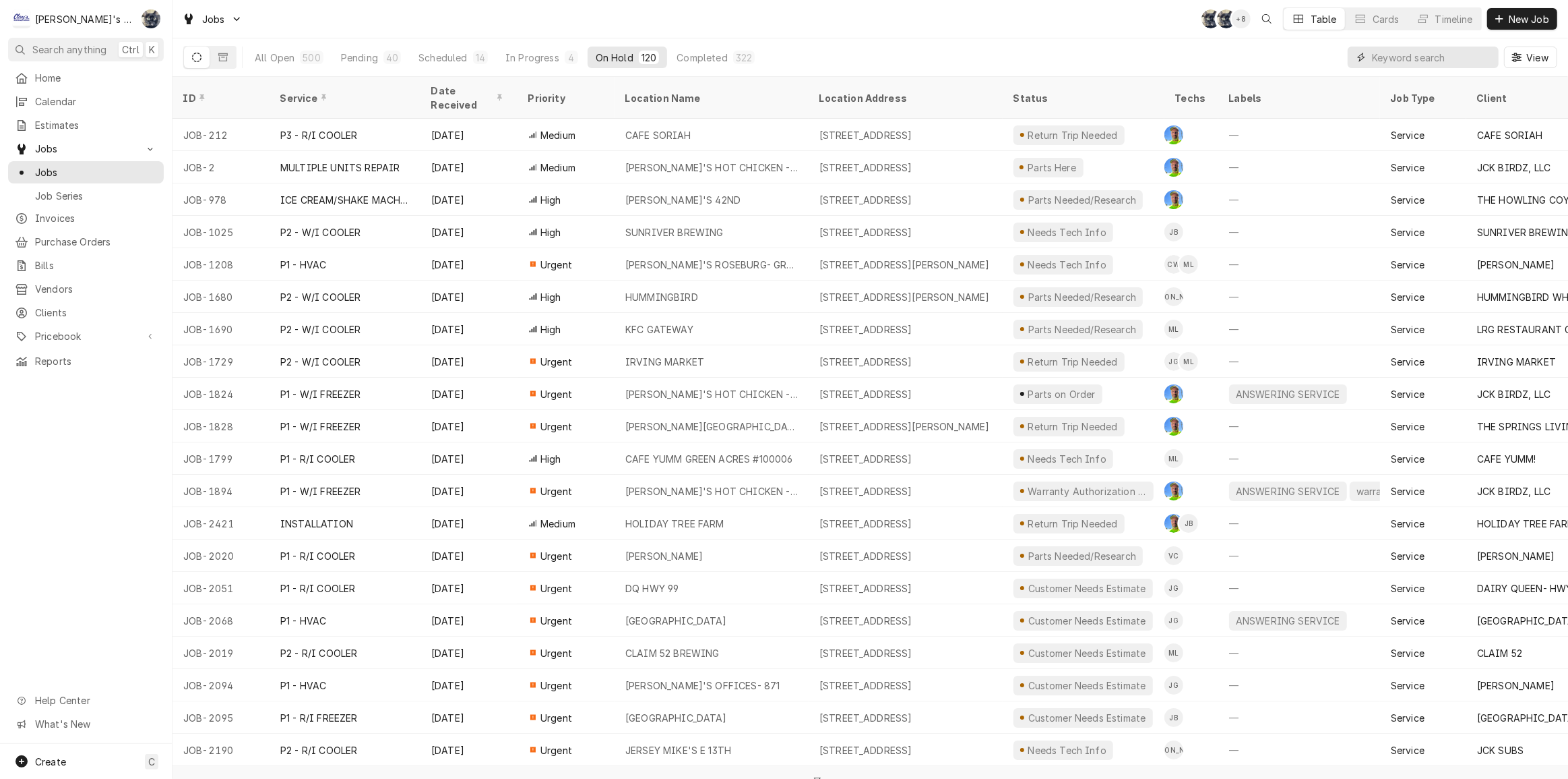
click at [1418, 57] on input "Dynamic Content Wrapper" at bounding box center [1432, 58] width 120 height 22
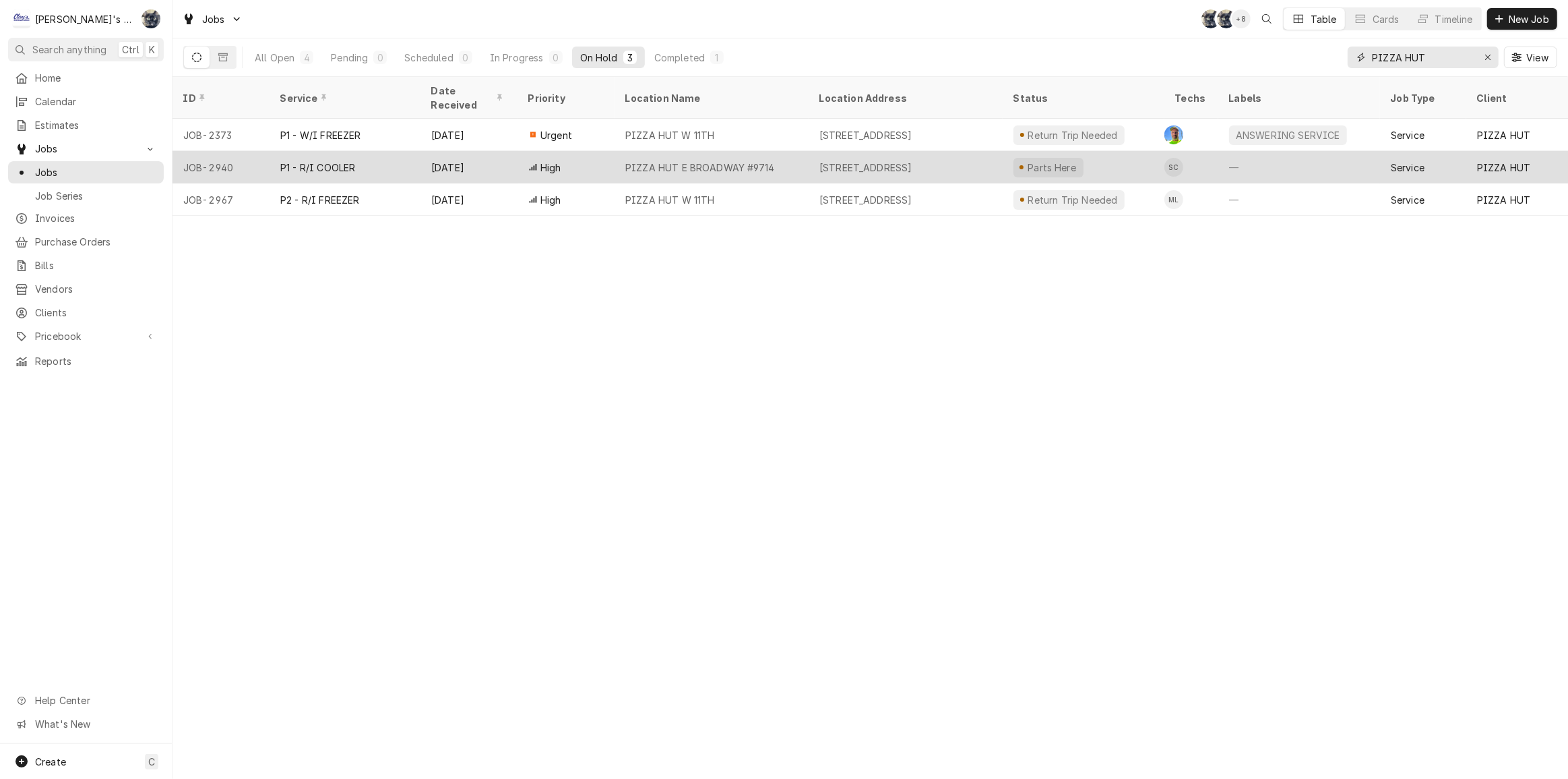
type input "PIZZA HUT"
click at [912, 160] on div "579 E BROADWAY, EUGENE, OR 97403" at bounding box center [866, 167] width 93 height 14
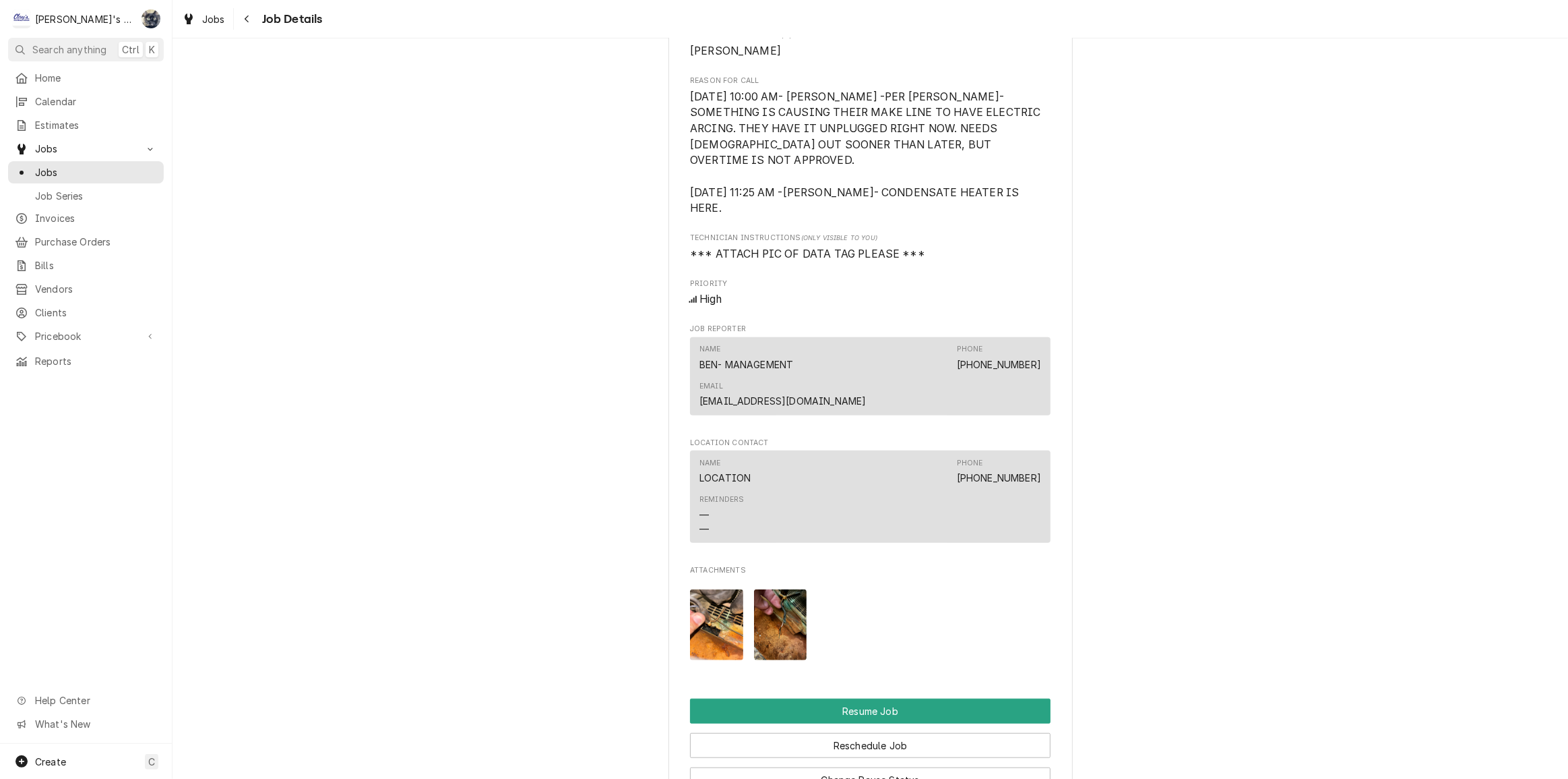
scroll to position [980, 0]
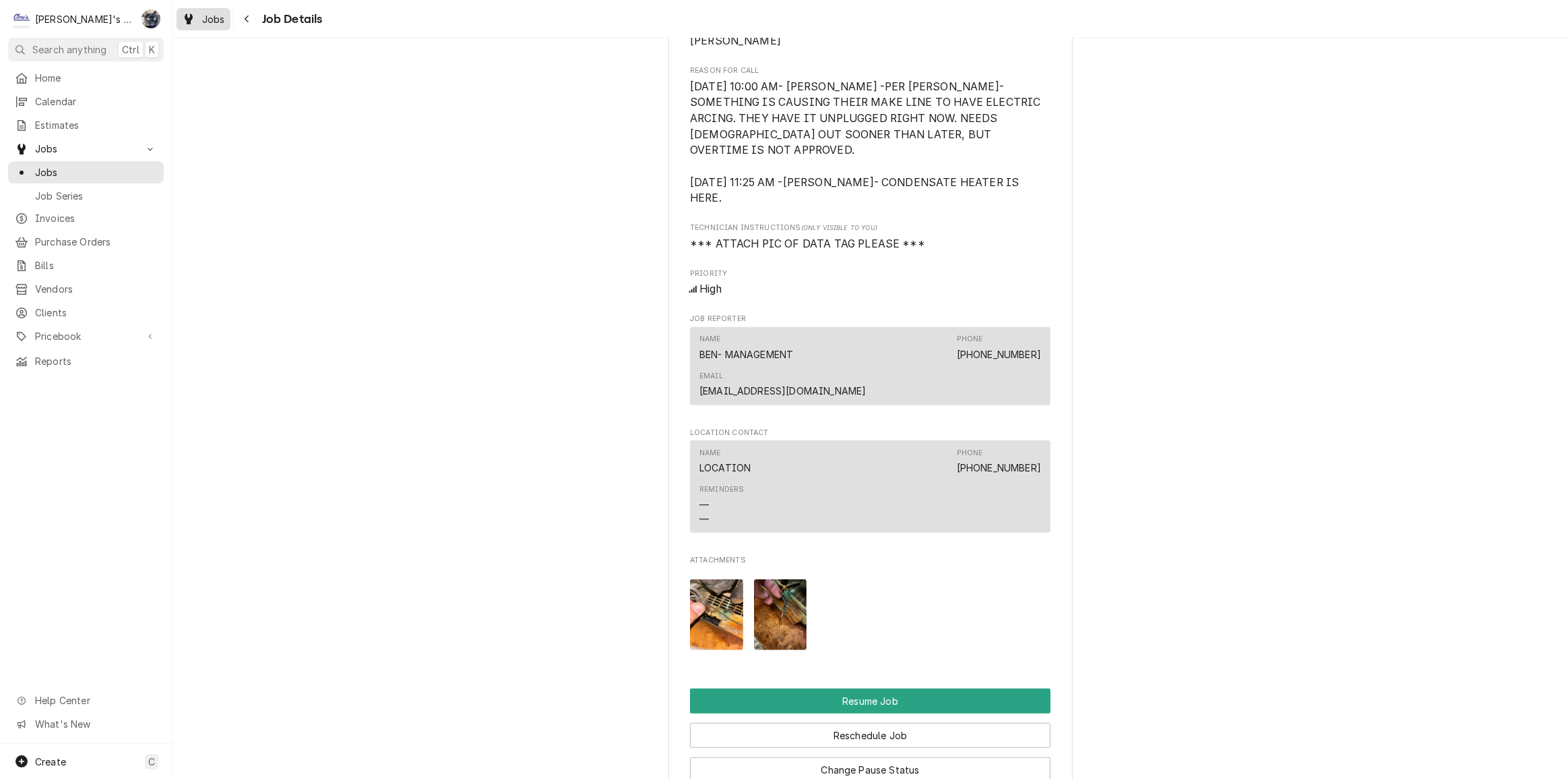
click at [205, 19] on span "Jobs" at bounding box center [213, 19] width 23 height 14
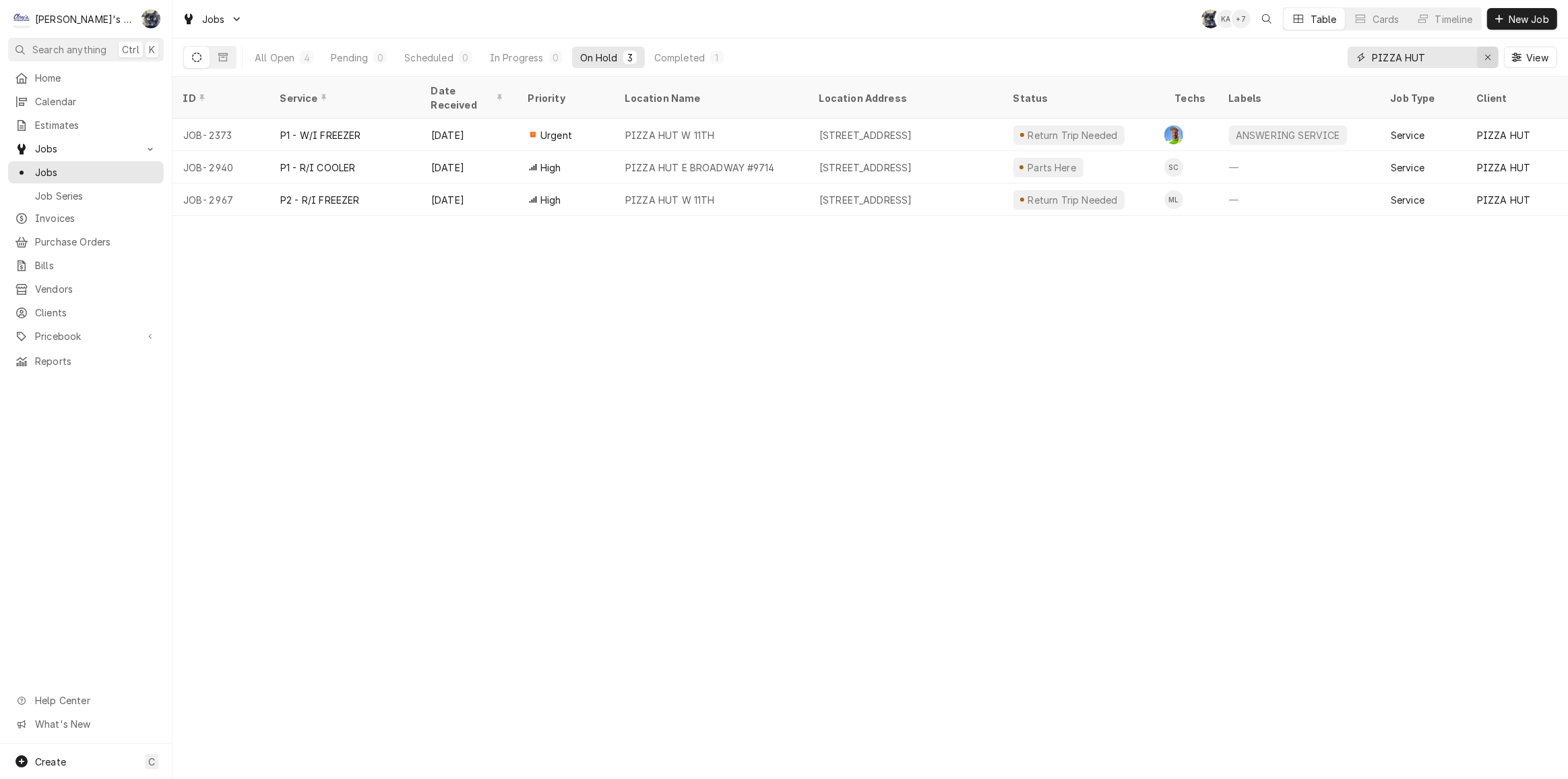
click at [1492, 62] on div "Erase input" at bounding box center [1487, 57] width 13 height 13
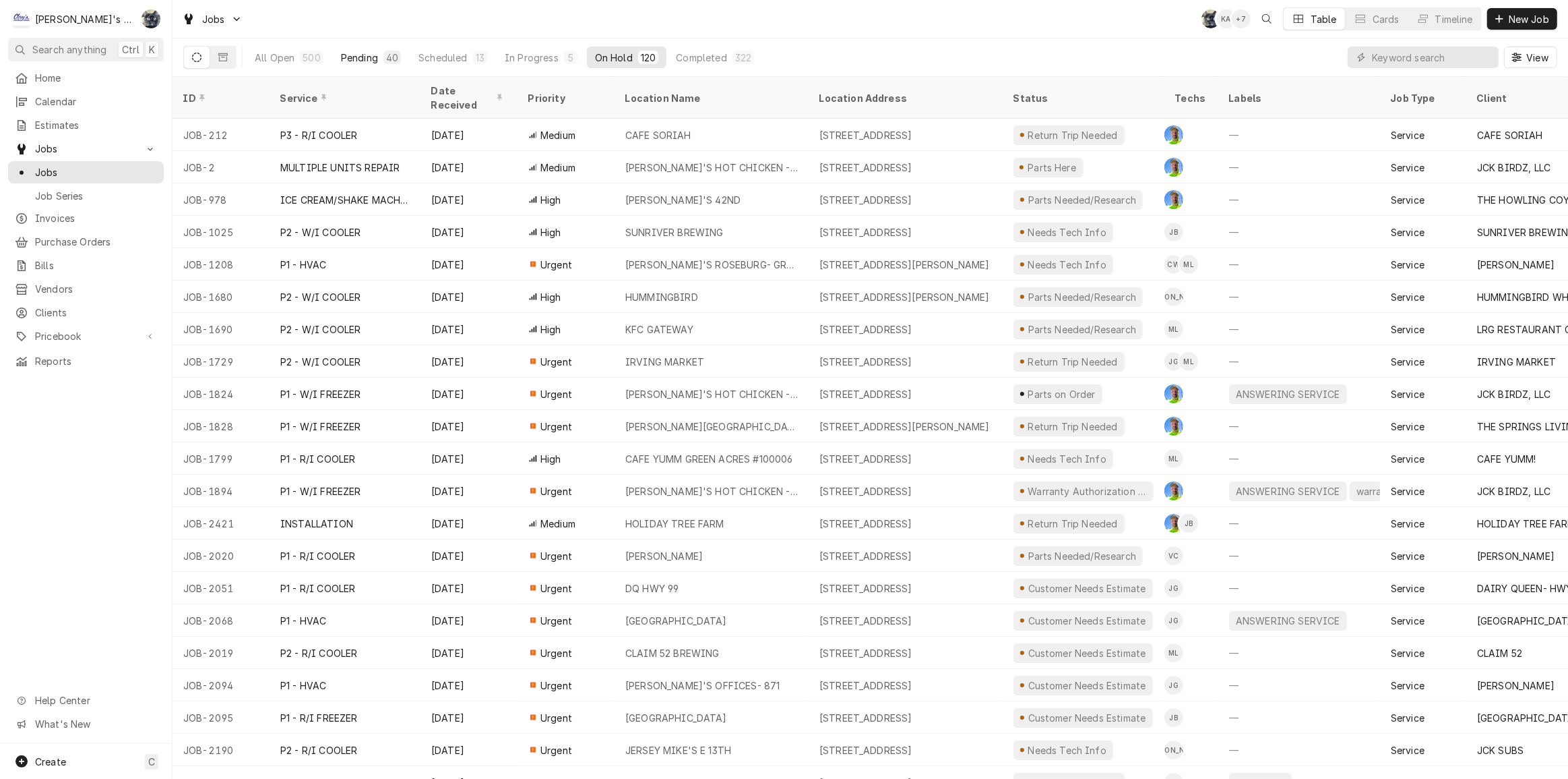
click at [373, 54] on div "Pending" at bounding box center [360, 58] width 37 height 14
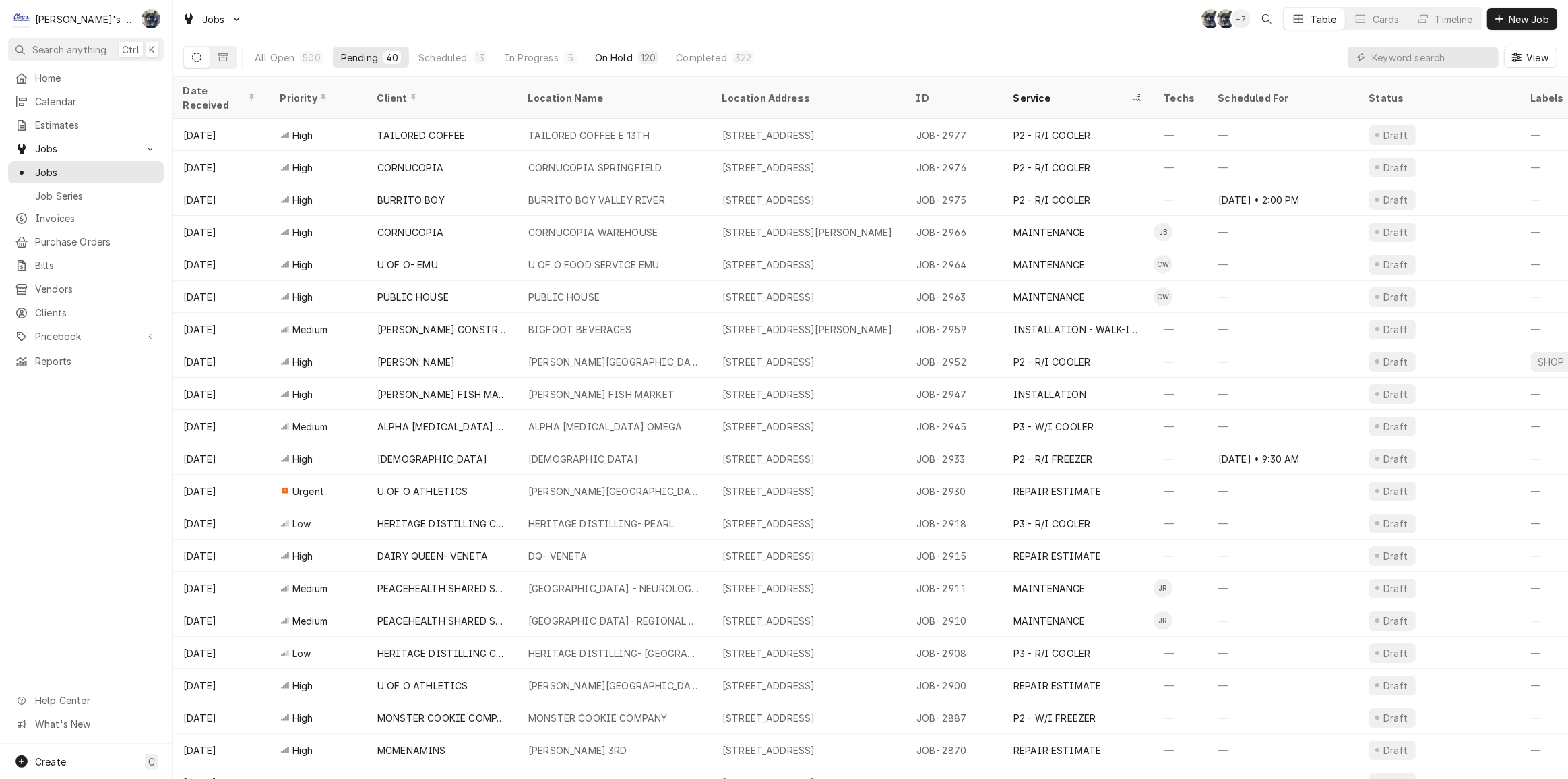
click at [611, 62] on div "On Hold" at bounding box center [614, 58] width 38 height 14
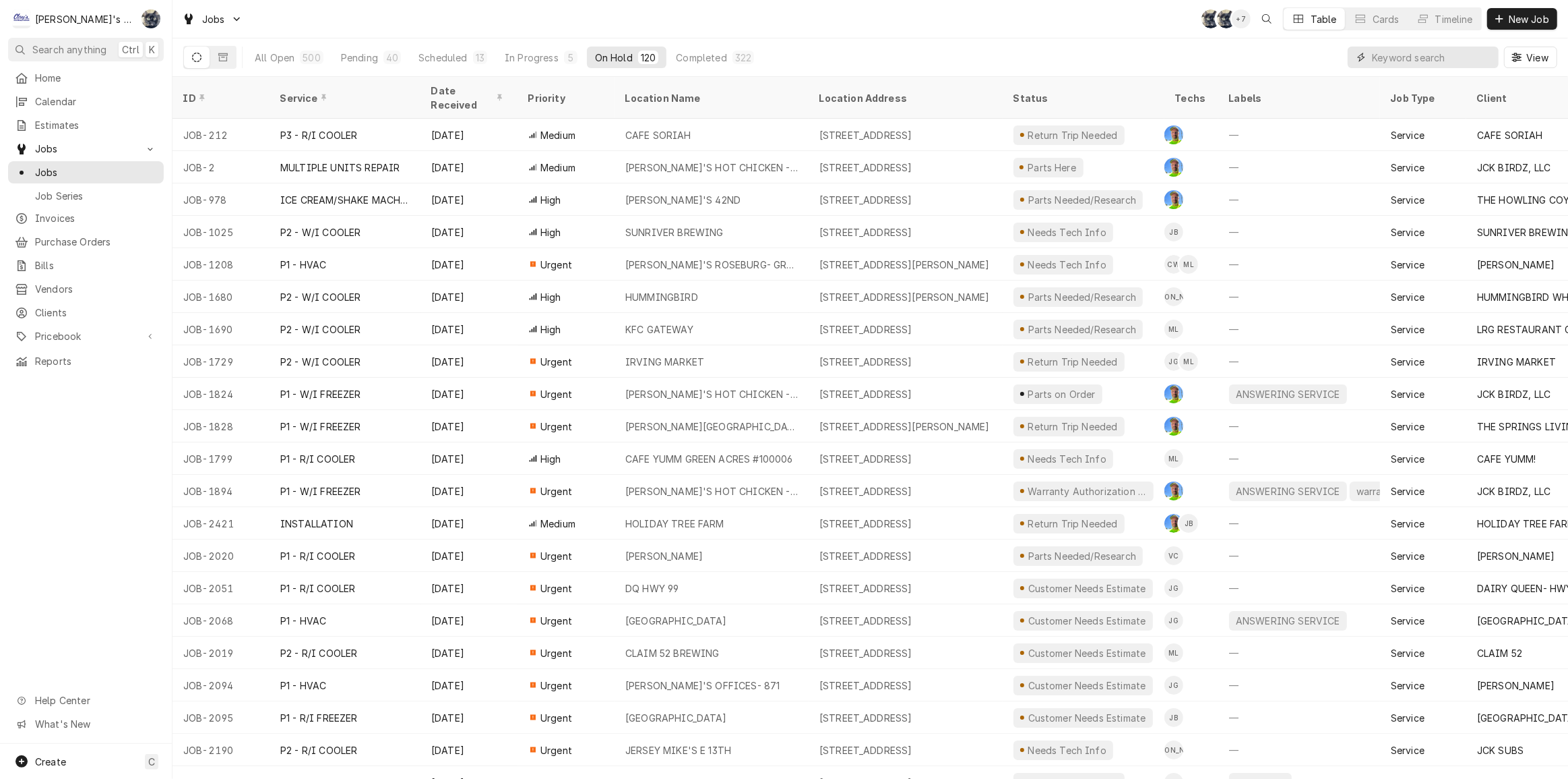
click at [1376, 56] on input "Dynamic Content Wrapper" at bounding box center [1432, 58] width 120 height 22
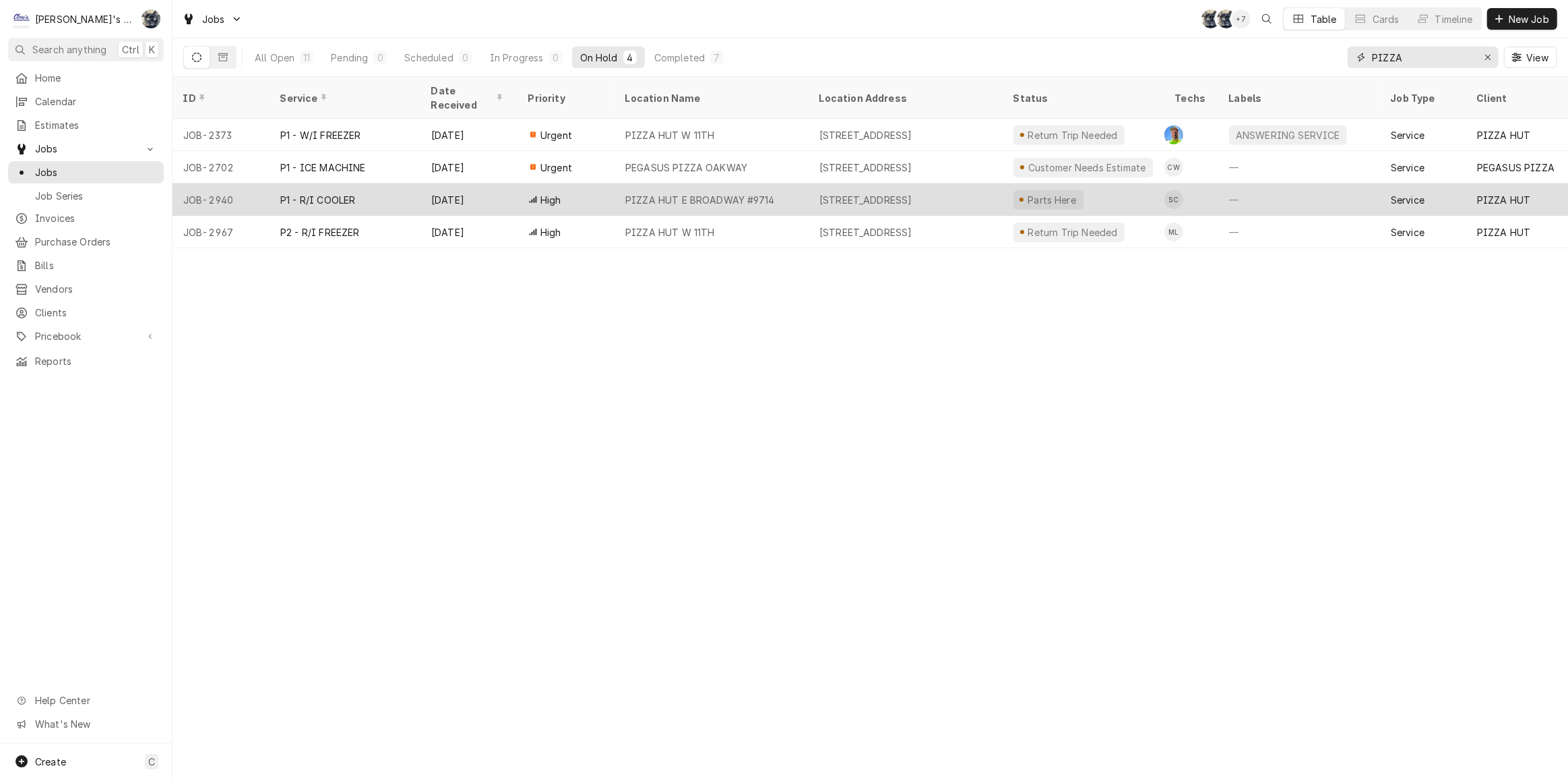
type input "PIZZA"
click at [883, 193] on div "[STREET_ADDRESS]" at bounding box center [866, 200] width 93 height 14
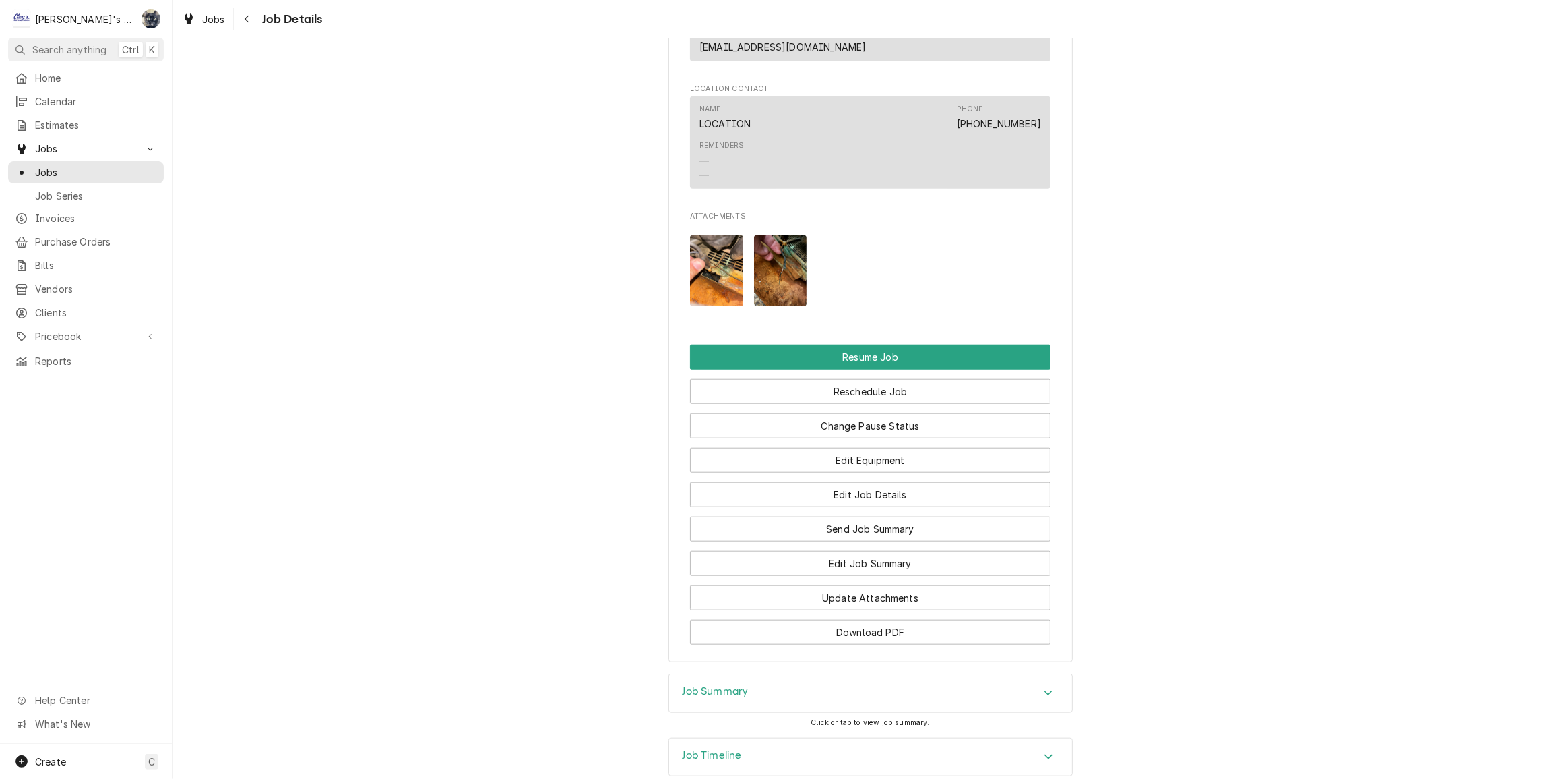
scroll to position [1338, 0]
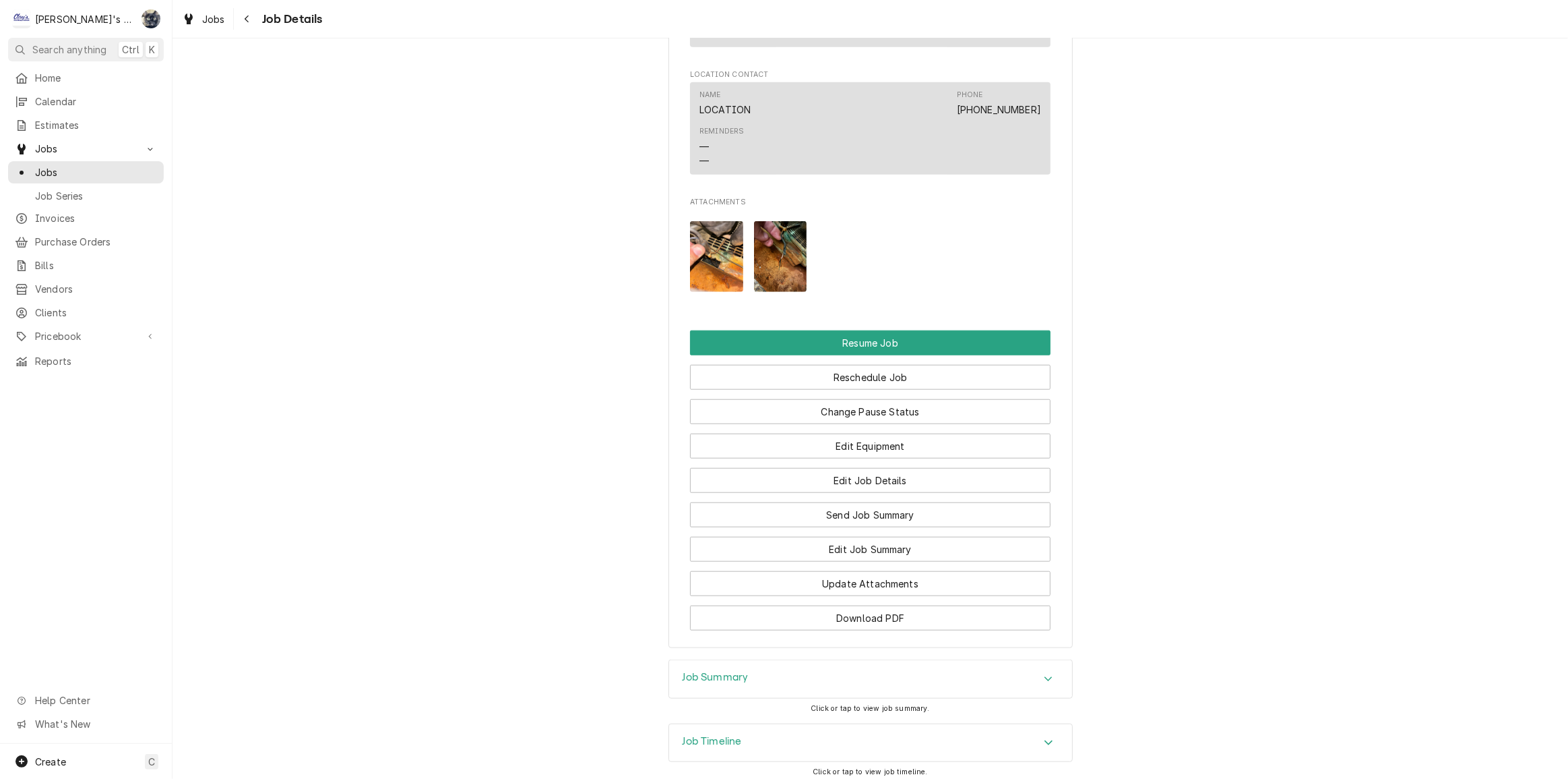
click at [727, 660] on div "Job Summary" at bounding box center [870, 679] width 403 height 38
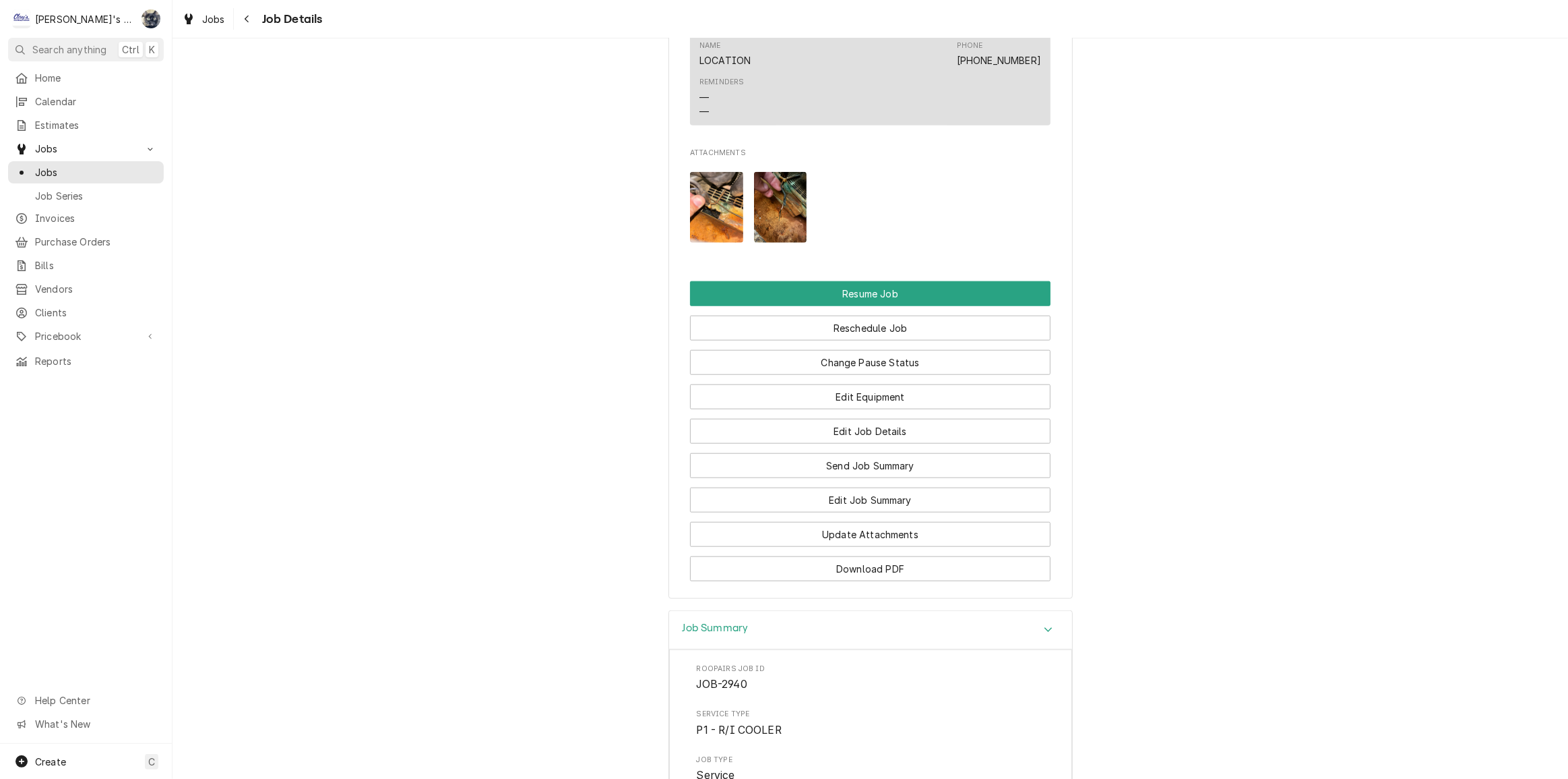
scroll to position [1382, 0]
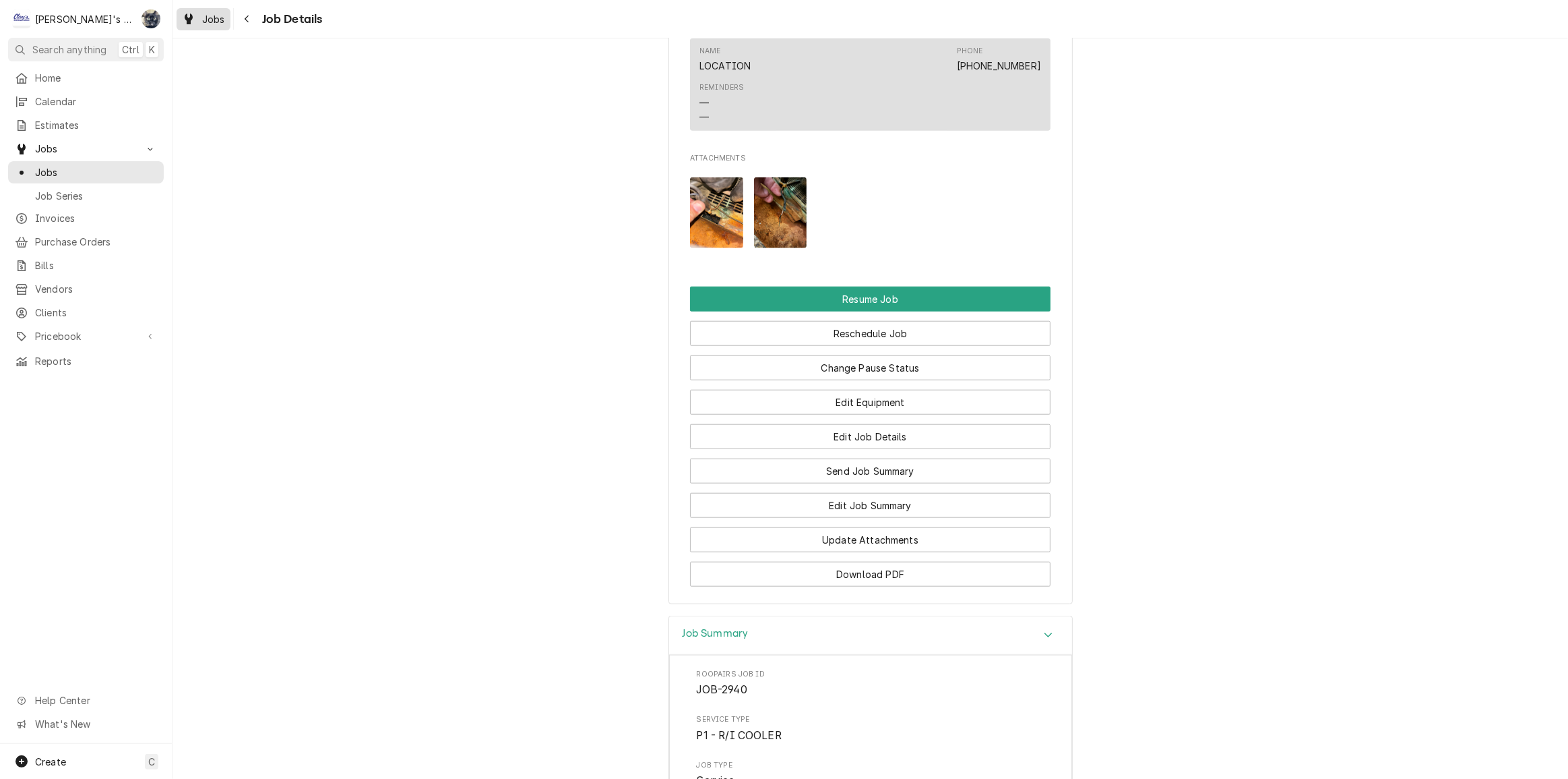
click at [205, 26] on div "Jobs" at bounding box center [204, 19] width 48 height 17
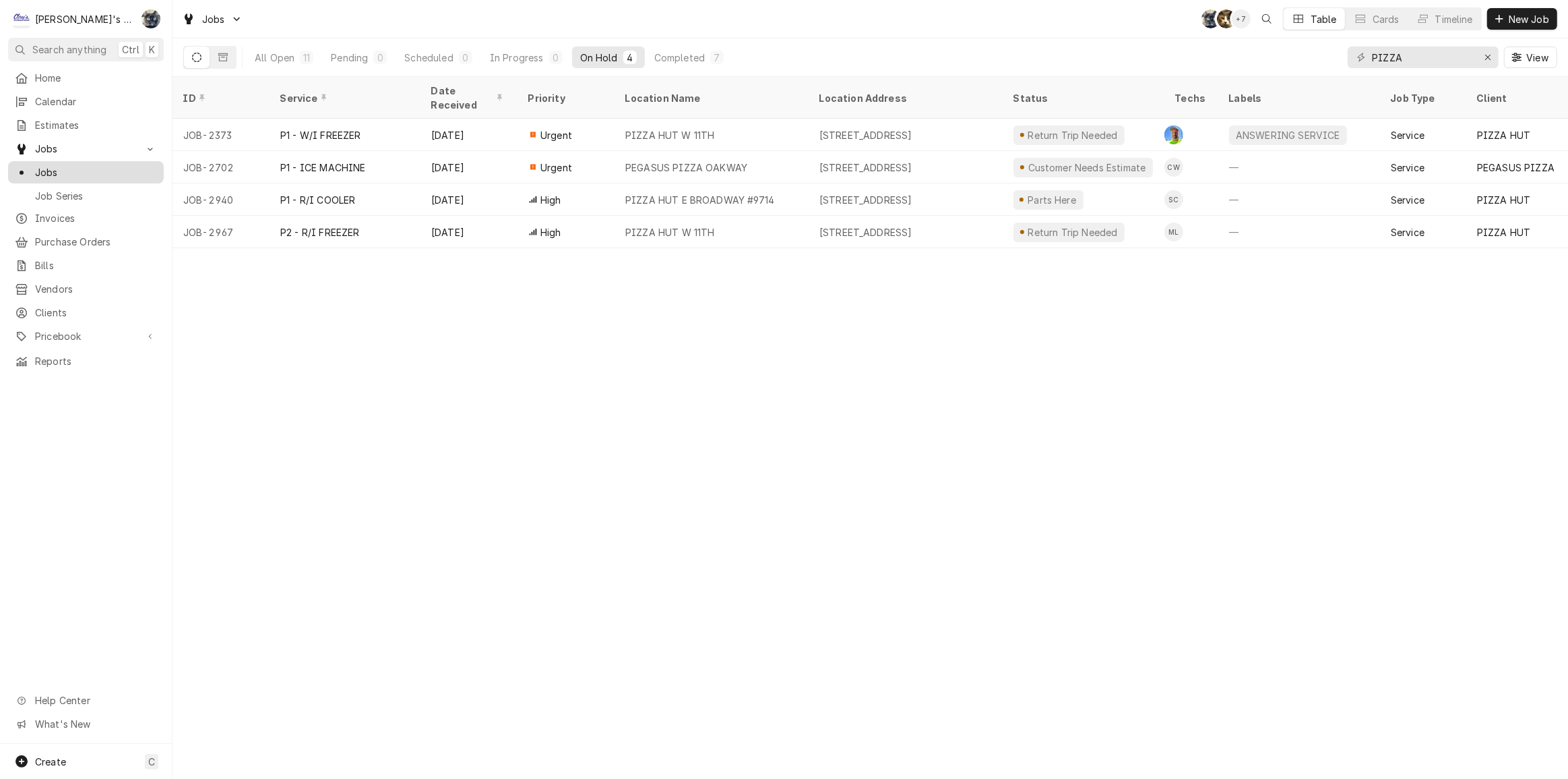
click at [48, 165] on span "Jobs" at bounding box center [96, 172] width 122 height 14
click at [1492, 54] on div "Erase input" at bounding box center [1487, 57] width 13 height 13
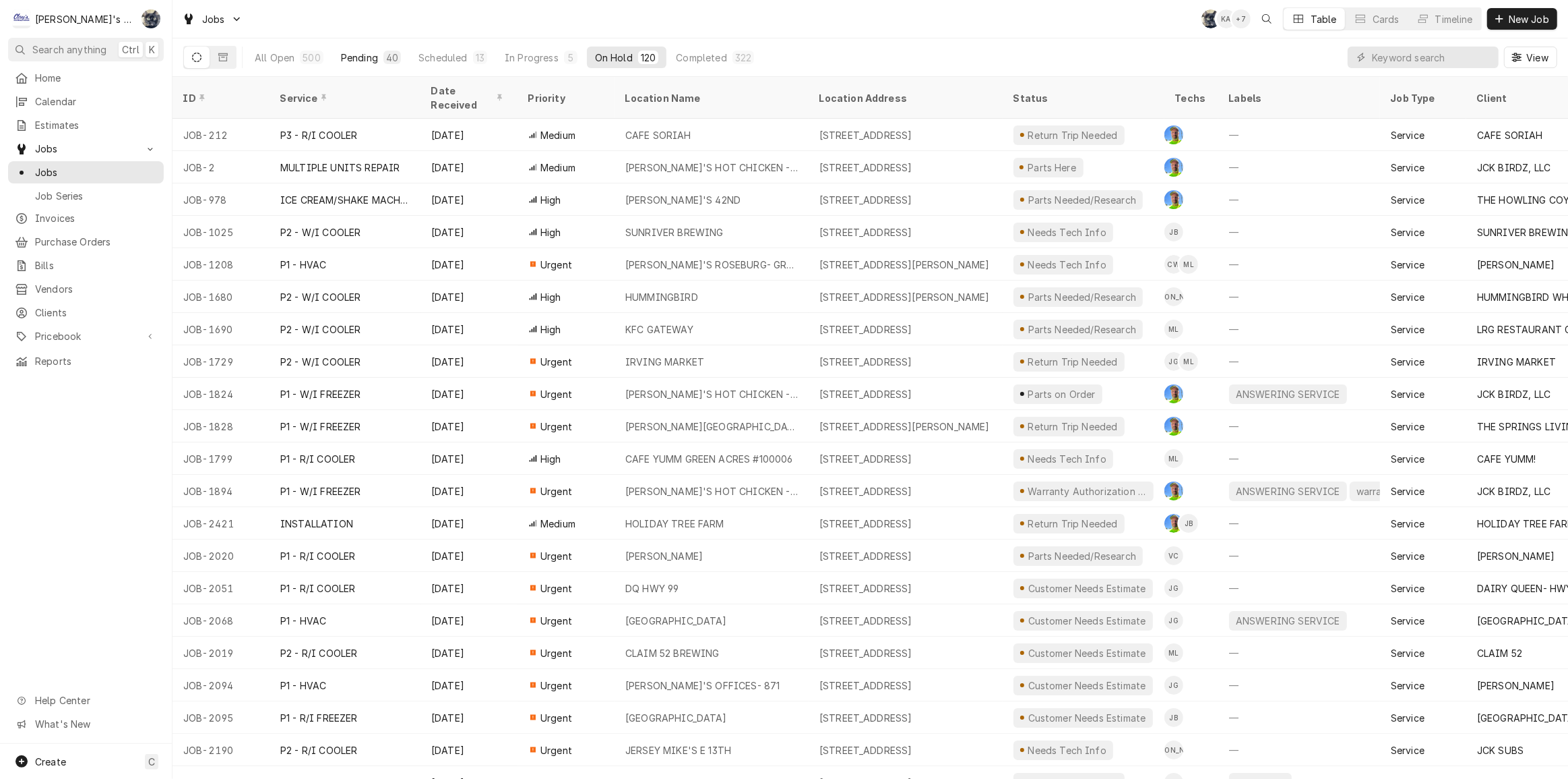
click at [368, 64] on div "Pending" at bounding box center [360, 58] width 37 height 14
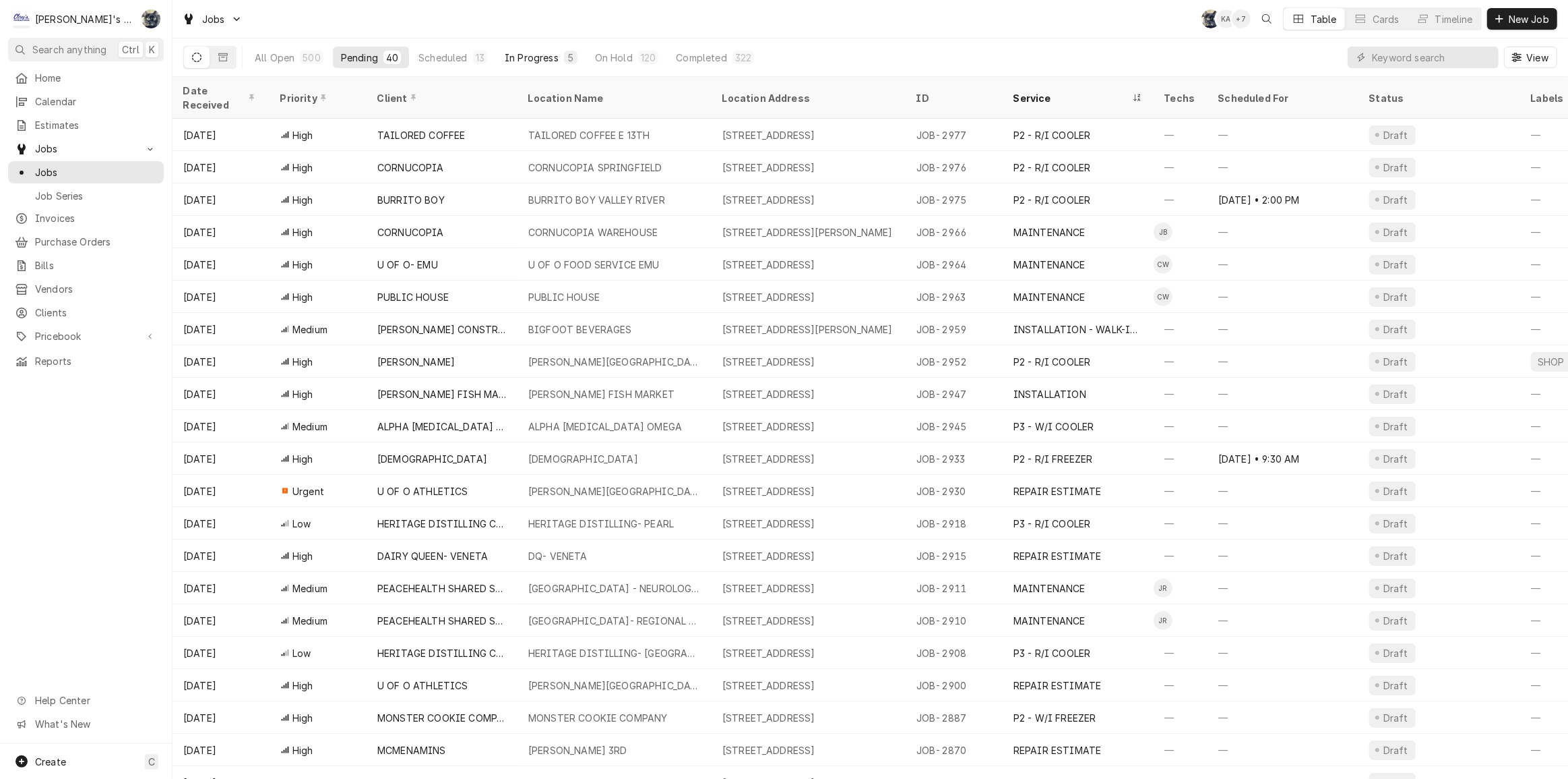
click at [541, 58] on div "In Progress" at bounding box center [531, 58] width 54 height 14
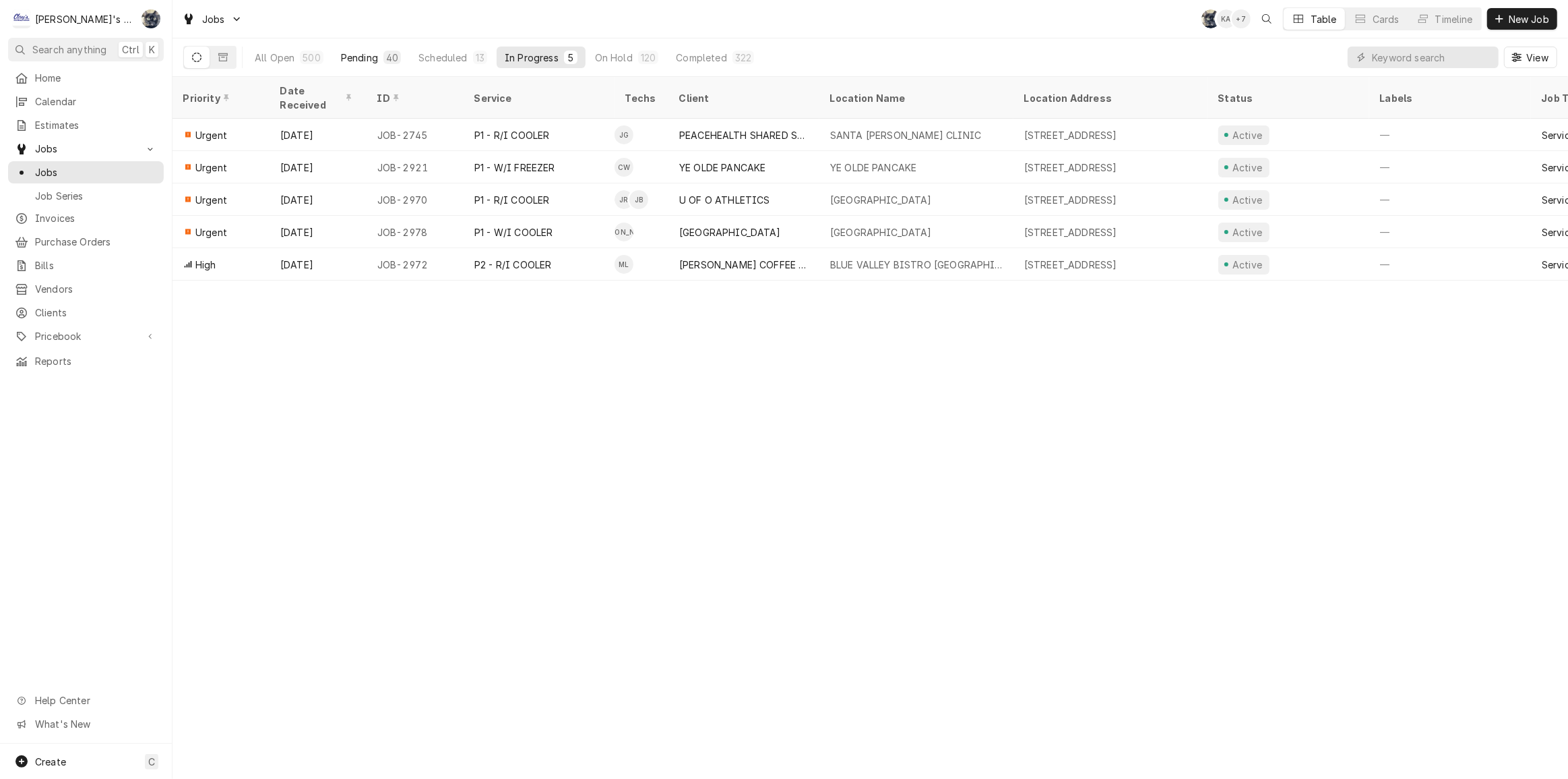
click at [389, 58] on div "40" at bounding box center [392, 58] width 12 height 14
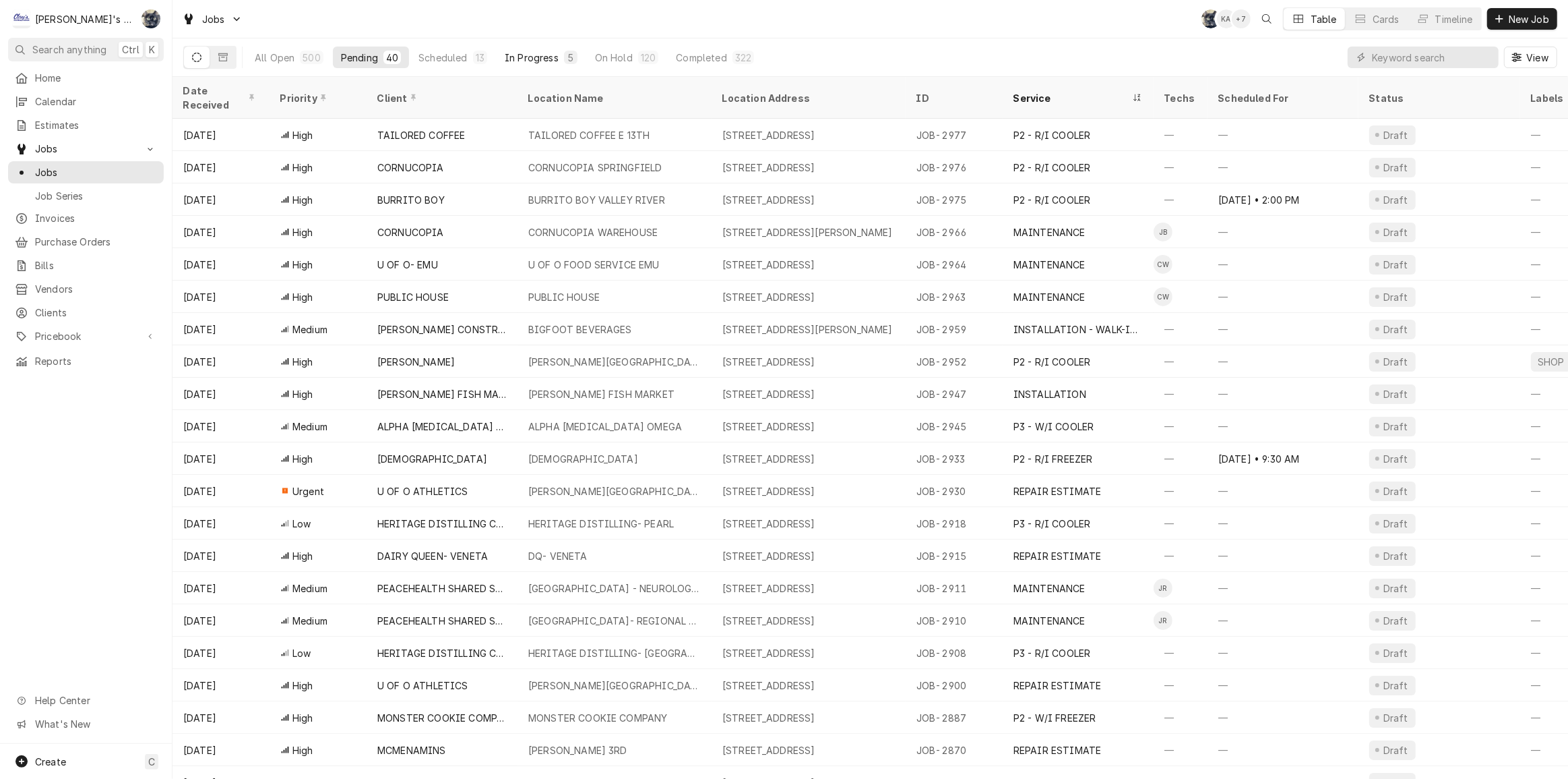
click at [522, 58] on div "In Progress" at bounding box center [531, 58] width 54 height 14
